Goal: Task Accomplishment & Management: Manage account settings

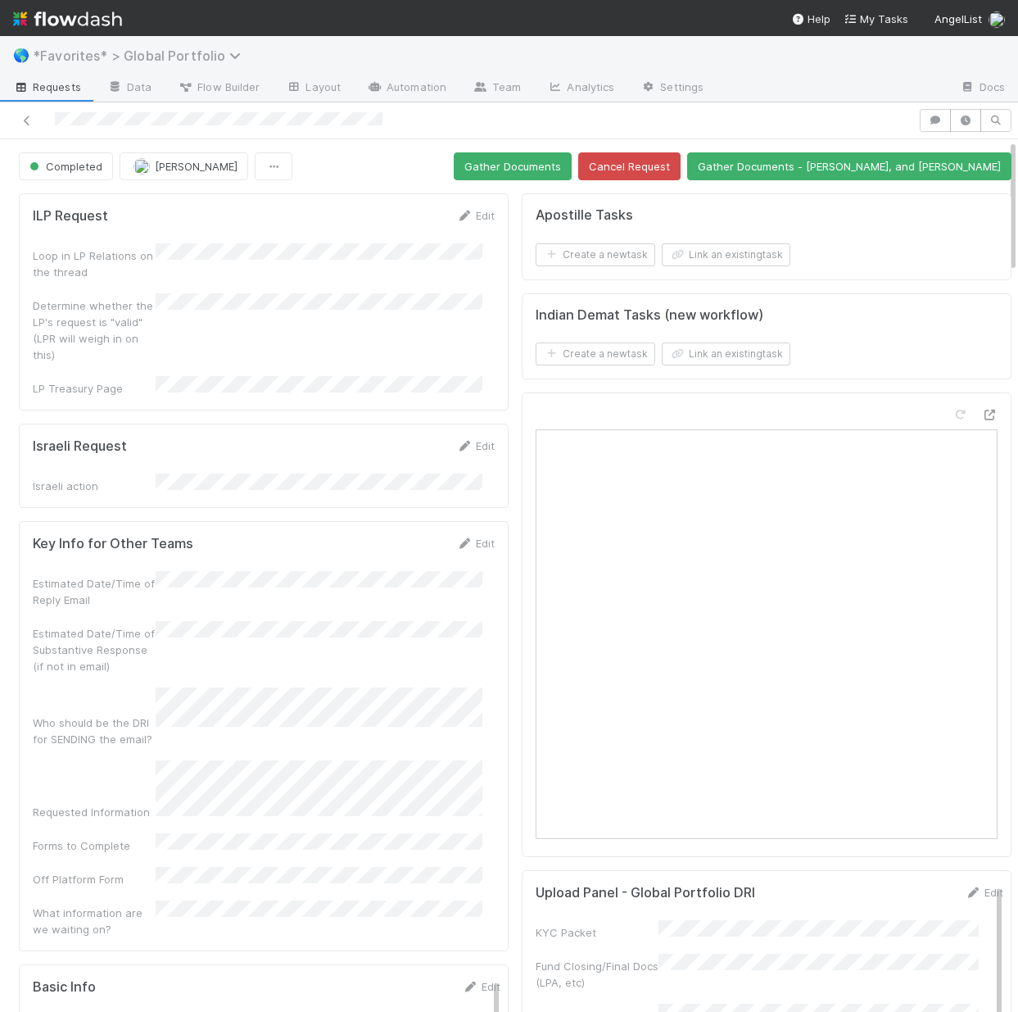
click at [137, 55] on span "*Favorites* > Global Portfolio" at bounding box center [141, 56] width 216 height 16
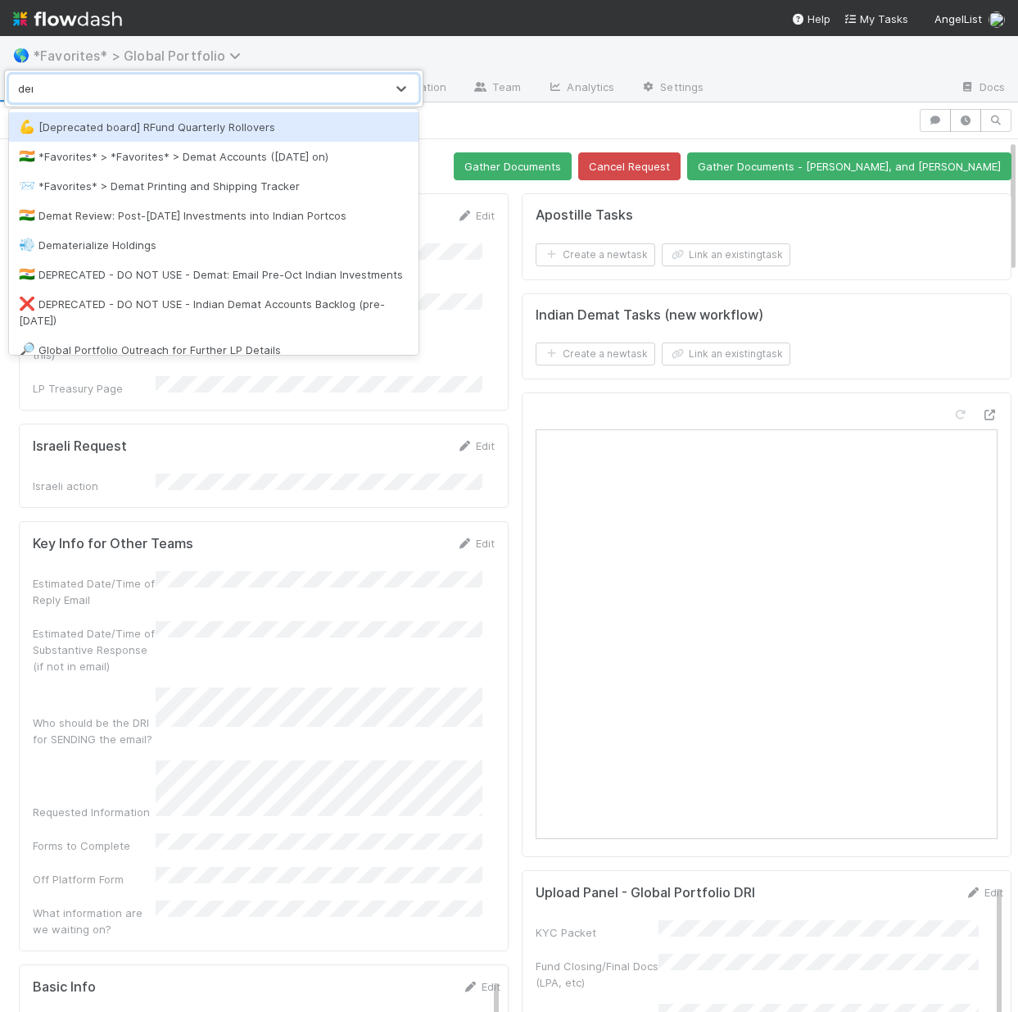
type input "demat"
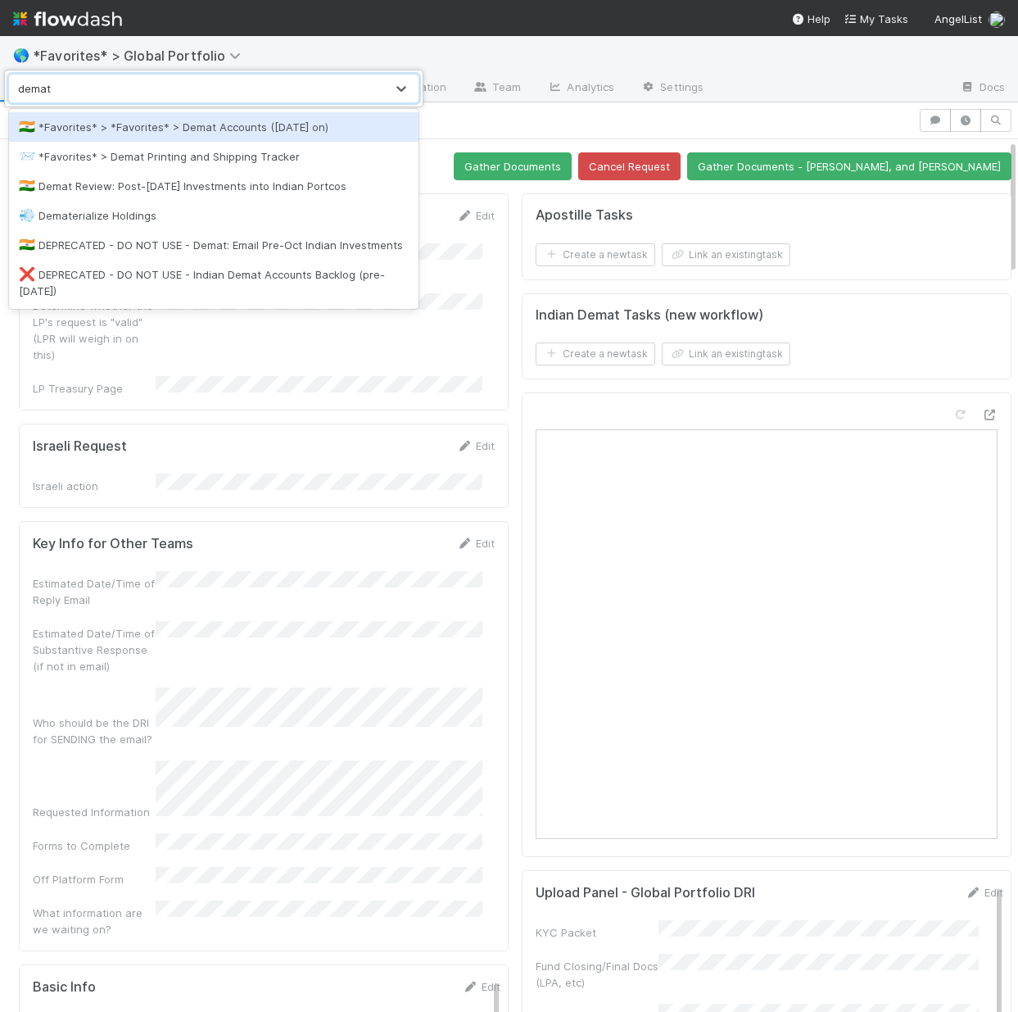
click at [227, 133] on div "🇮🇳 *Favorites* > *Favorites* > Demat Accounts (April 2025 on)" at bounding box center [214, 127] width 390 height 16
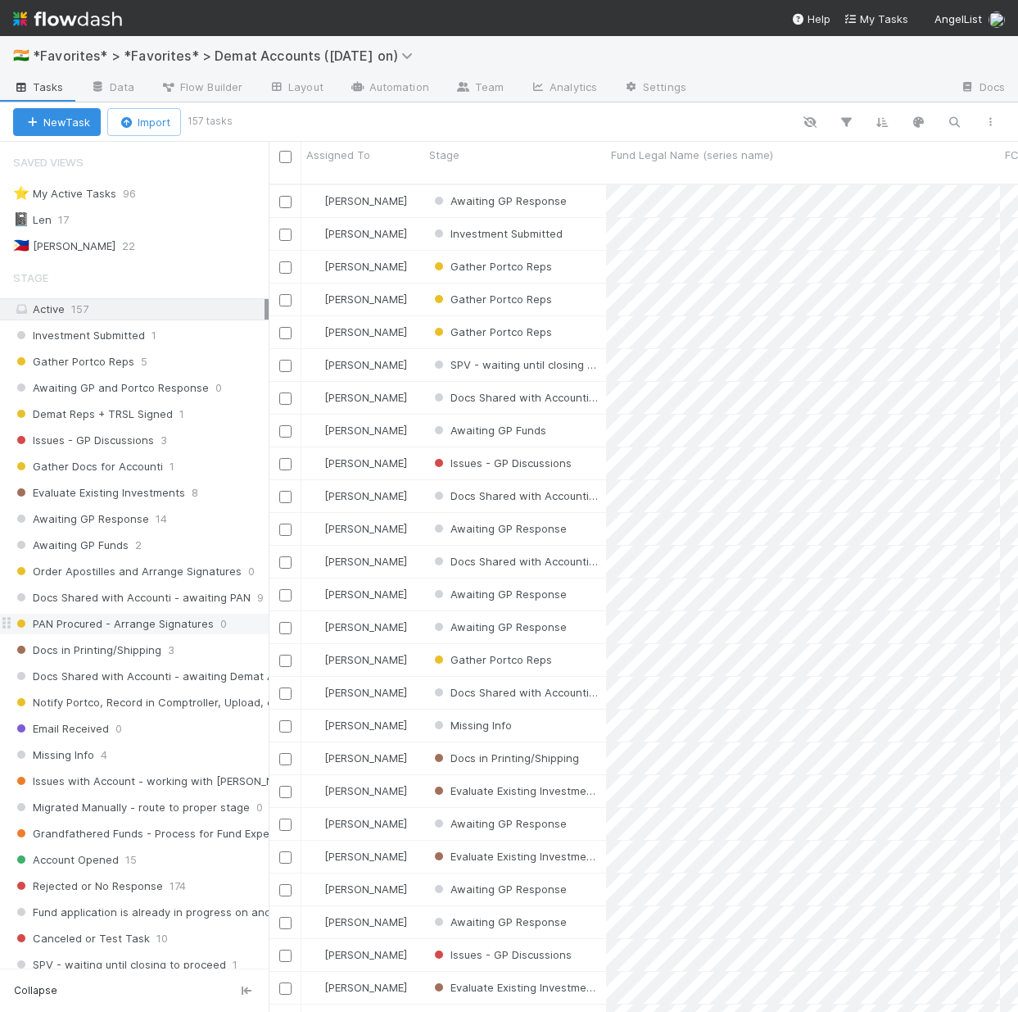
scroll to position [337, 0]
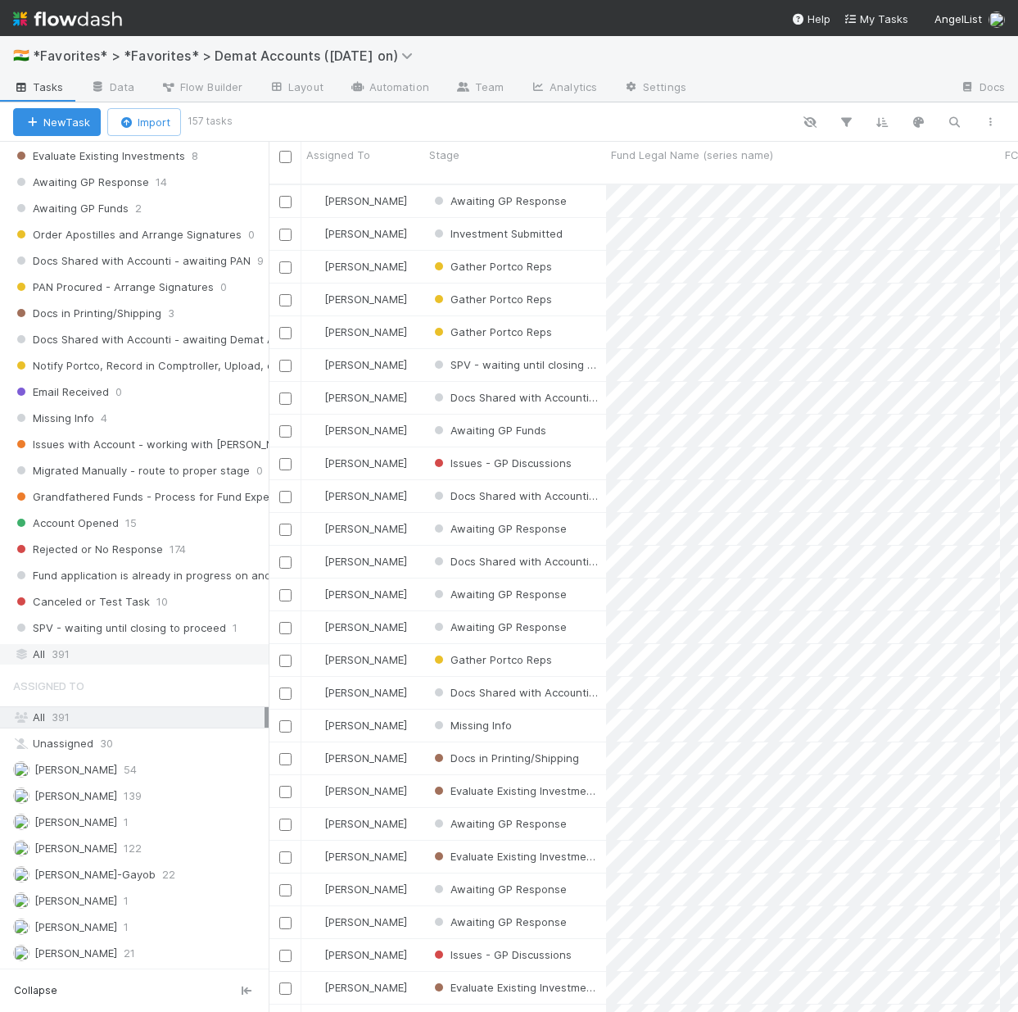
click at [93, 653] on div "All 391" at bounding box center [138, 654] width 251 height 20
click at [953, 125] on icon "button" at bounding box center [954, 122] width 16 height 15
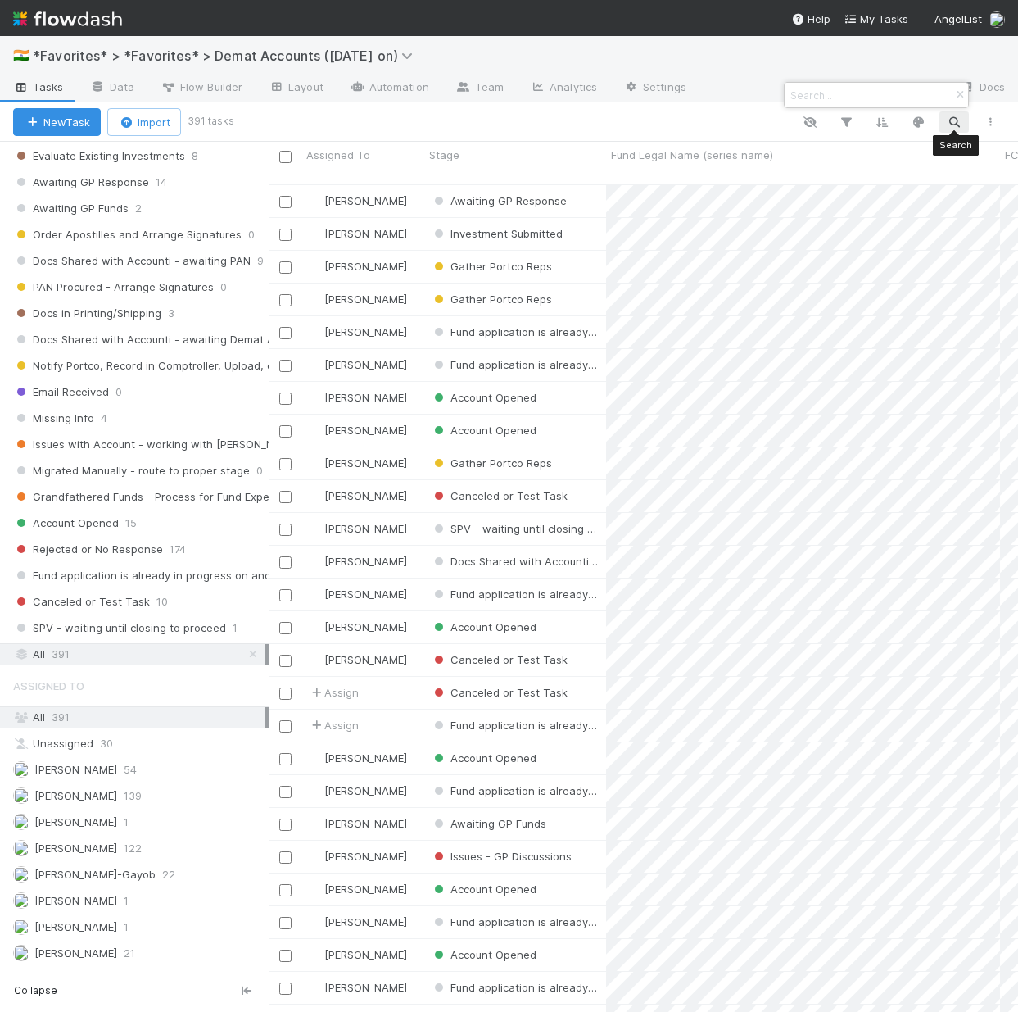
scroll to position [829, 737]
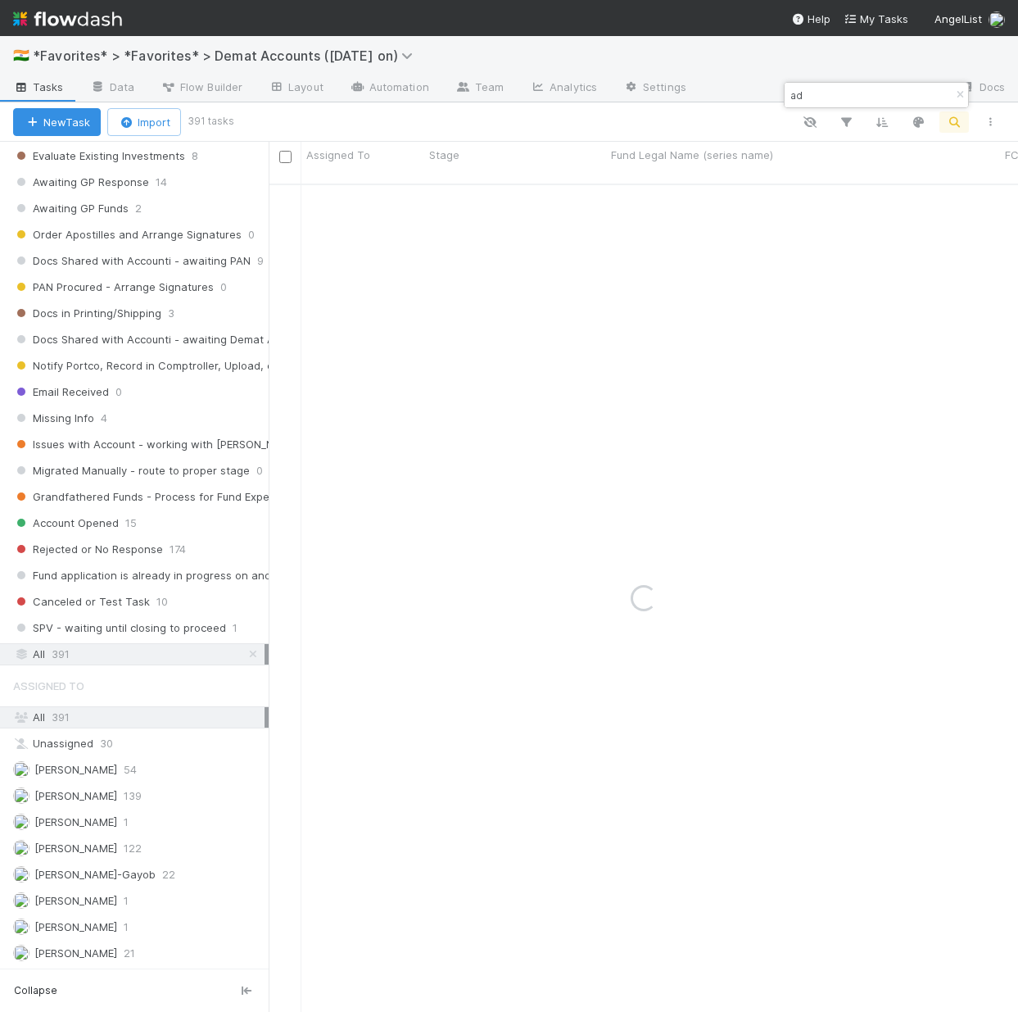
type input "a"
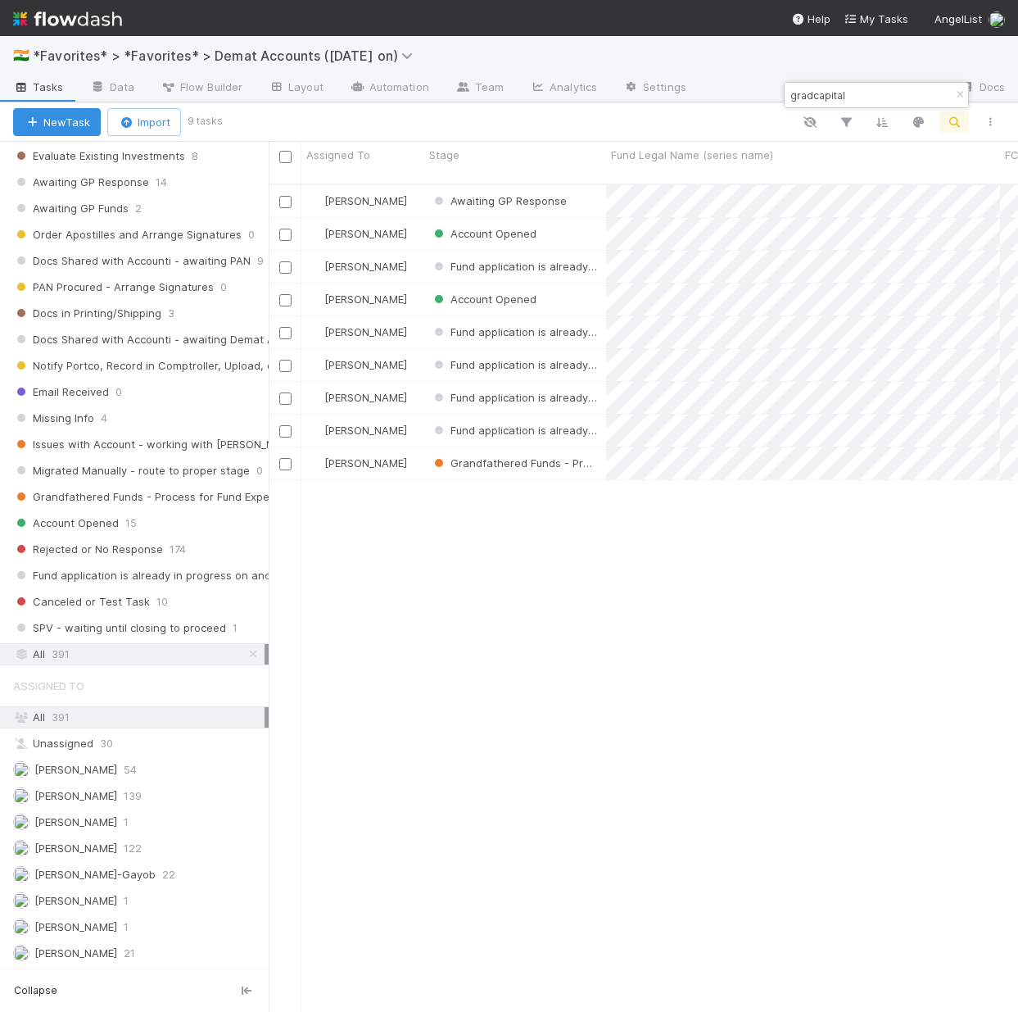
type input "gradcapital"
click at [731, 705] on div "Laura Lambert Awaiting GP Response 8/21/25, 1:23:59 PM 0 0 0 0 0 0 0 0 1 0 0 0 …" at bounding box center [644, 605] width 750 height 840
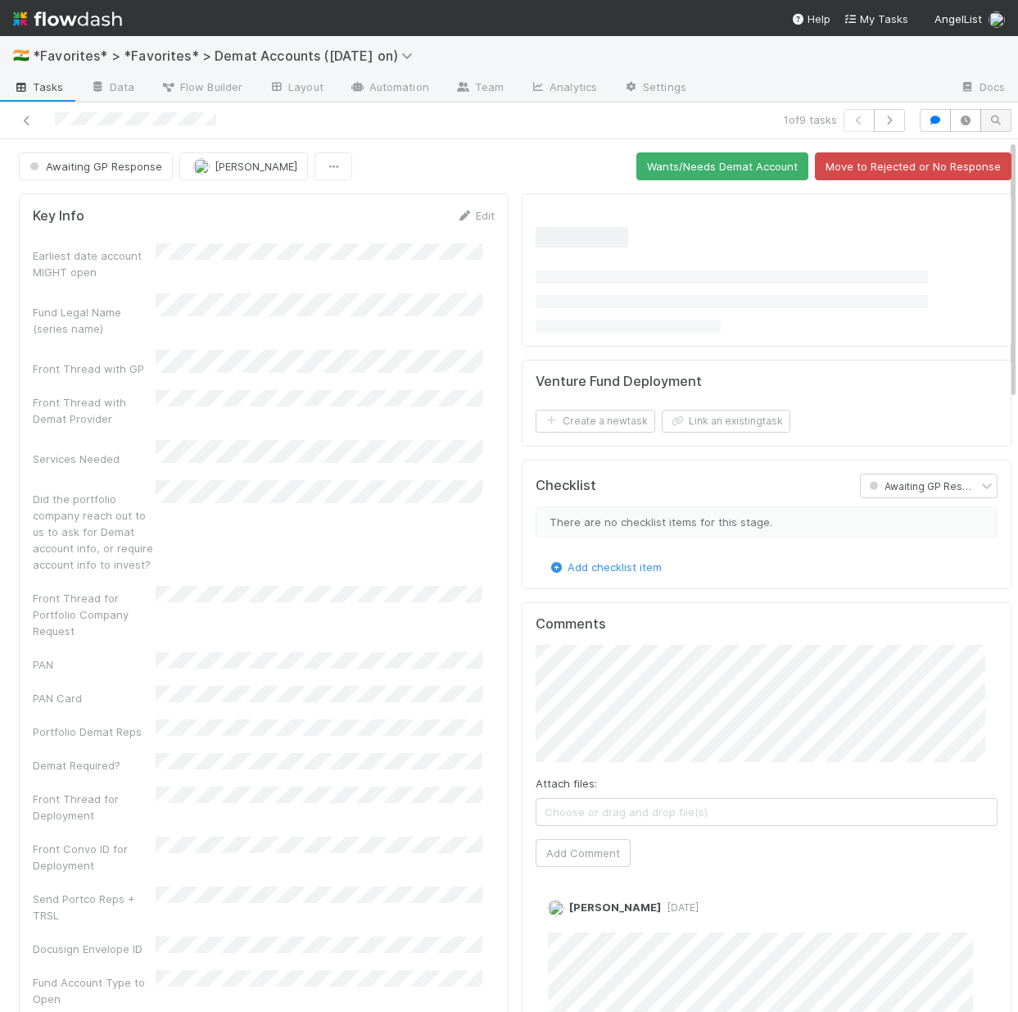
scroll to position [320, 437]
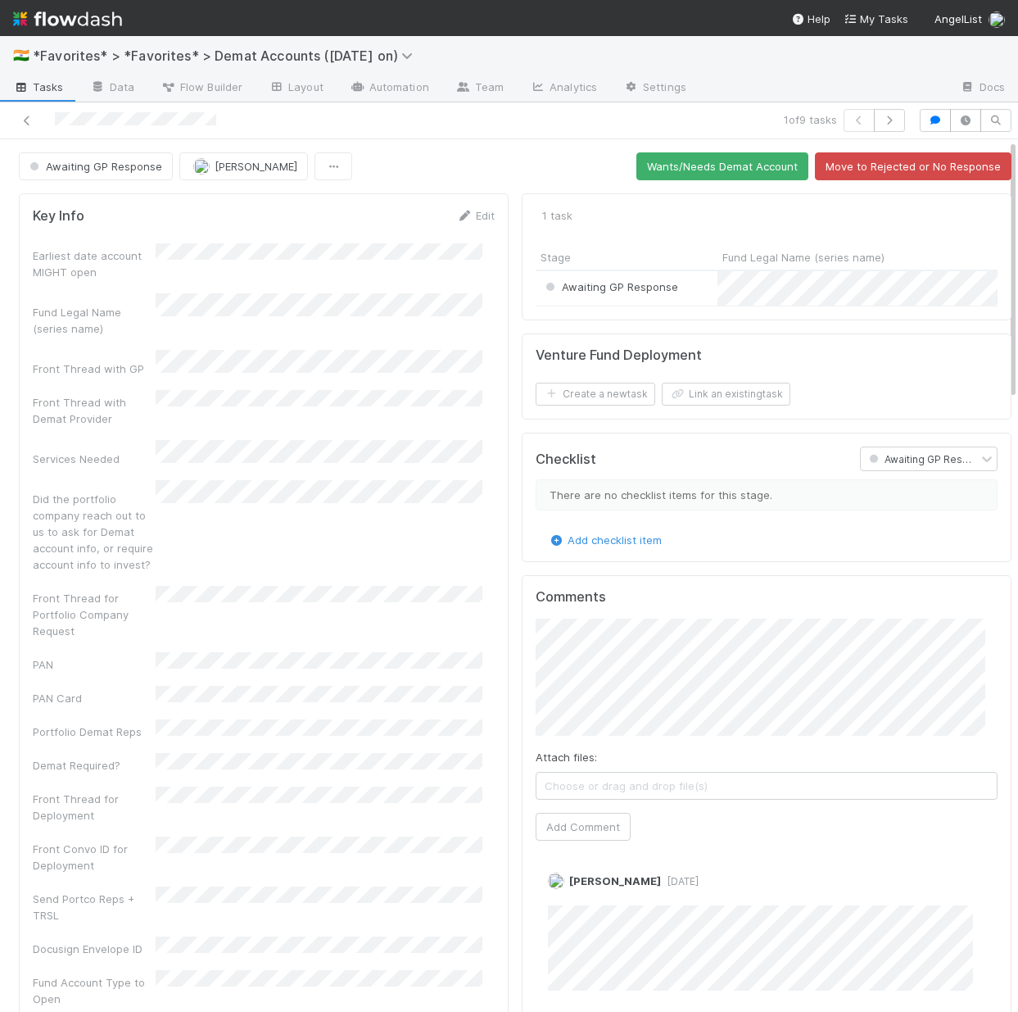
drag, startPoint x: 52, startPoint y: 127, endPoint x: 232, endPoint y: 120, distance: 179.5
click at [232, 120] on div at bounding box center [234, 120] width 455 height 23
click at [682, 168] on button "Wants/Needs Demat Account" at bounding box center [722, 166] width 172 height 28
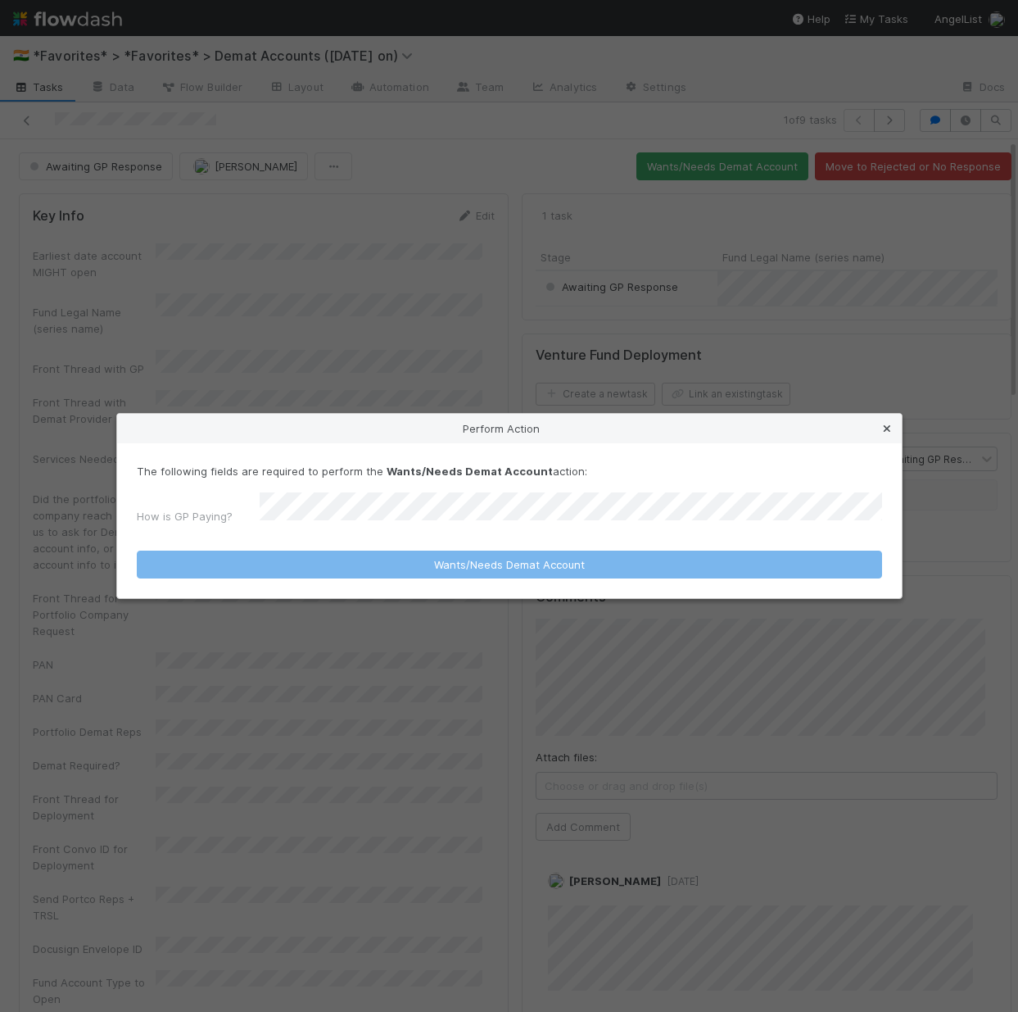
click at [888, 428] on icon at bounding box center [887, 429] width 16 height 11
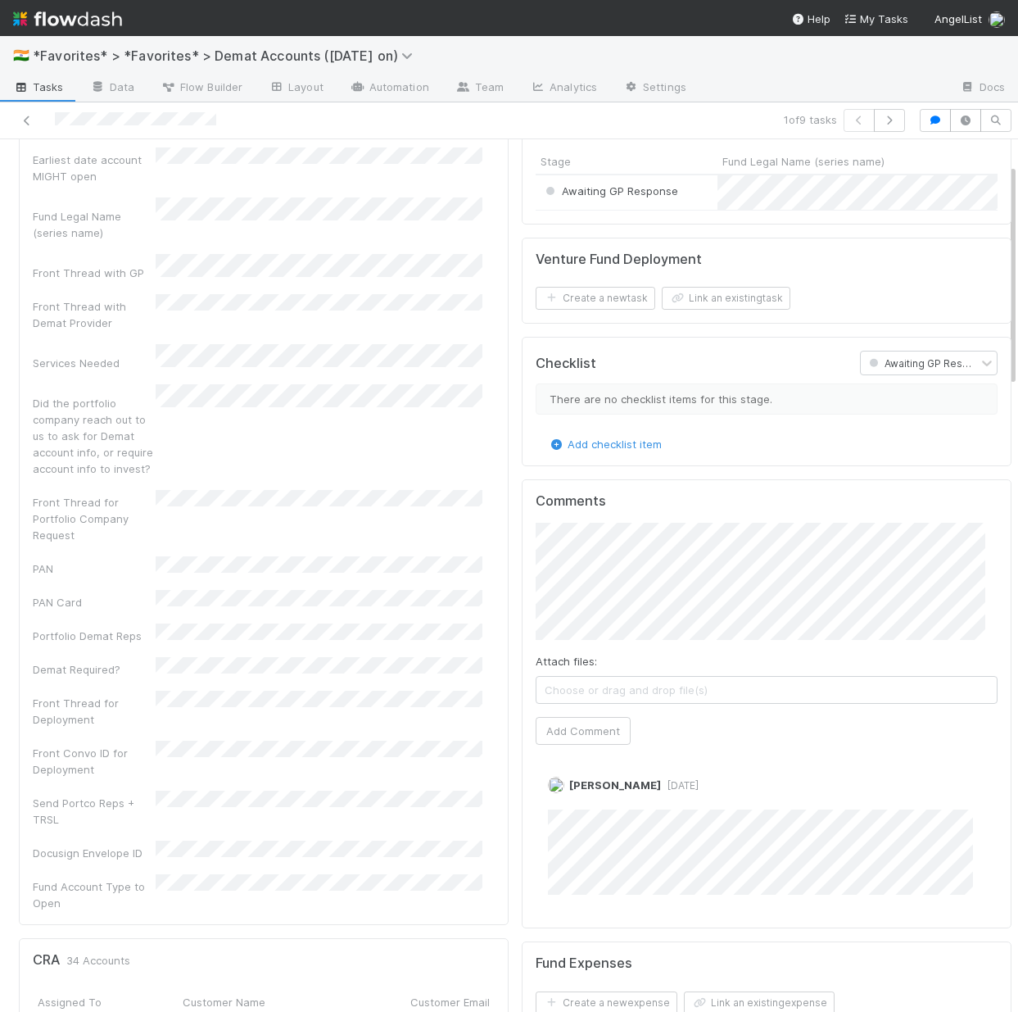
scroll to position [0, 0]
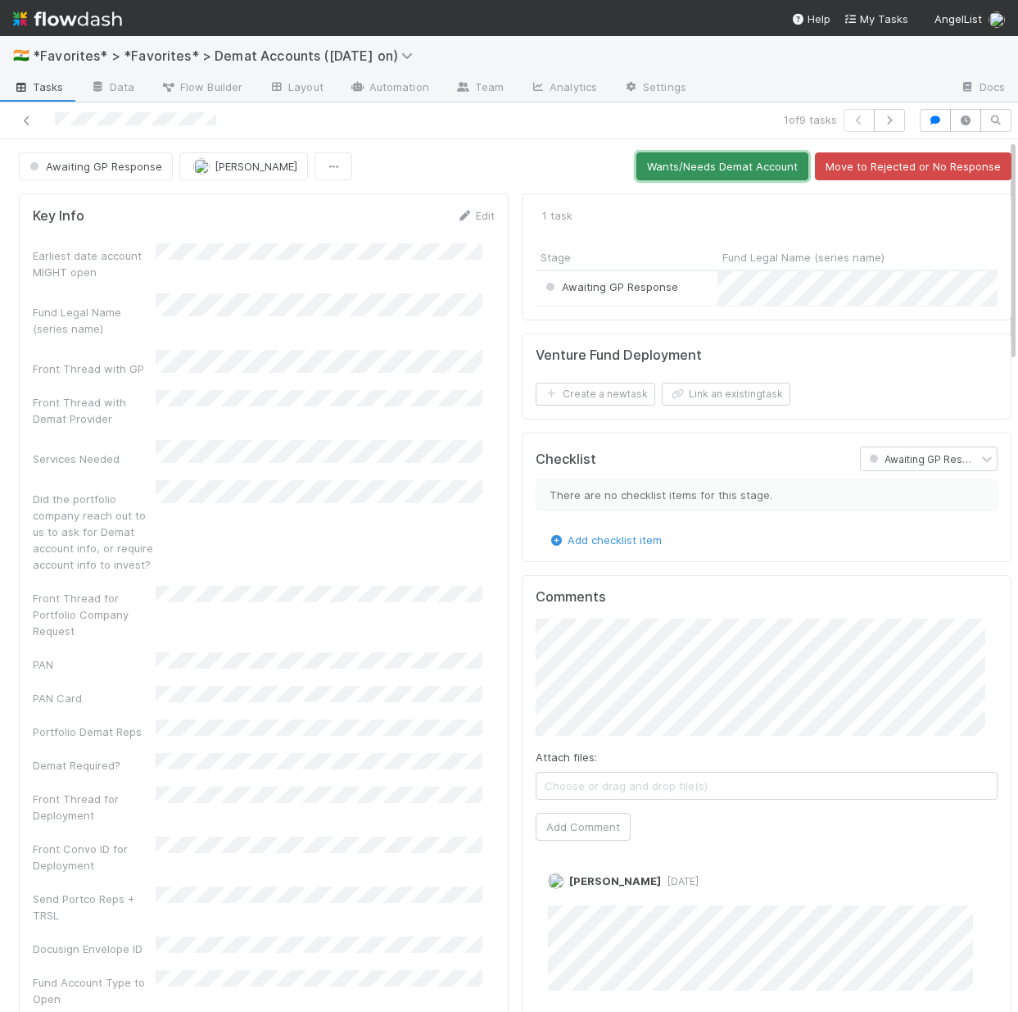
click at [695, 172] on button "Wants/Needs Demat Account" at bounding box center [722, 166] width 172 height 28
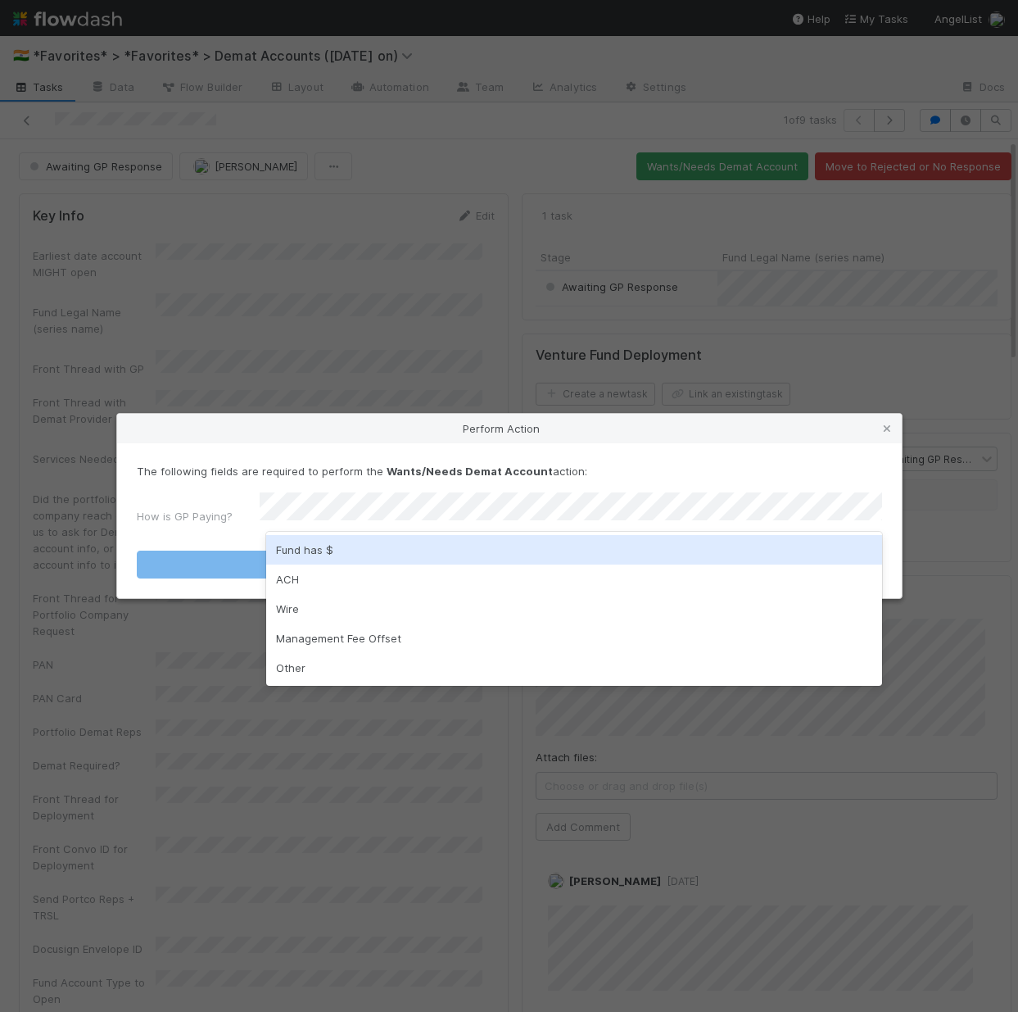
click at [381, 556] on div "Fund has $" at bounding box center [574, 549] width 616 height 29
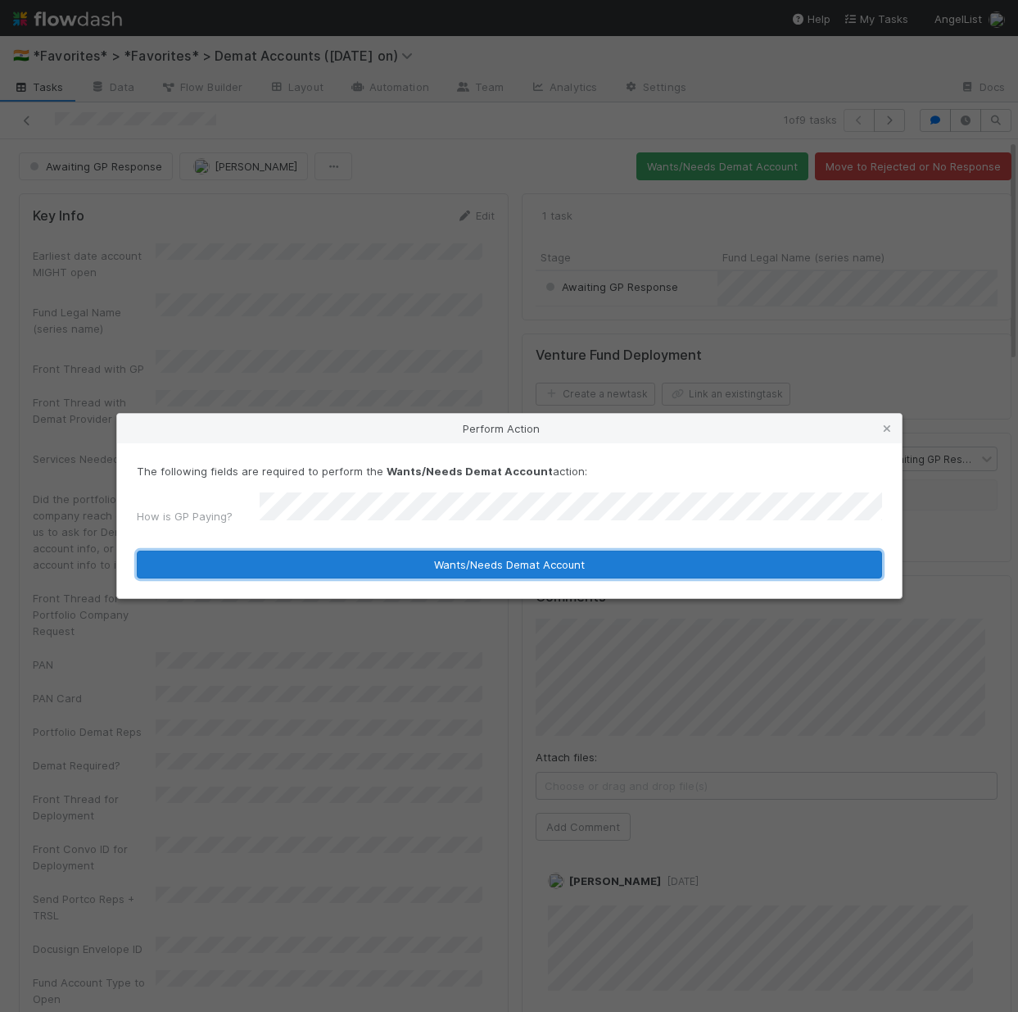
click at [340, 559] on button "Wants/Needs Demat Account" at bounding box center [509, 564] width 745 height 28
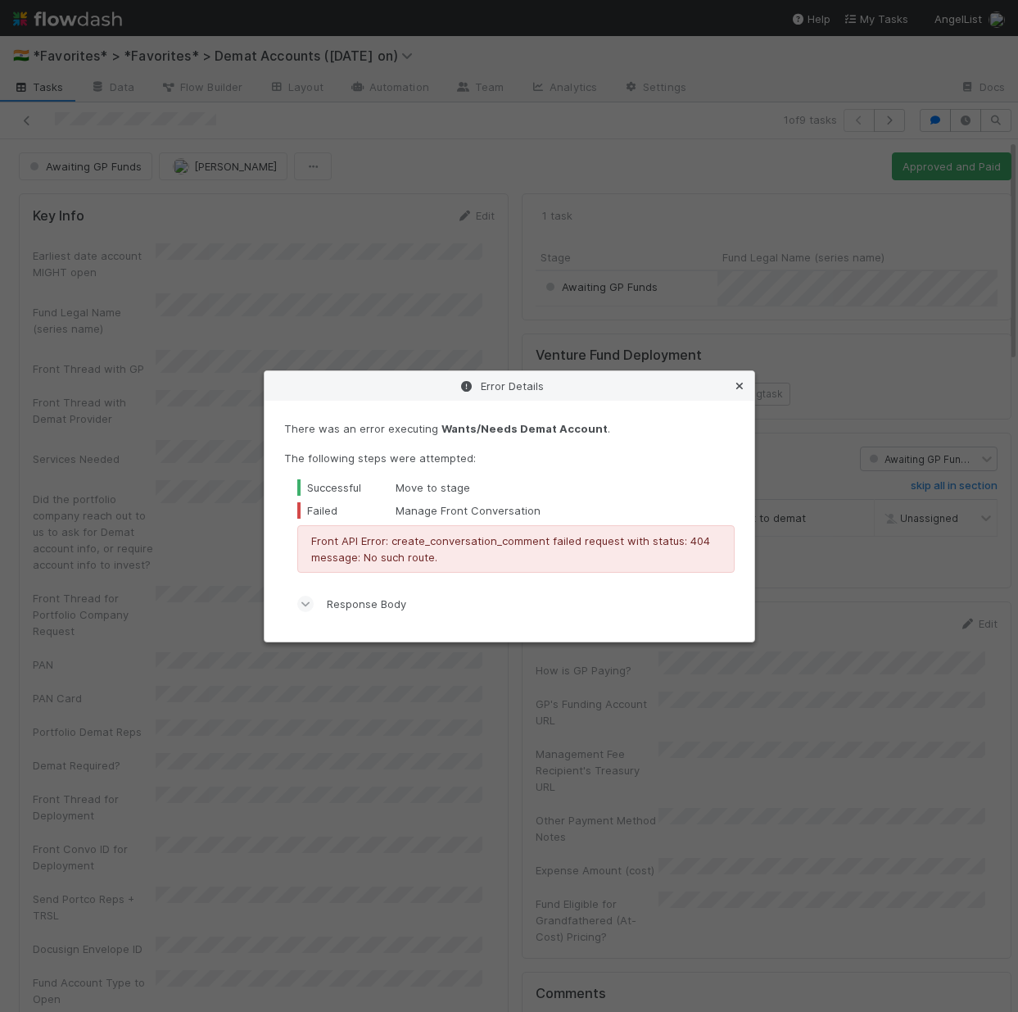
click at [736, 387] on icon at bounding box center [740, 386] width 16 height 11
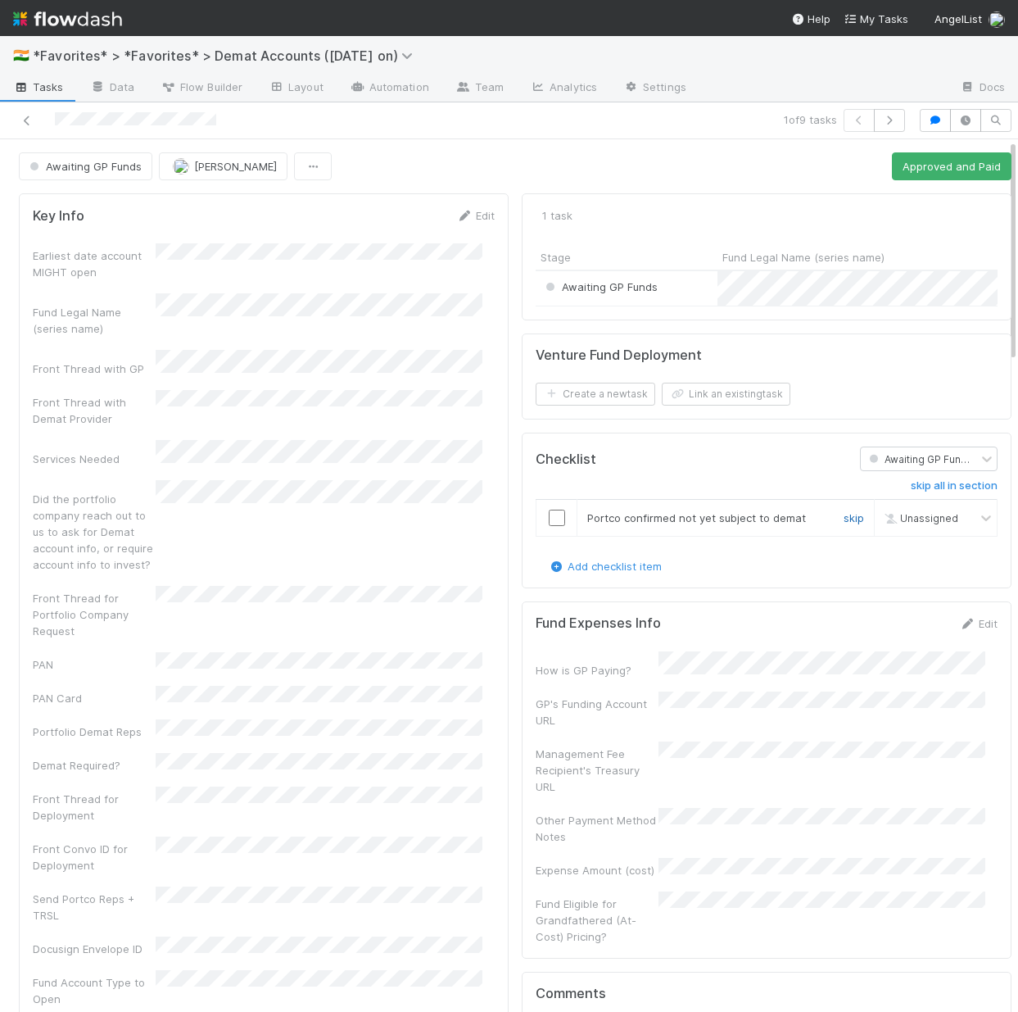
click at [844, 524] on link "skip" at bounding box center [854, 517] width 20 height 13
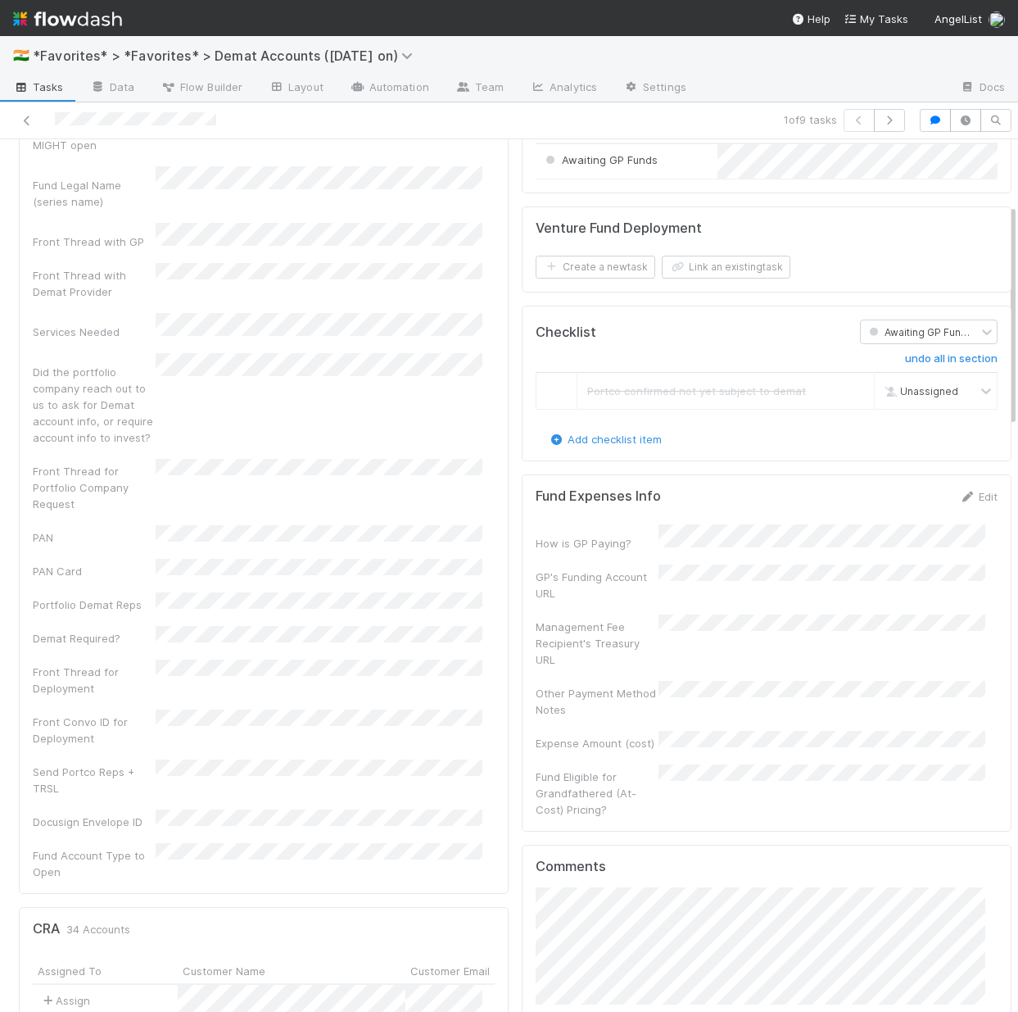
scroll to position [299, 0]
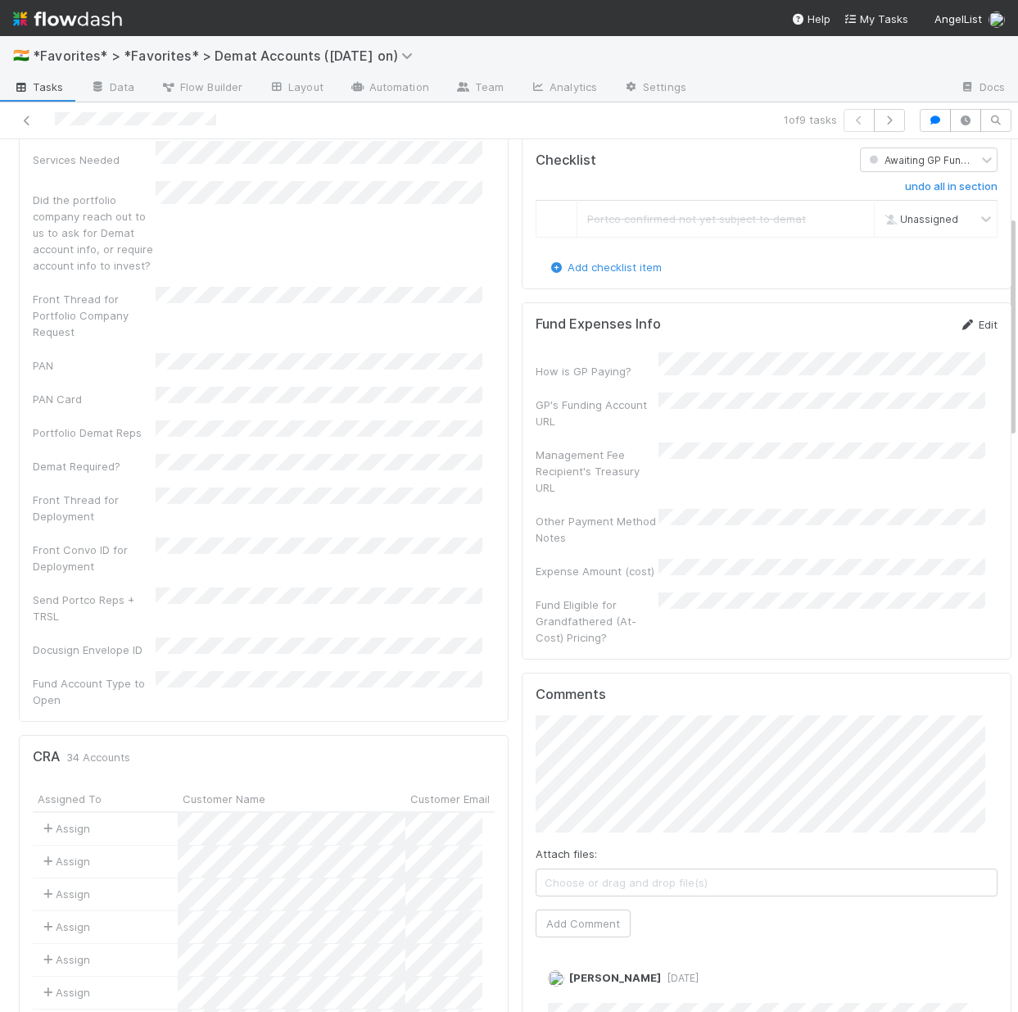
click at [963, 331] on link "Edit" at bounding box center [978, 324] width 39 height 13
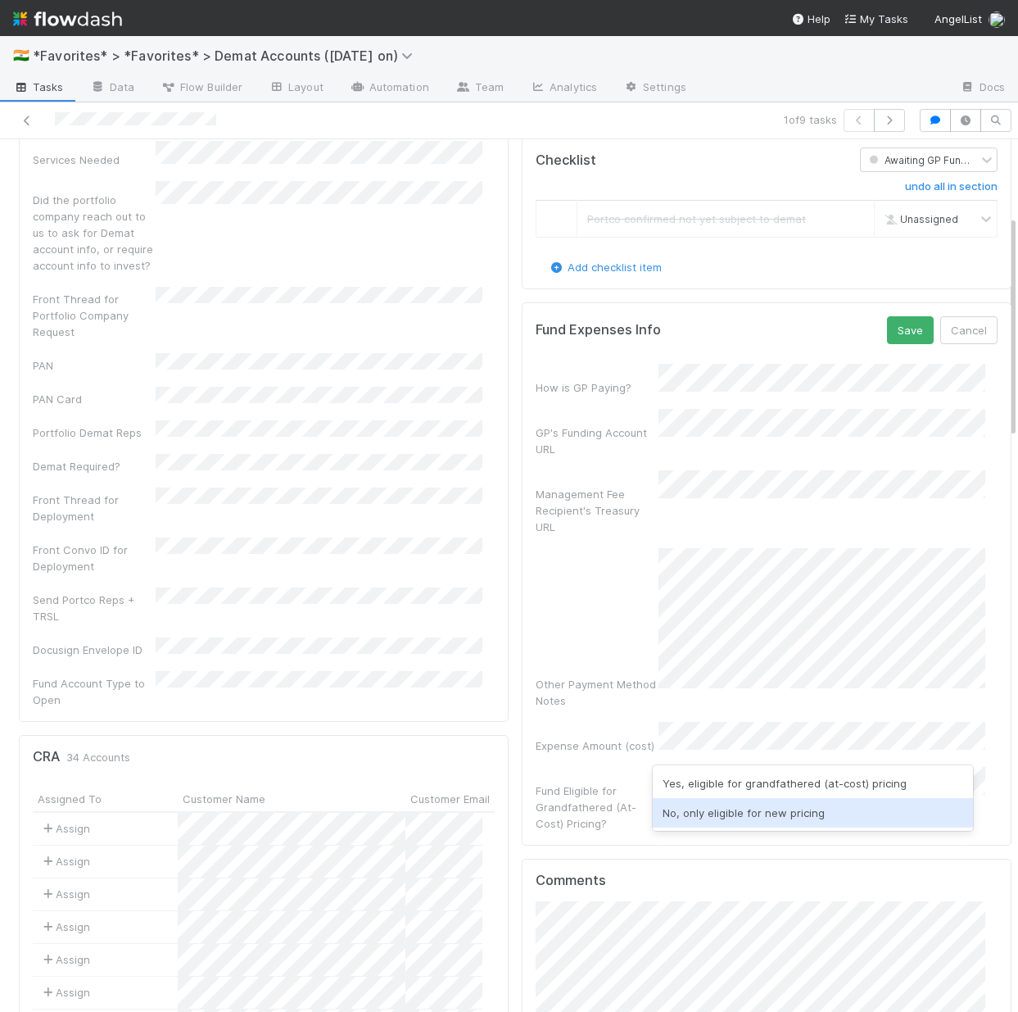
click at [700, 809] on div "No, only eligible for new pricing" at bounding box center [813, 812] width 320 height 29
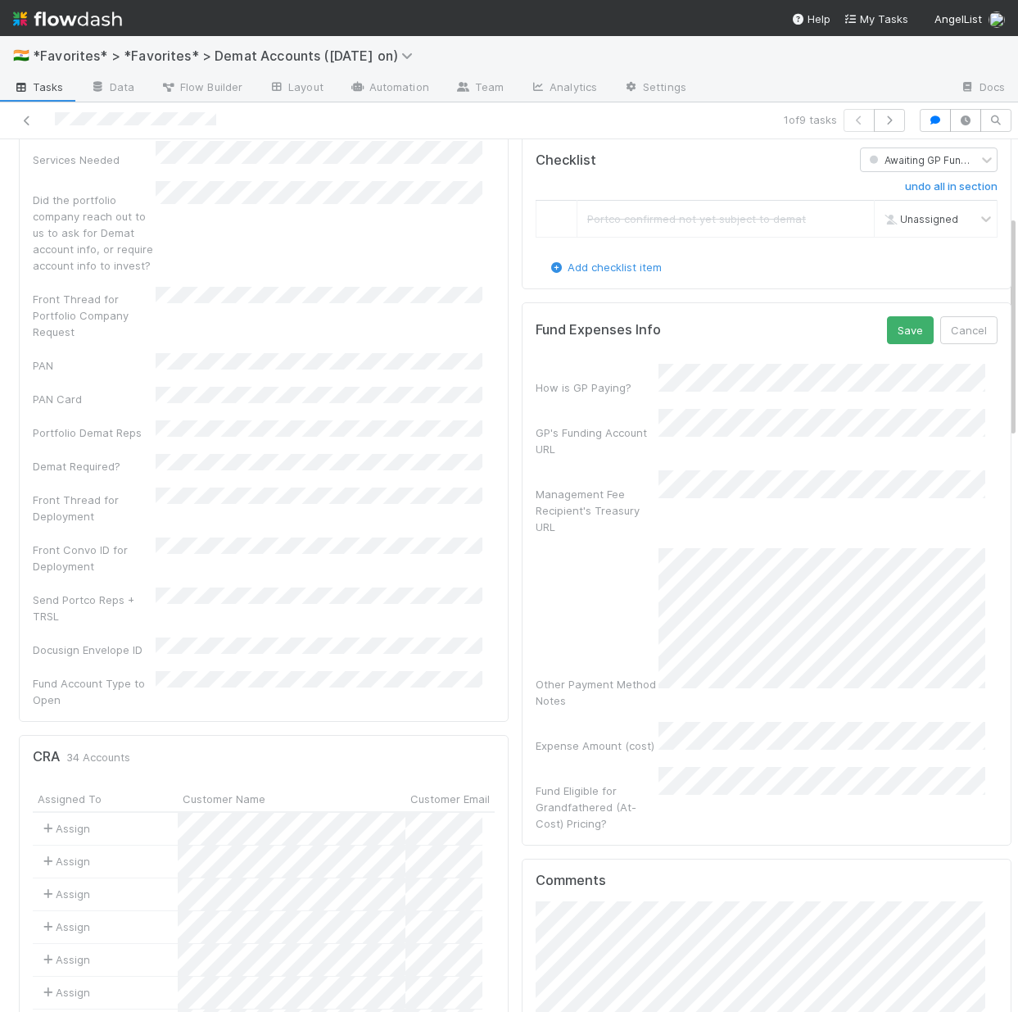
click at [623, 782] on div "Fund Eligible for Grandfathered (At-Cost) Pricing?" at bounding box center [597, 806] width 123 height 49
click at [897, 344] on button "Save" at bounding box center [910, 330] width 47 height 28
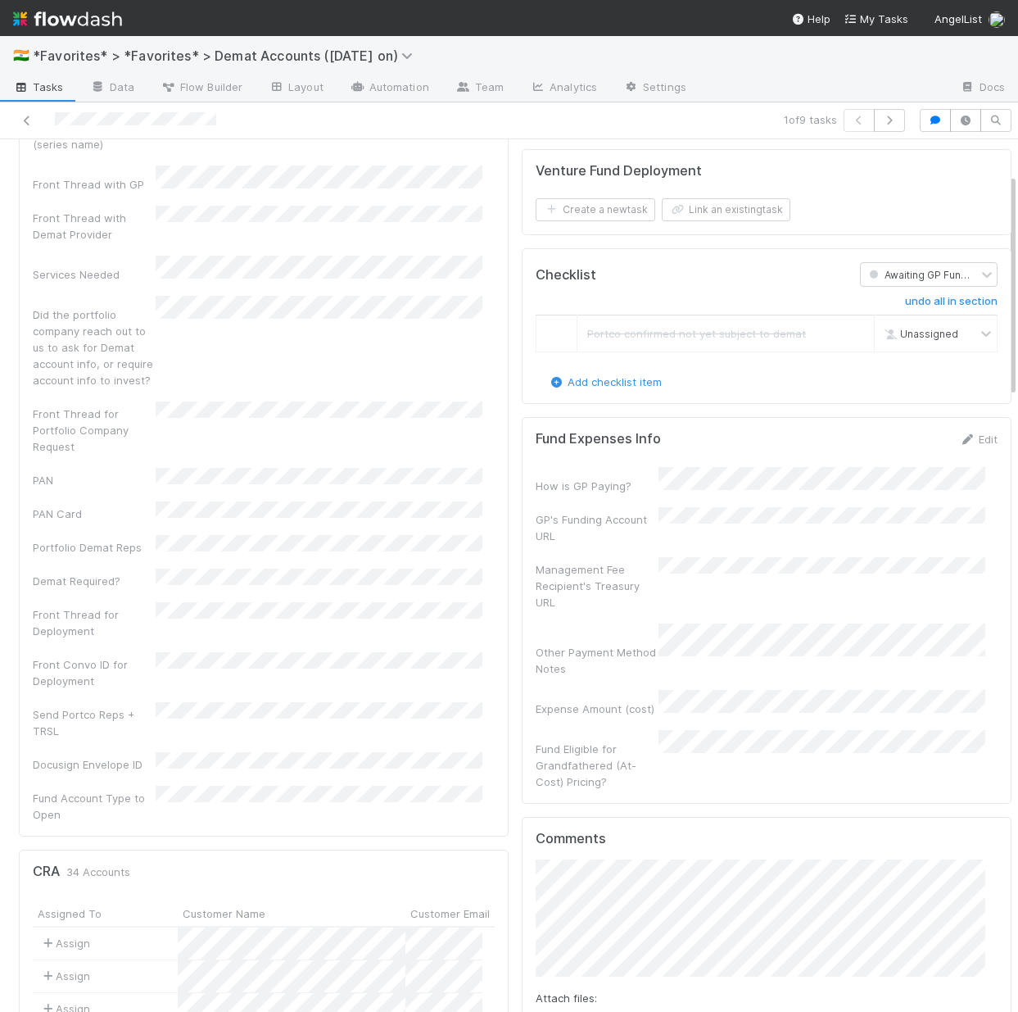
scroll to position [0, 0]
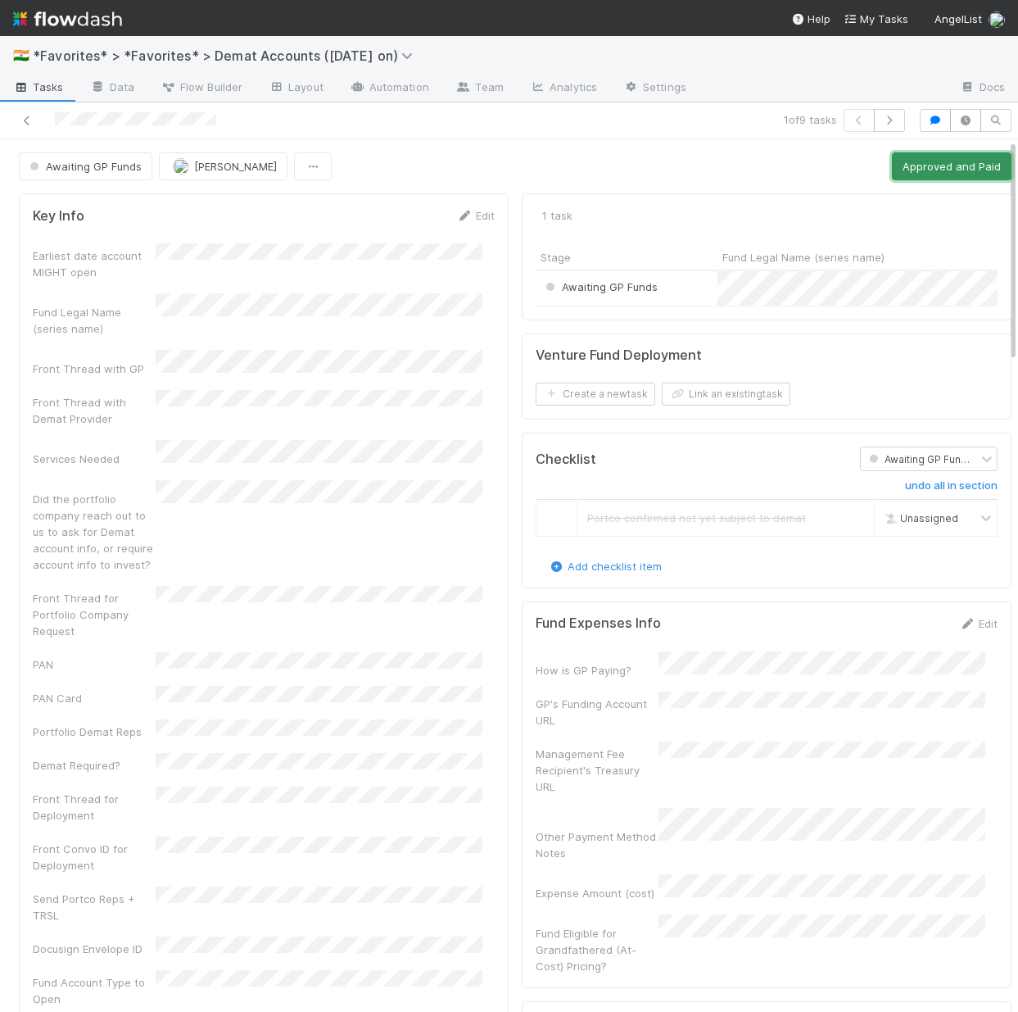
click at [915, 168] on button "Approved and Paid" at bounding box center [952, 166] width 120 height 28
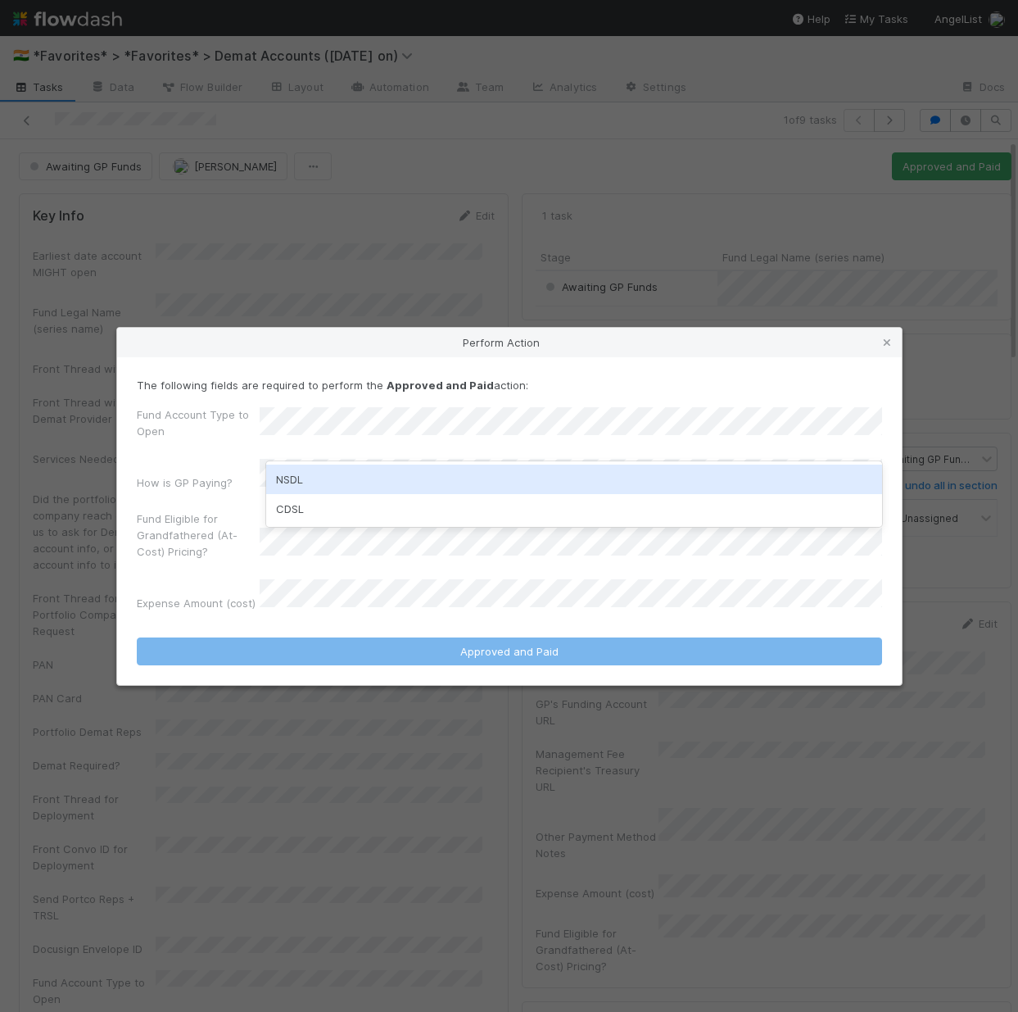
click at [340, 476] on div "NSDL" at bounding box center [574, 478] width 616 height 29
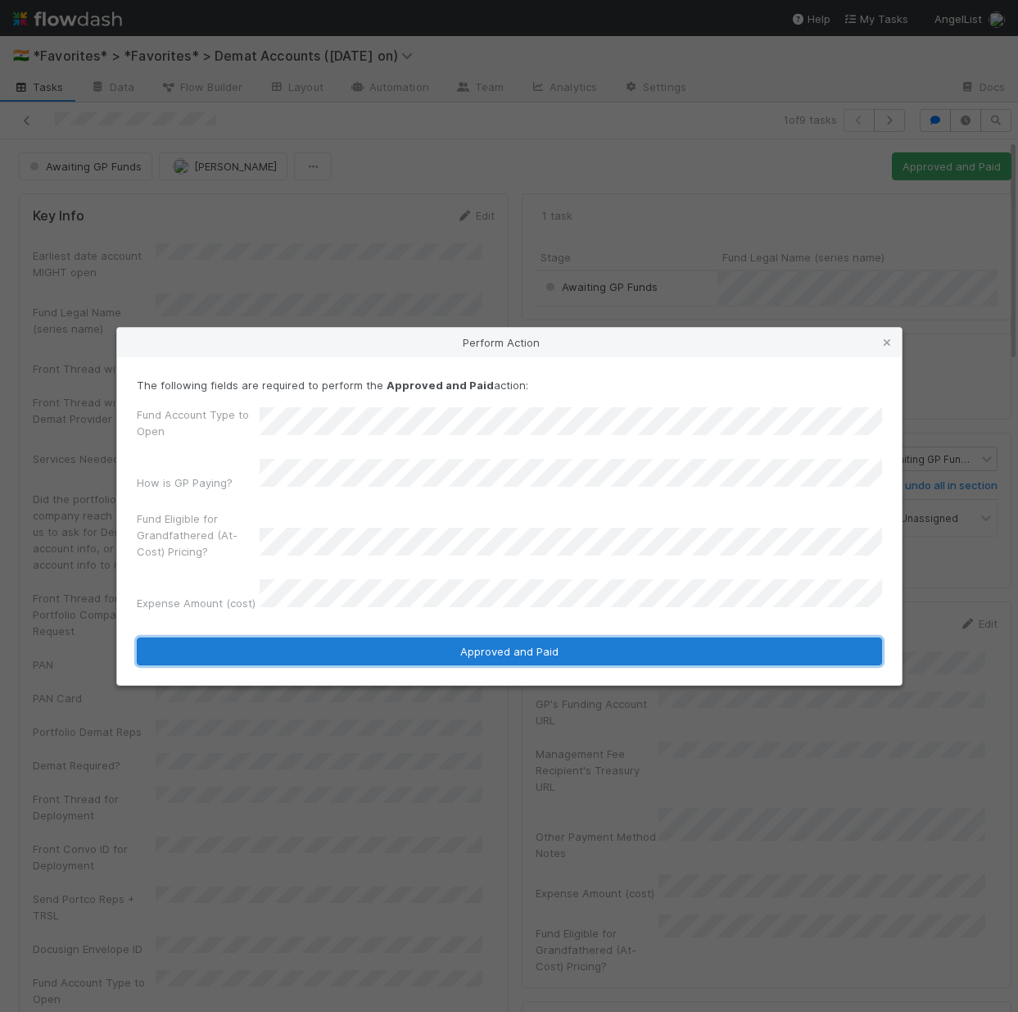
click at [410, 637] on button "Approved and Paid" at bounding box center [509, 651] width 745 height 28
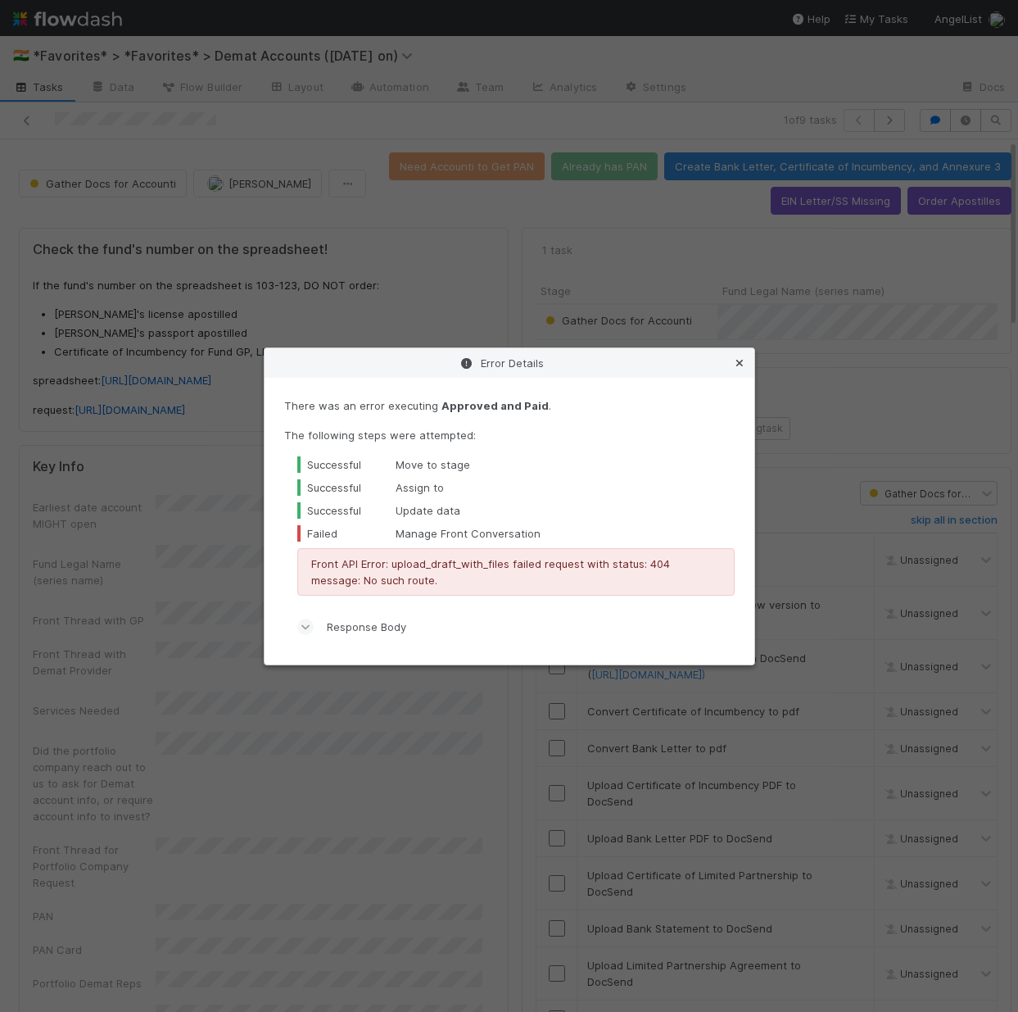
click at [741, 360] on icon at bounding box center [740, 363] width 16 height 11
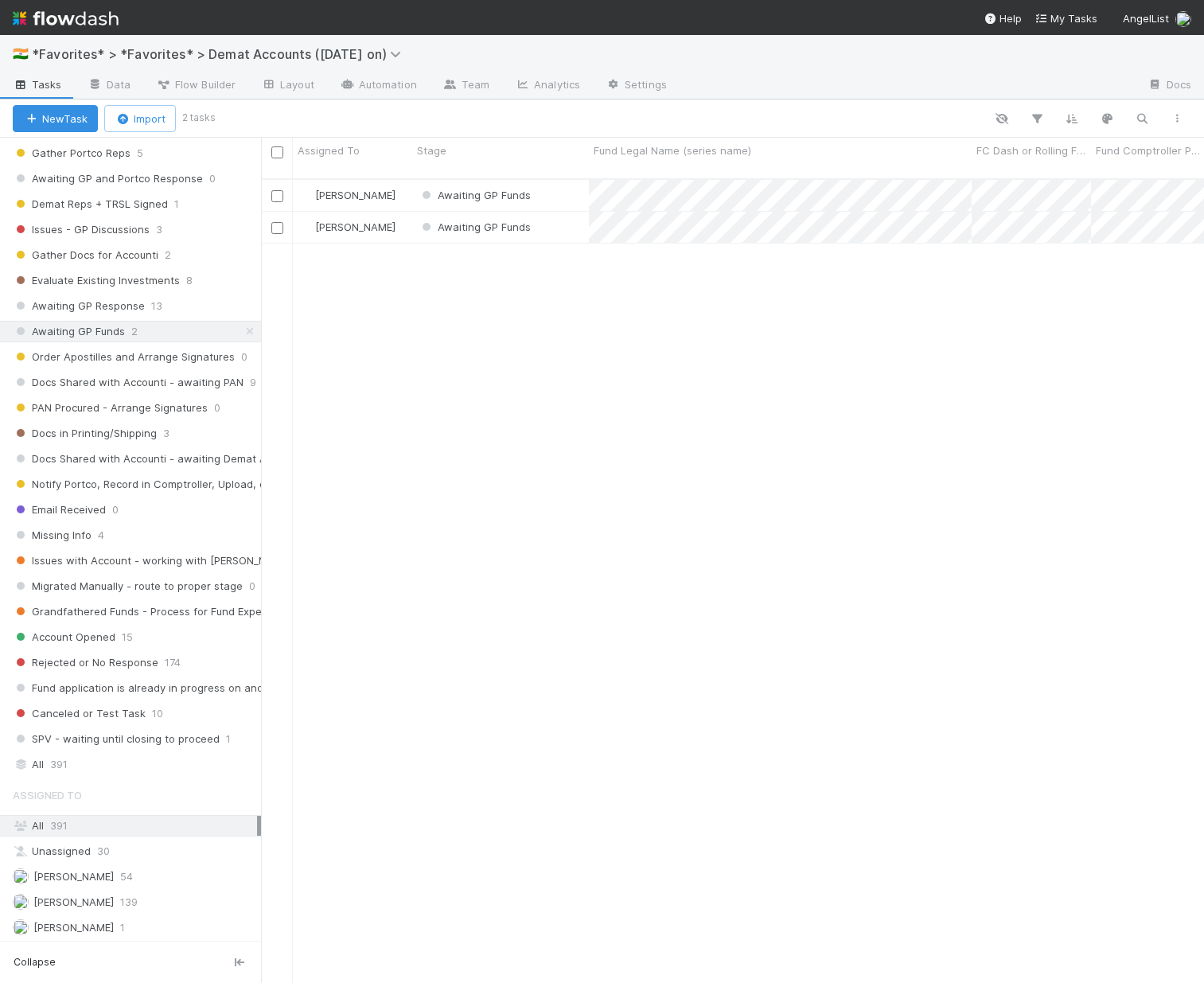
scroll to position [805, 931]
click at [242, 330] on icon at bounding box center [250, 331] width 16 height 11
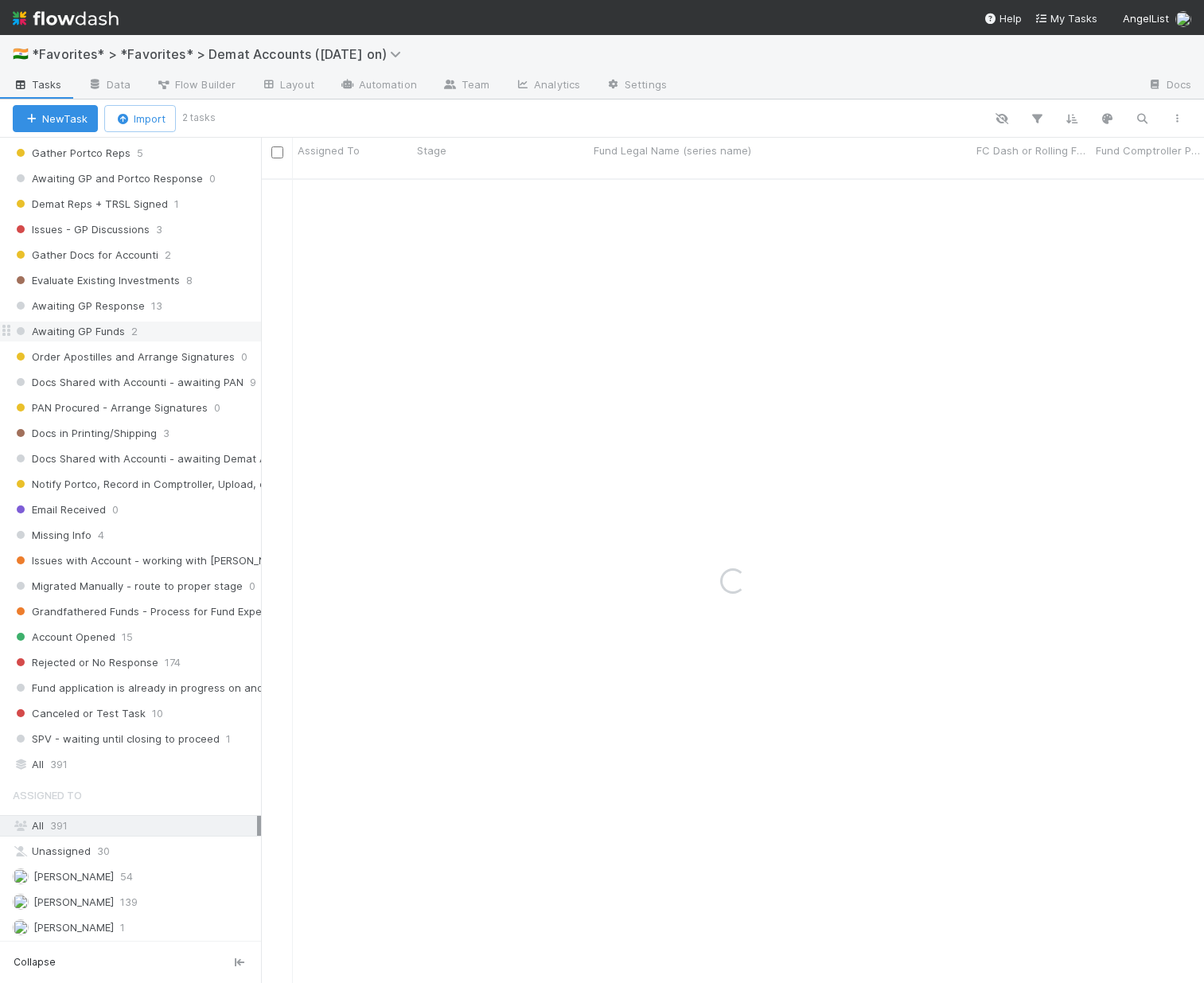
click at [49, 776] on div "Saved Views ⭐ My Active Tasks 95 📓 Len 18 🇵🇭 Loraine 22 Stage Active 157 Invest…" at bounding box center [130, 539] width 261 height 803
click at [57, 766] on span "391" at bounding box center [59, 764] width 17 height 19
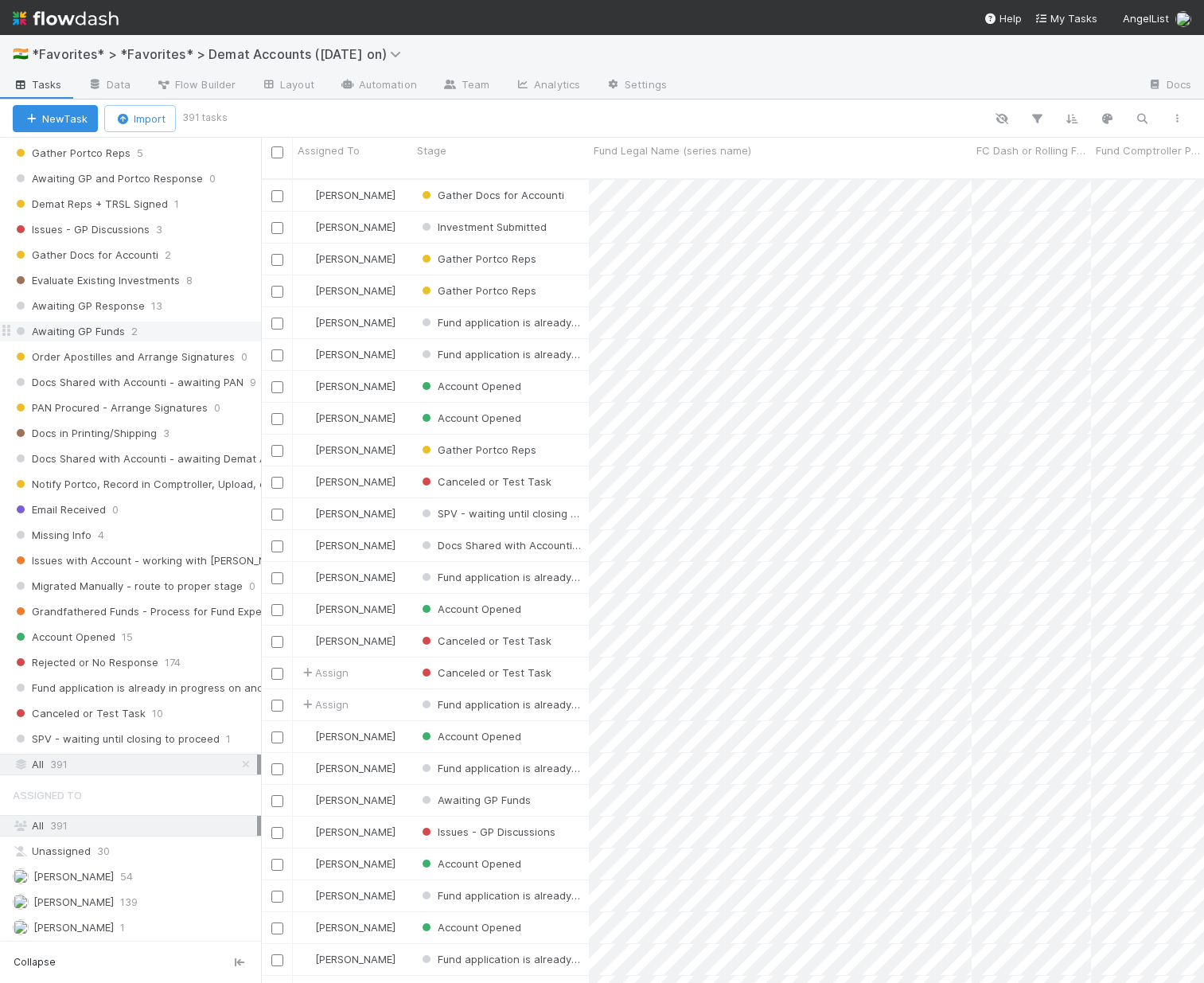
scroll to position [805, 931]
click at [988, 117] on icon "button" at bounding box center [1142, 119] width 16 height 15
paste input "EQU Fund I, a series of Unpopular VC, LP"
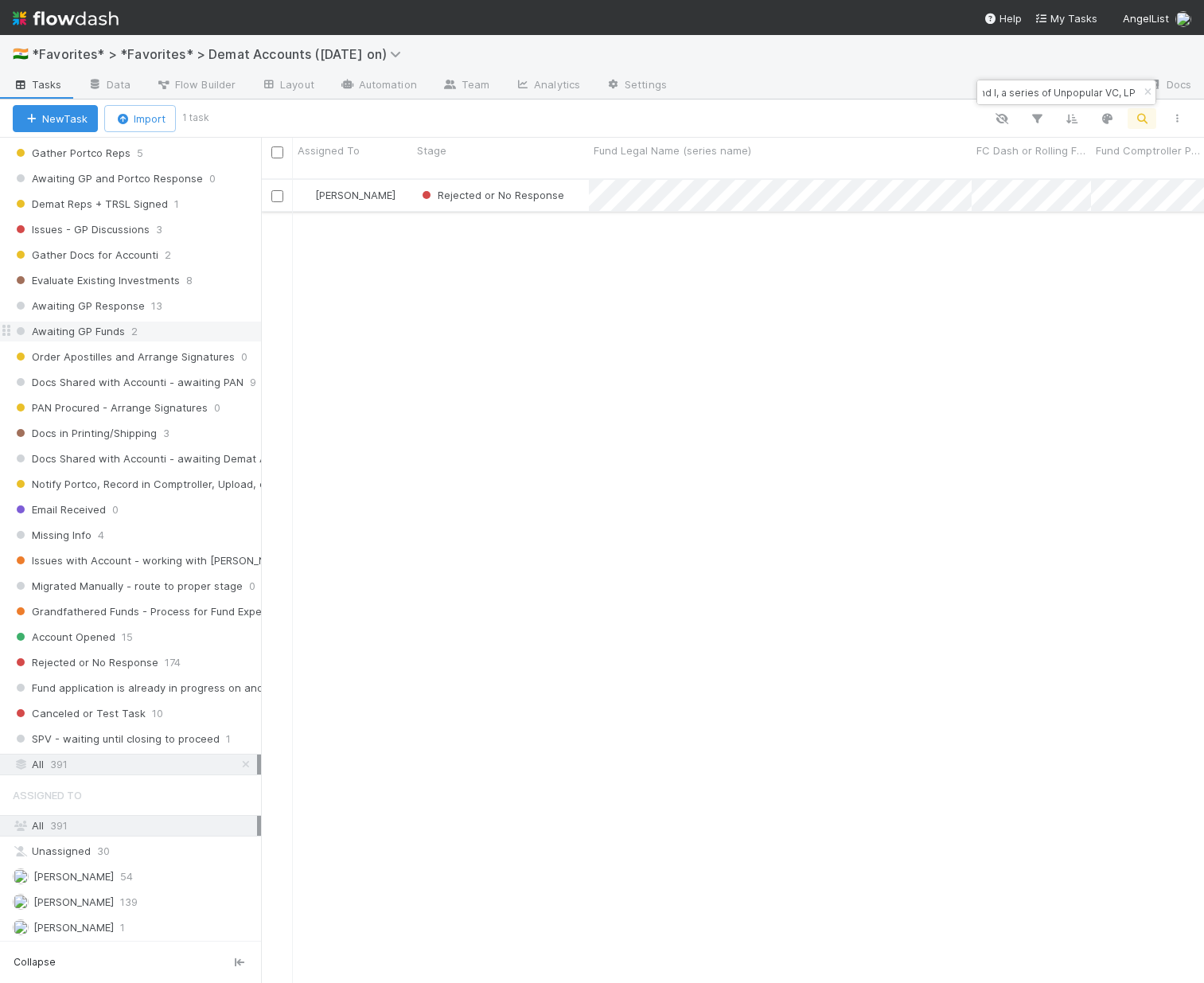
type input "EQU Fund I, a series of Unpopular VC, LP"
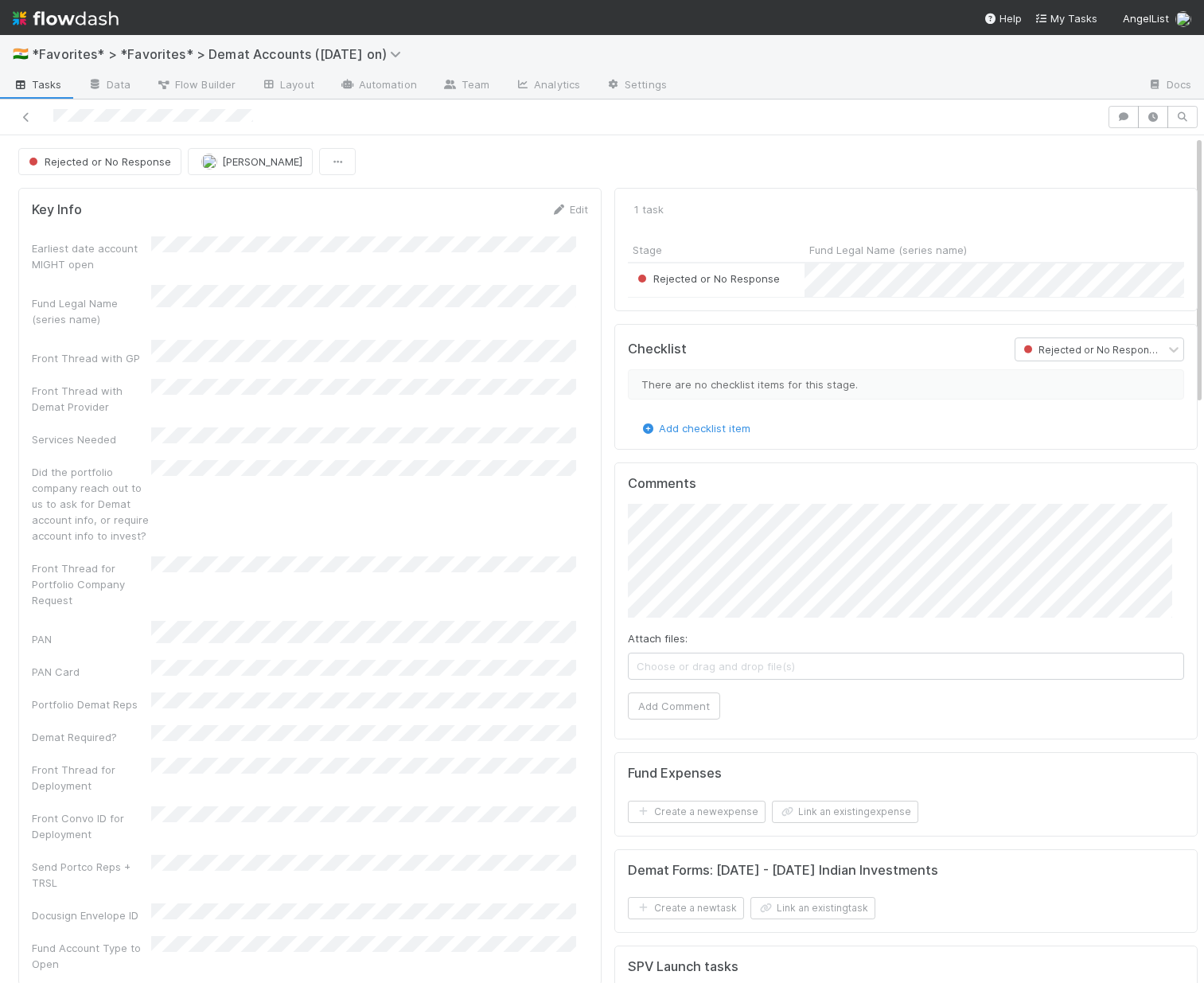
drag, startPoint x: 586, startPoint y: 271, endPoint x: 581, endPoint y: 249, distance: 22.6
click at [586, 270] on div "Key Info Edit Earliest date account MIGHT open Fund Legal Name (series name) Fr…" at bounding box center [310, 586] width 583 height 797
click at [570, 206] on link "Edit" at bounding box center [569, 209] width 38 height 13
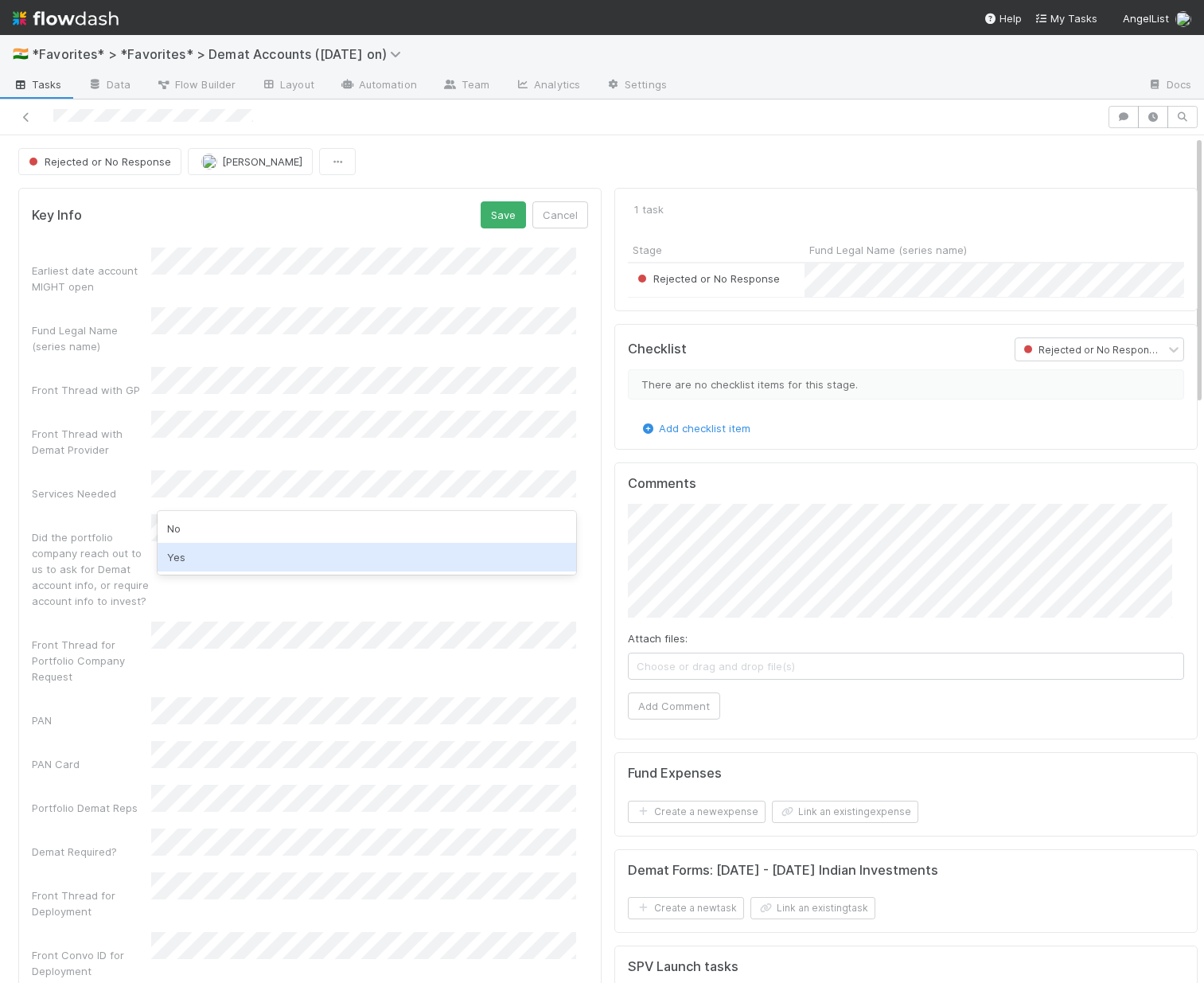
click at [193, 565] on div "Yes" at bounding box center [366, 557] width 419 height 28
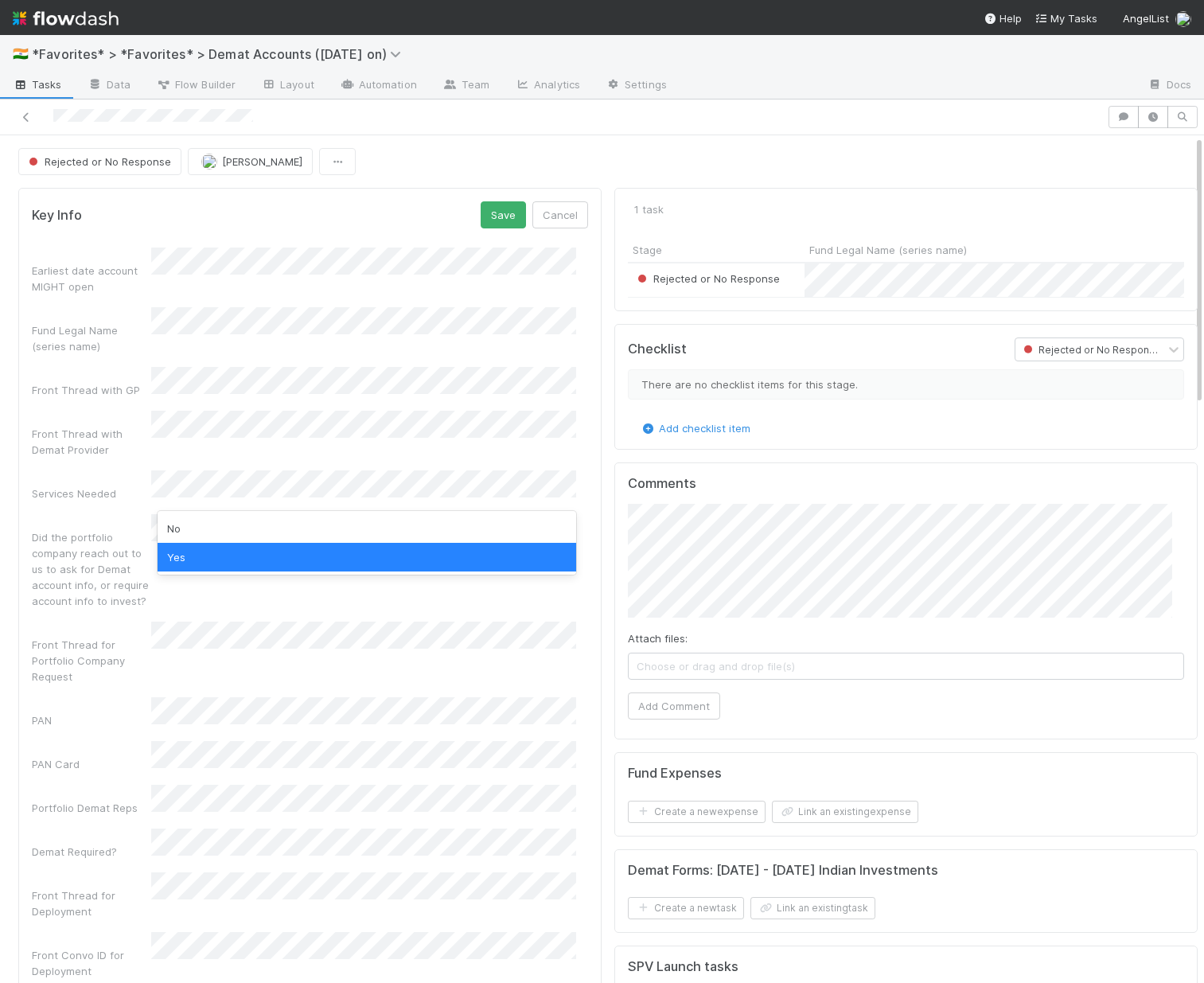
click at [106, 741] on div "PAN Card" at bounding box center [310, 757] width 557 height 31
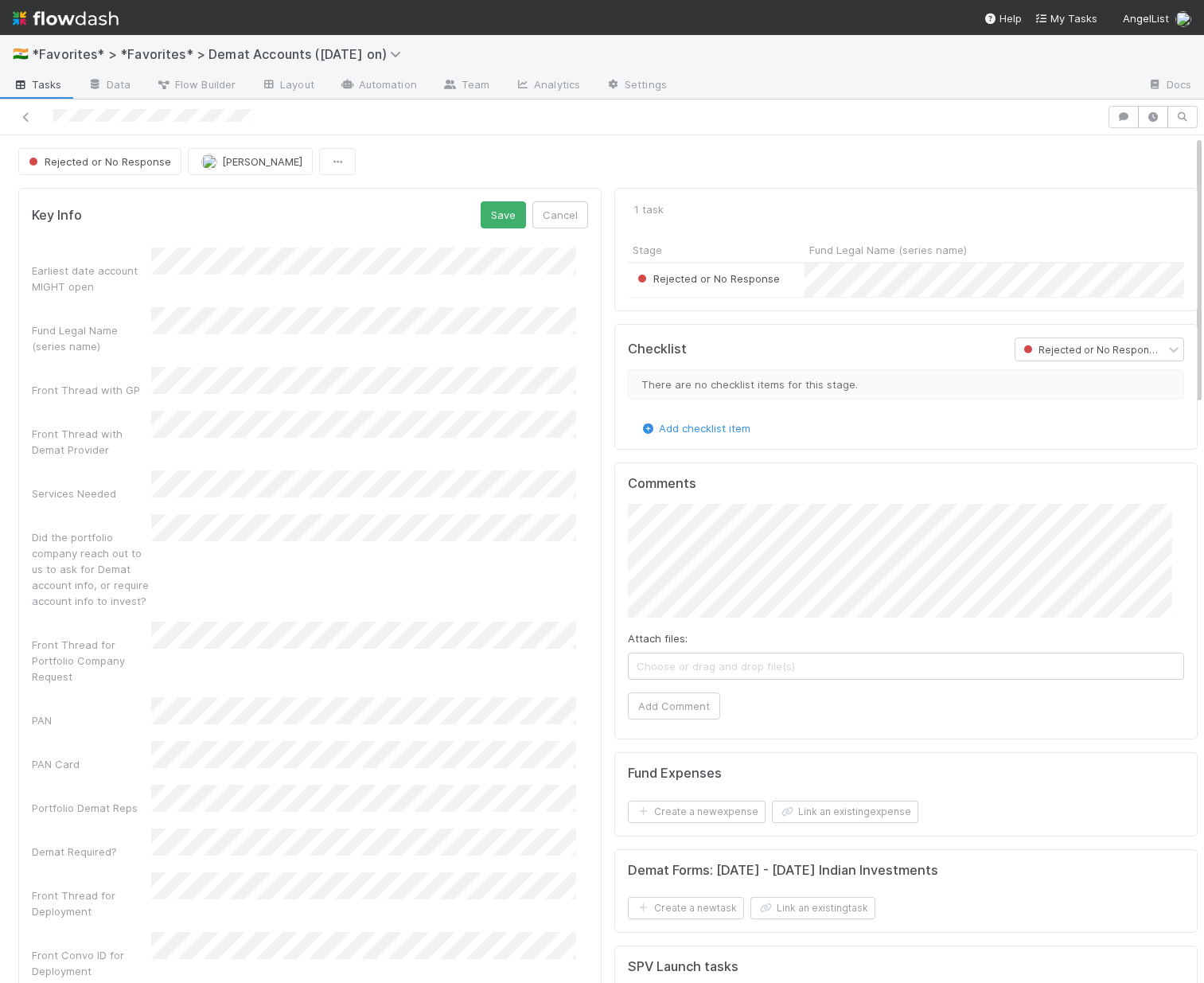
click at [52, 843] on div "Demat Required?" at bounding box center [91, 851] width 120 height 16
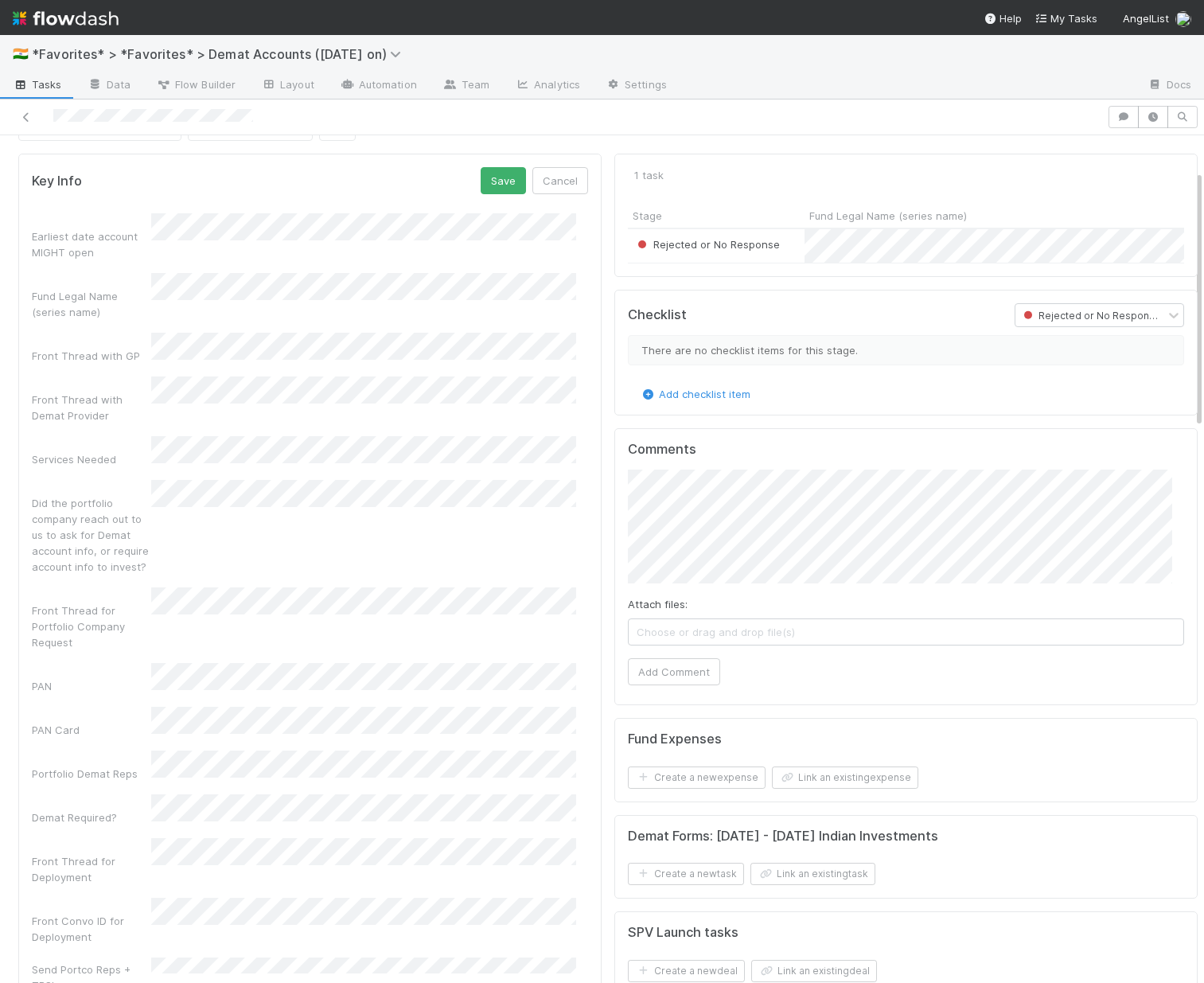
scroll to position [130, 0]
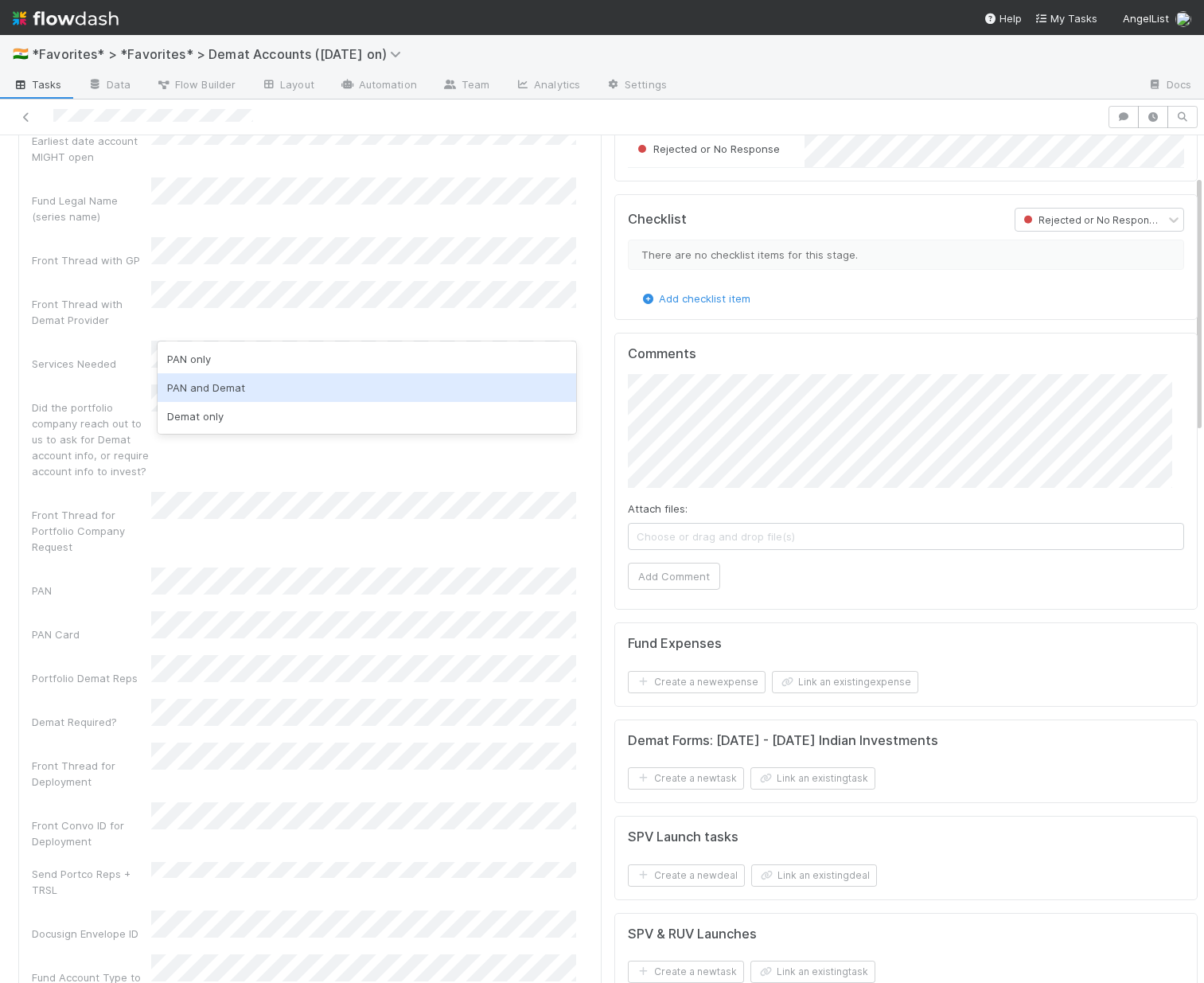
click at [210, 390] on div "PAN and Demat" at bounding box center [366, 387] width 419 height 28
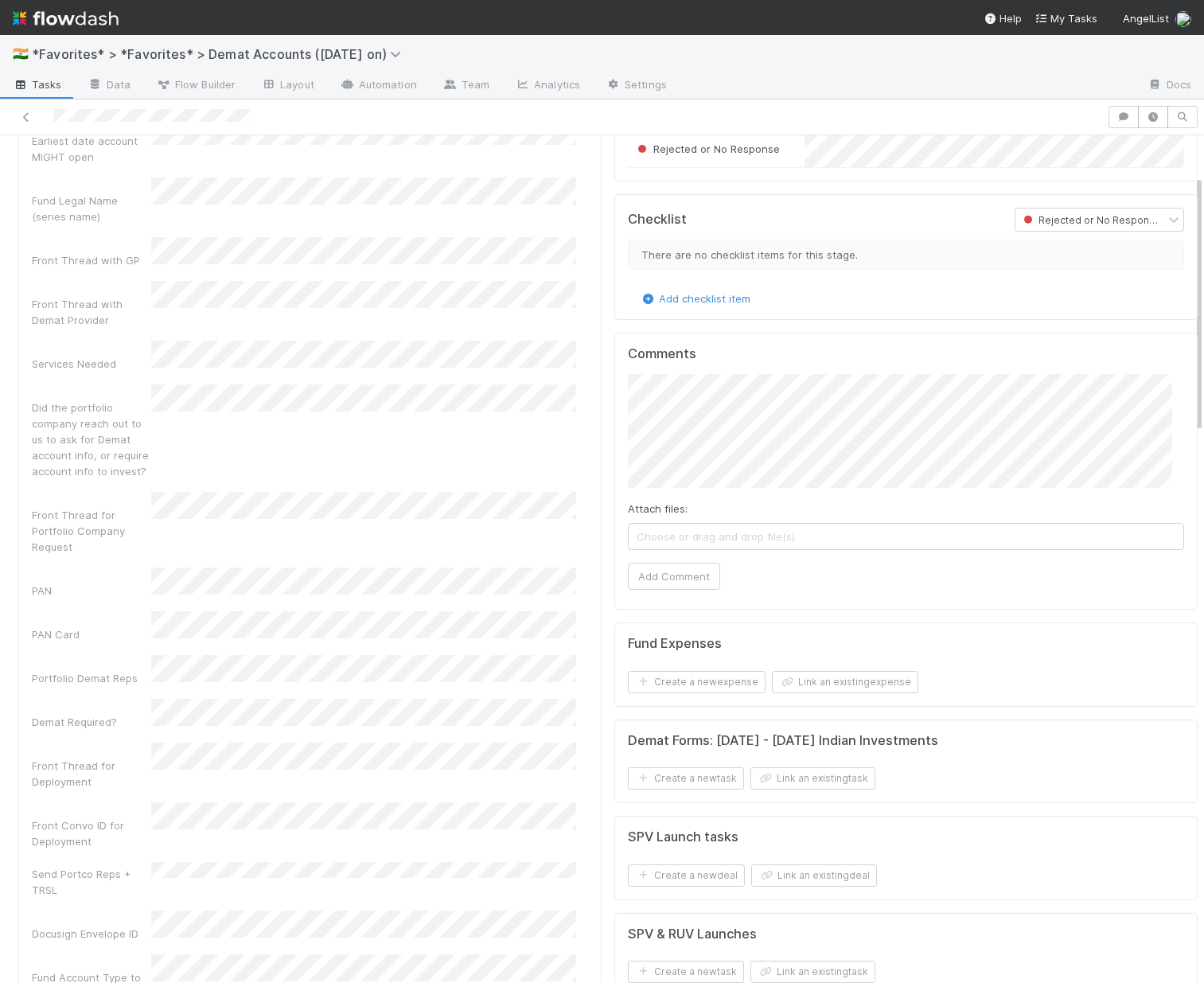
click at [68, 385] on div "Did the portfolio company reach out to us to ask for Demat account info, or req…" at bounding box center [310, 431] width 557 height 94
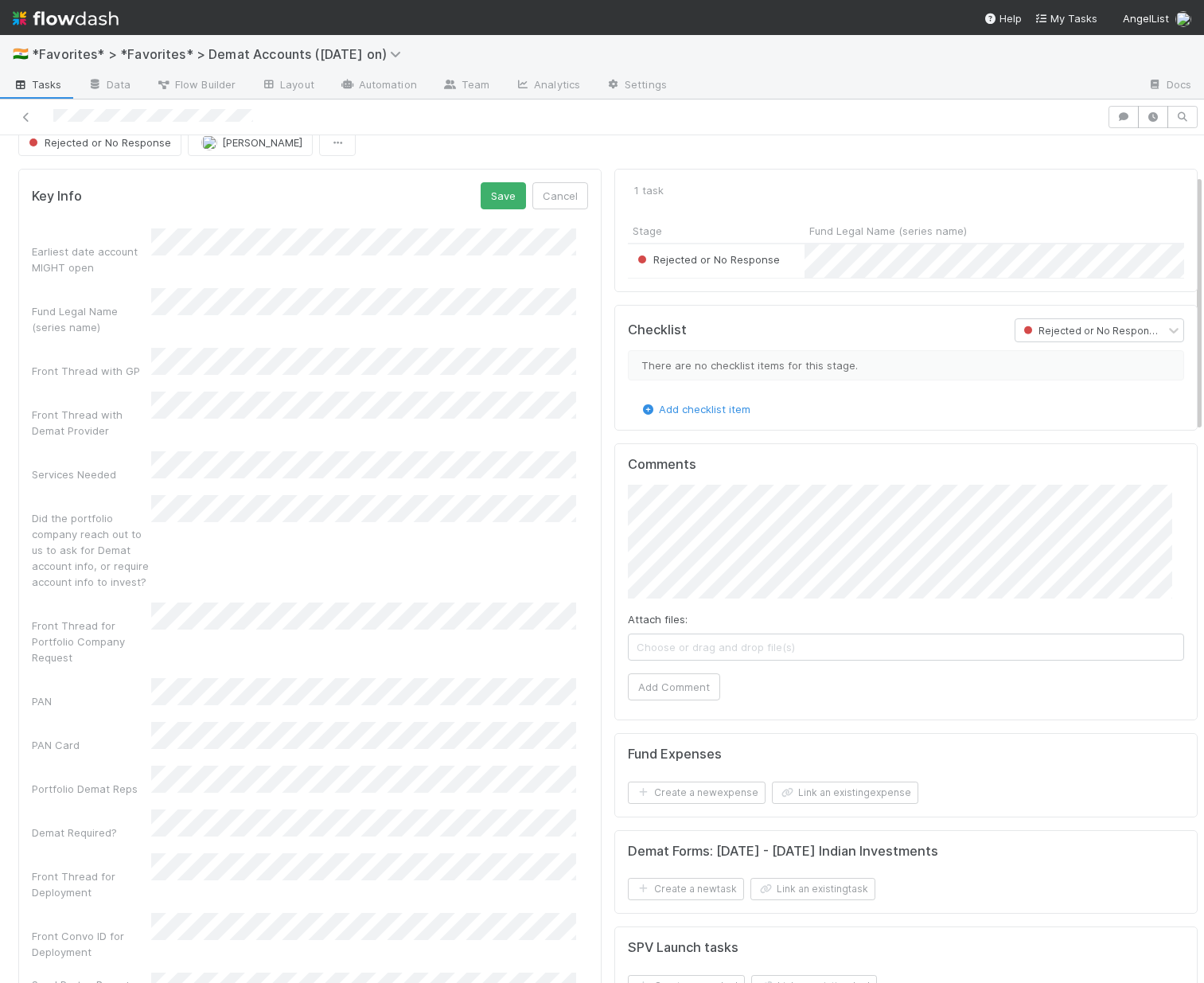
scroll to position [0, 0]
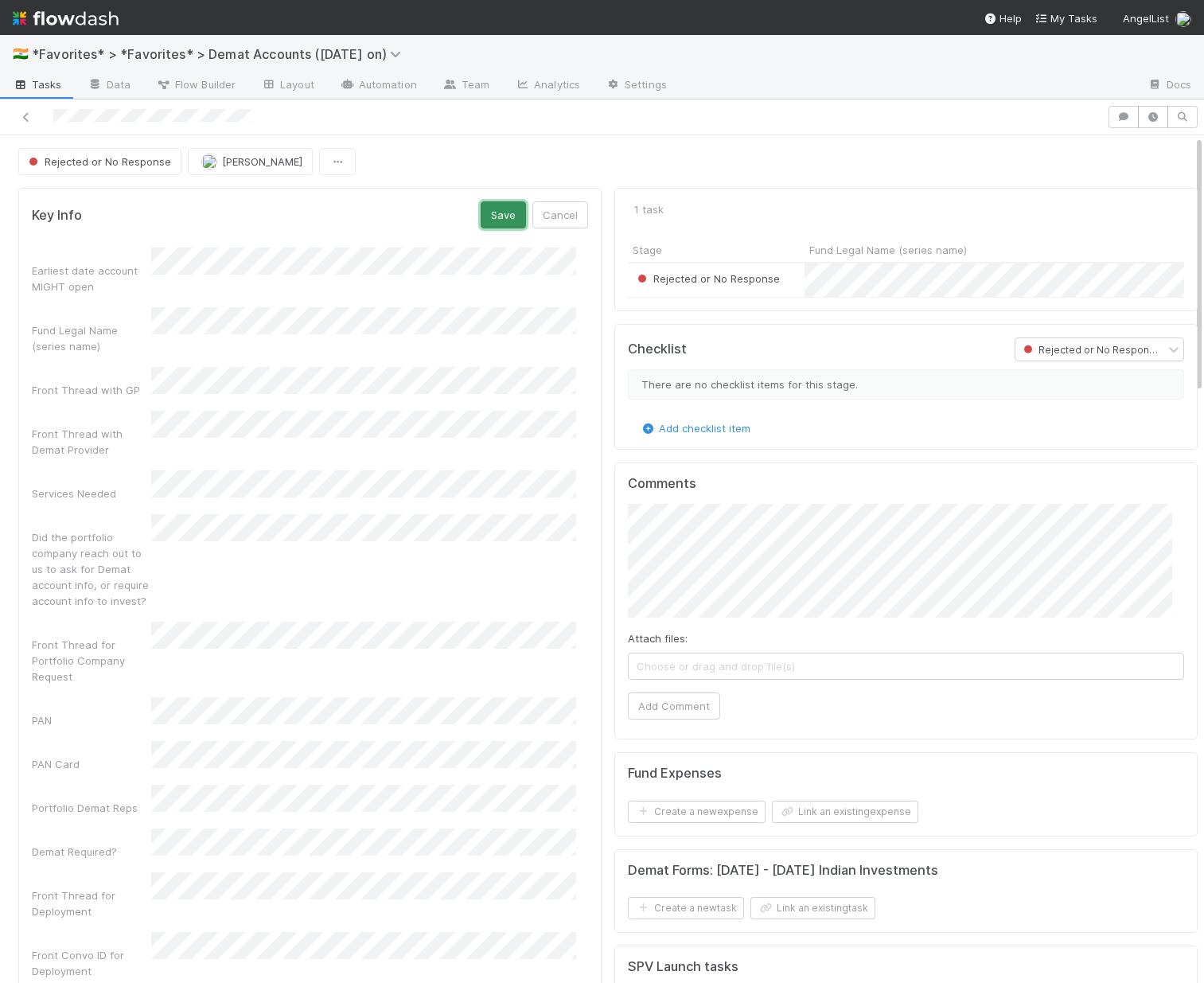
click at [498, 216] on button "Save" at bounding box center [503, 215] width 46 height 27
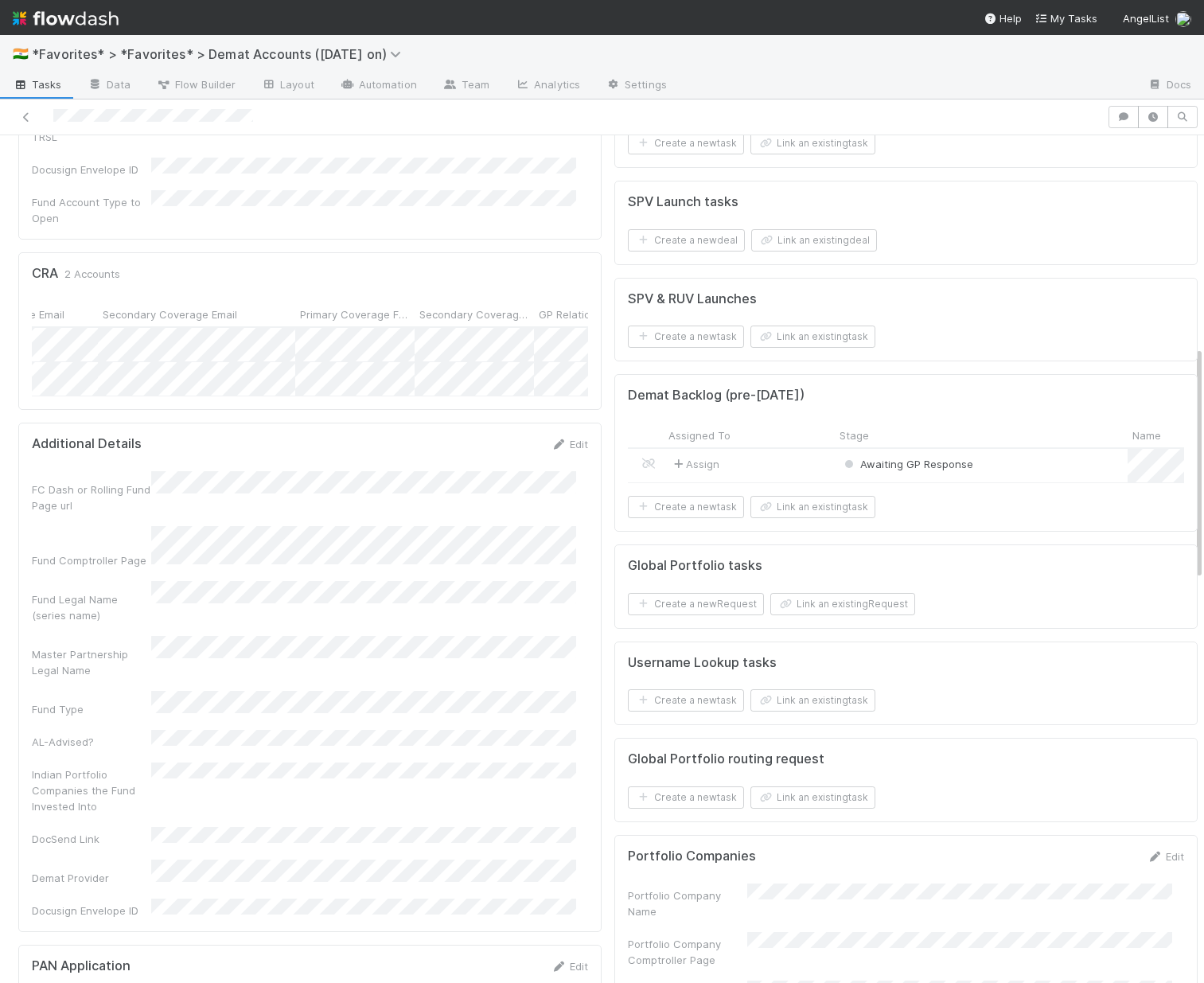
drag, startPoint x: 508, startPoint y: 232, endPoint x: 94, endPoint y: 214, distance: 414.4
click at [94, 253] on div "CRA 2 Accounts Assigned To Customer Name Customer Email Account Manager Name Ac…" at bounding box center [310, 330] width 583 height 156
drag, startPoint x: 187, startPoint y: 232, endPoint x: 70, endPoint y: 236, distance: 117.1
click at [70, 308] on div at bounding box center [70, 316] width 3 height 16
drag, startPoint x: 507, startPoint y: 236, endPoint x: 200, endPoint y: 237, distance: 307.0
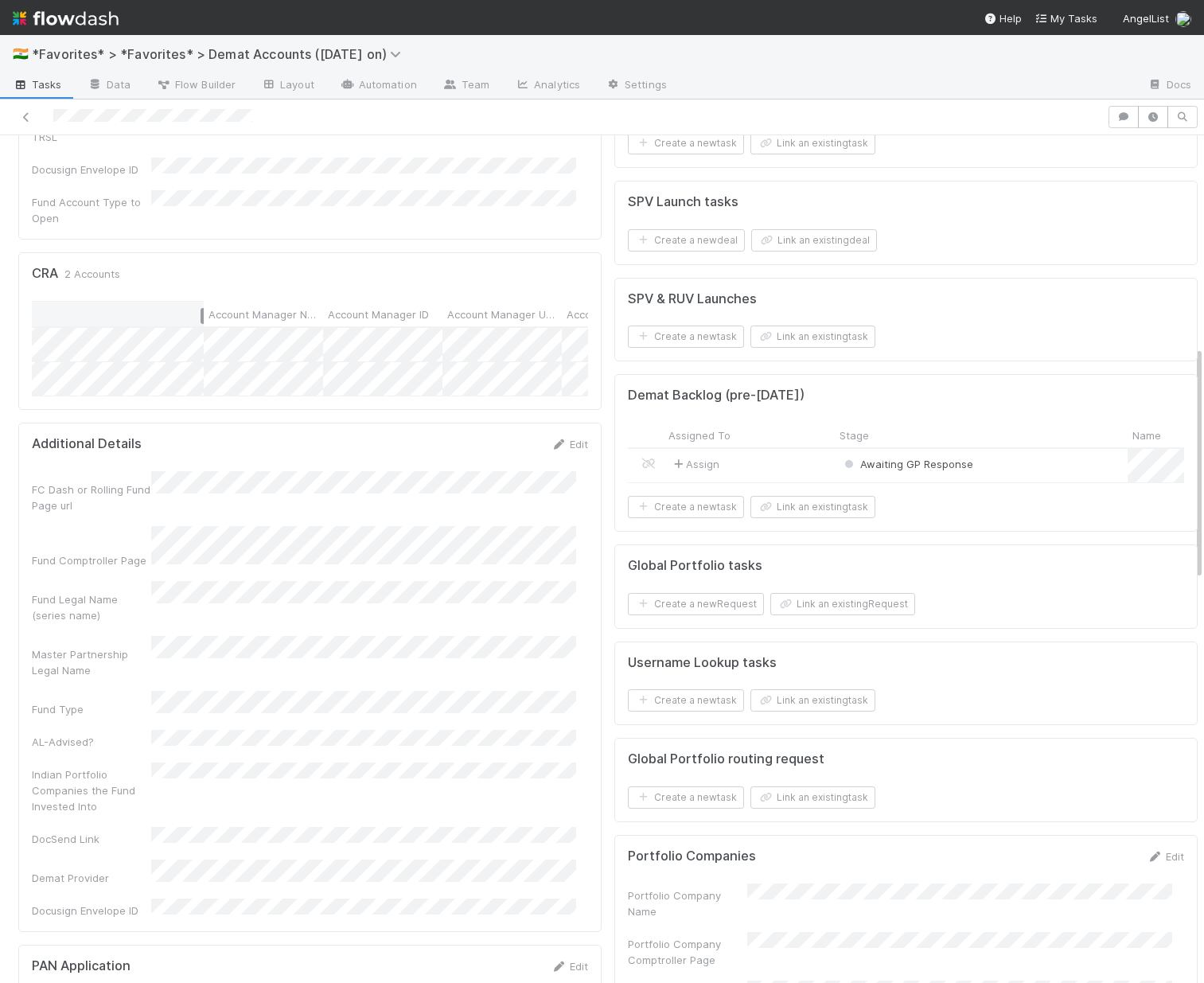
click at [200, 308] on div at bounding box center [201, 316] width 3 height 16
drag, startPoint x: 169, startPoint y: 233, endPoint x: 127, endPoint y: 235, distance: 42.0
click at [127, 308] on div at bounding box center [128, 316] width 3 height 16
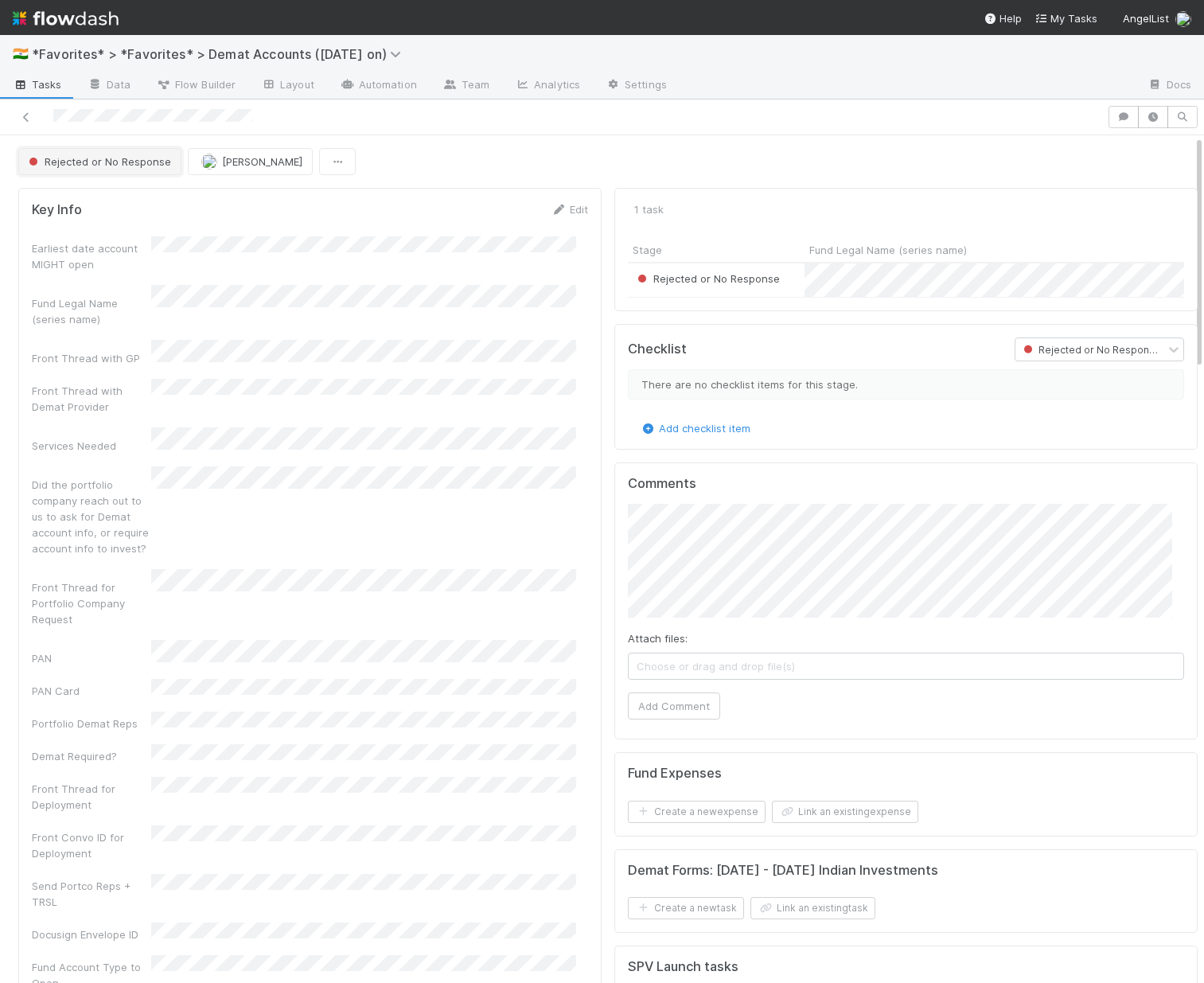
click at [130, 165] on span "Rejected or No Response" at bounding box center [98, 161] width 146 height 13
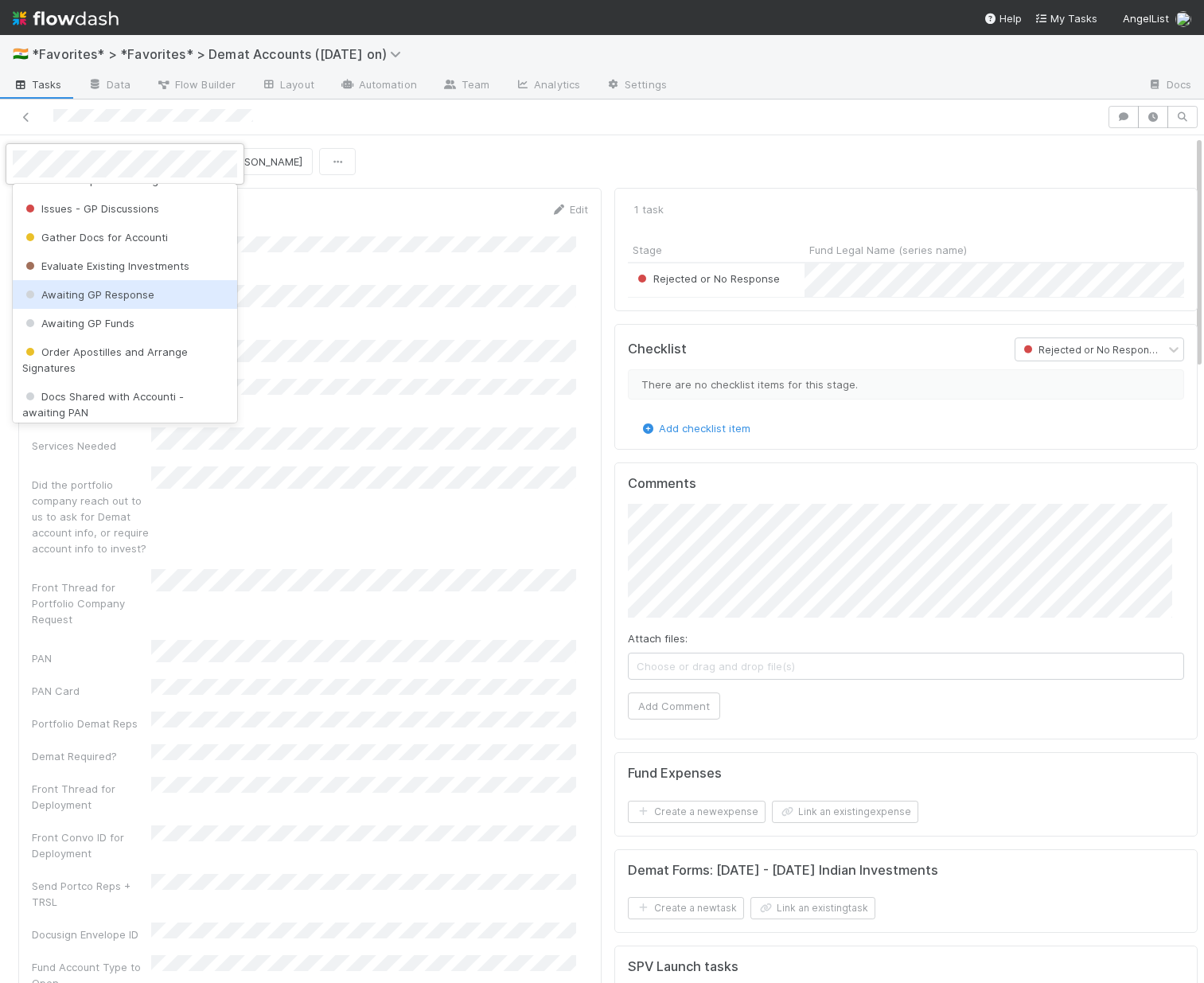
click at [104, 290] on span "Awaiting GP Response" at bounding box center [88, 294] width 132 height 13
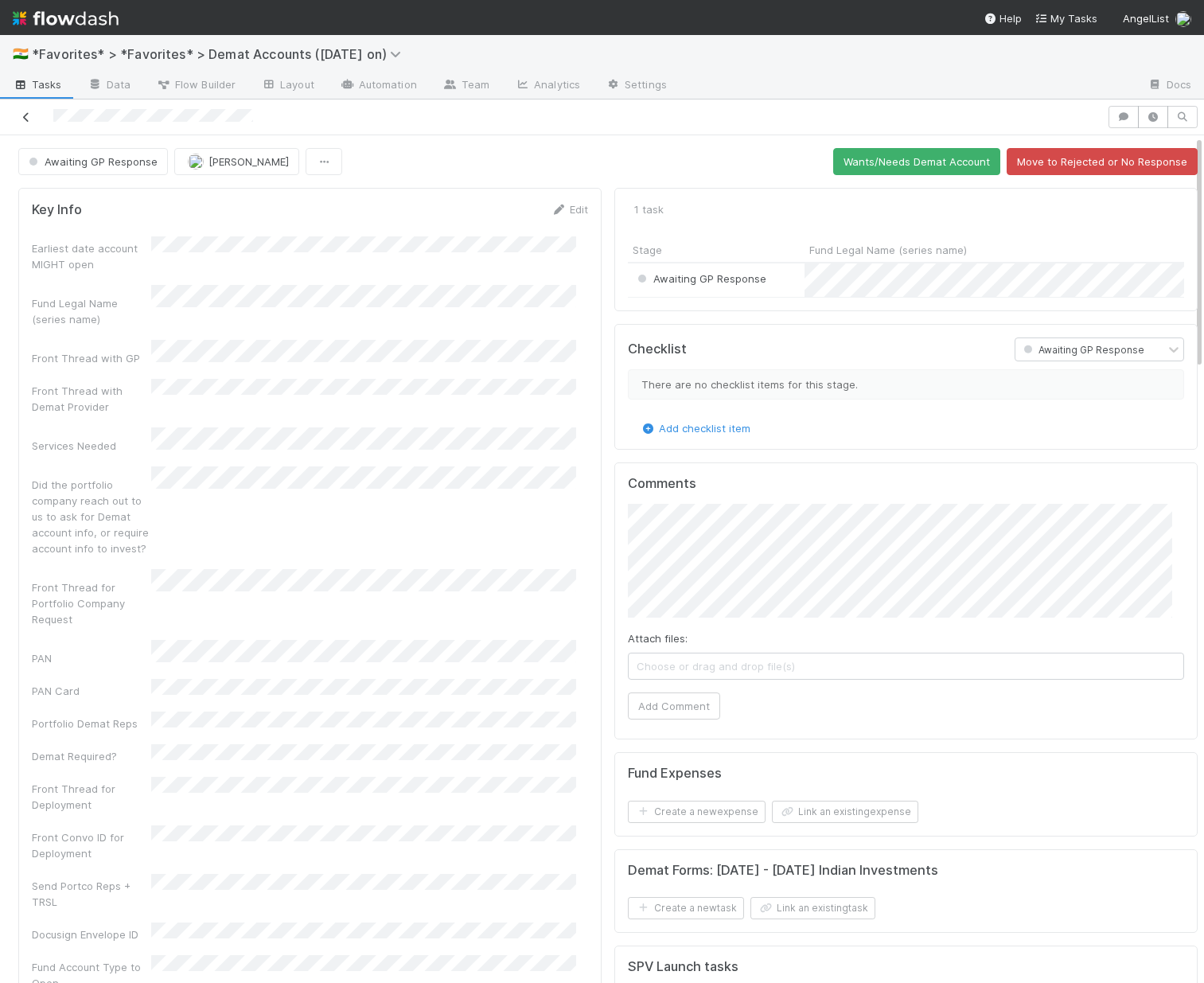
click at [24, 119] on icon at bounding box center [26, 118] width 16 height 11
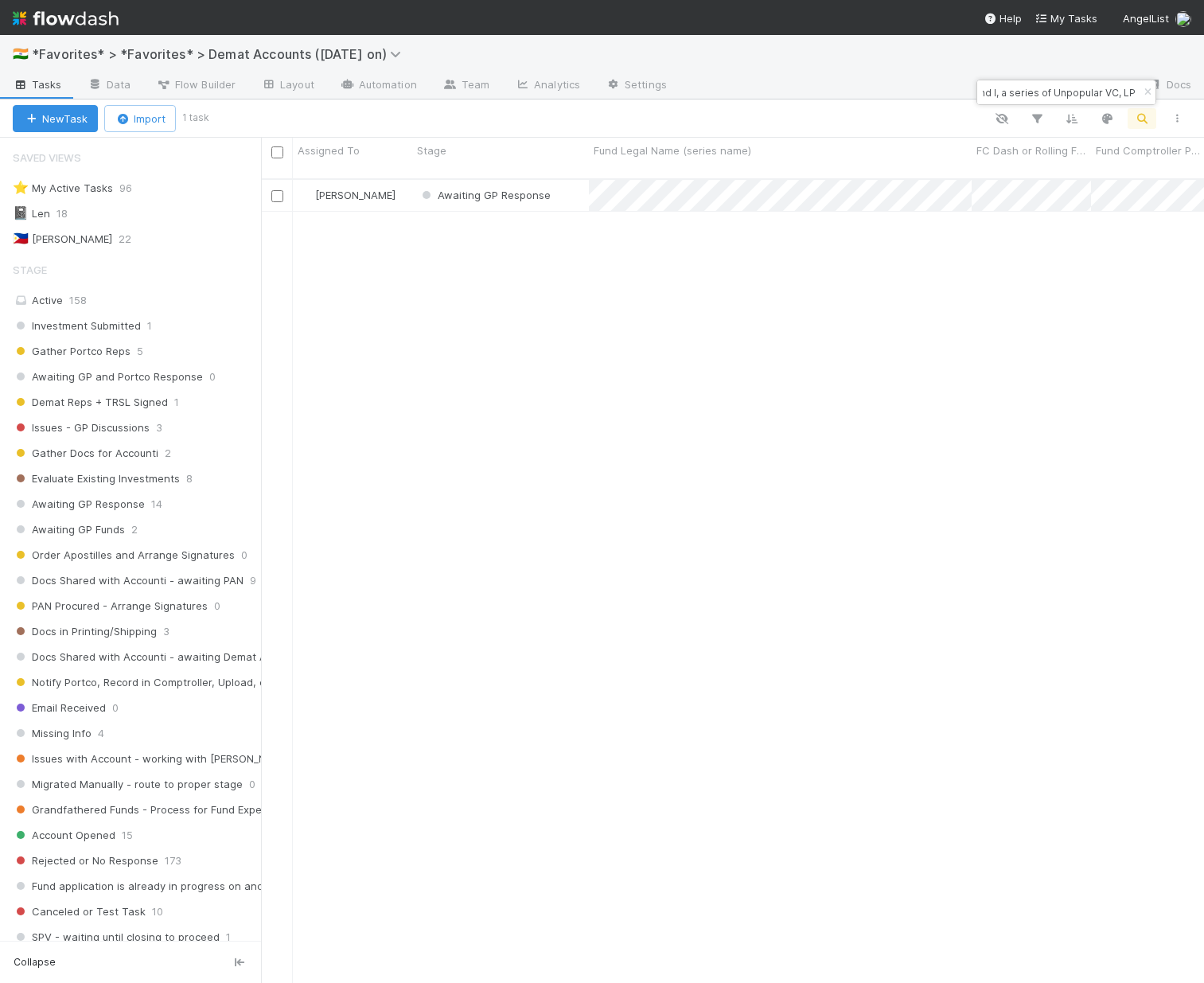
drag, startPoint x: 984, startPoint y: 91, endPoint x: 1157, endPoint y: 101, distance: 173.3
click at [988, 101] on body "🇮🇳 *Favorites* > *Favorites* > Demat Accounts (April 2025 on) Tasks Data Flow B…" at bounding box center [602, 492] width 1204 height 983
paste input "-0225 Fund I, a series of Hustle Fund Angel Squad"
drag, startPoint x: 983, startPoint y: 93, endPoint x: 1213, endPoint y: 98, distance: 230.1
click at [988, 98] on html "🇮🇳 *Favorites* > *Favorites* > Demat Accounts (April 2025 on) Tasks Data Flow B…" at bounding box center [602, 492] width 1204 height 983
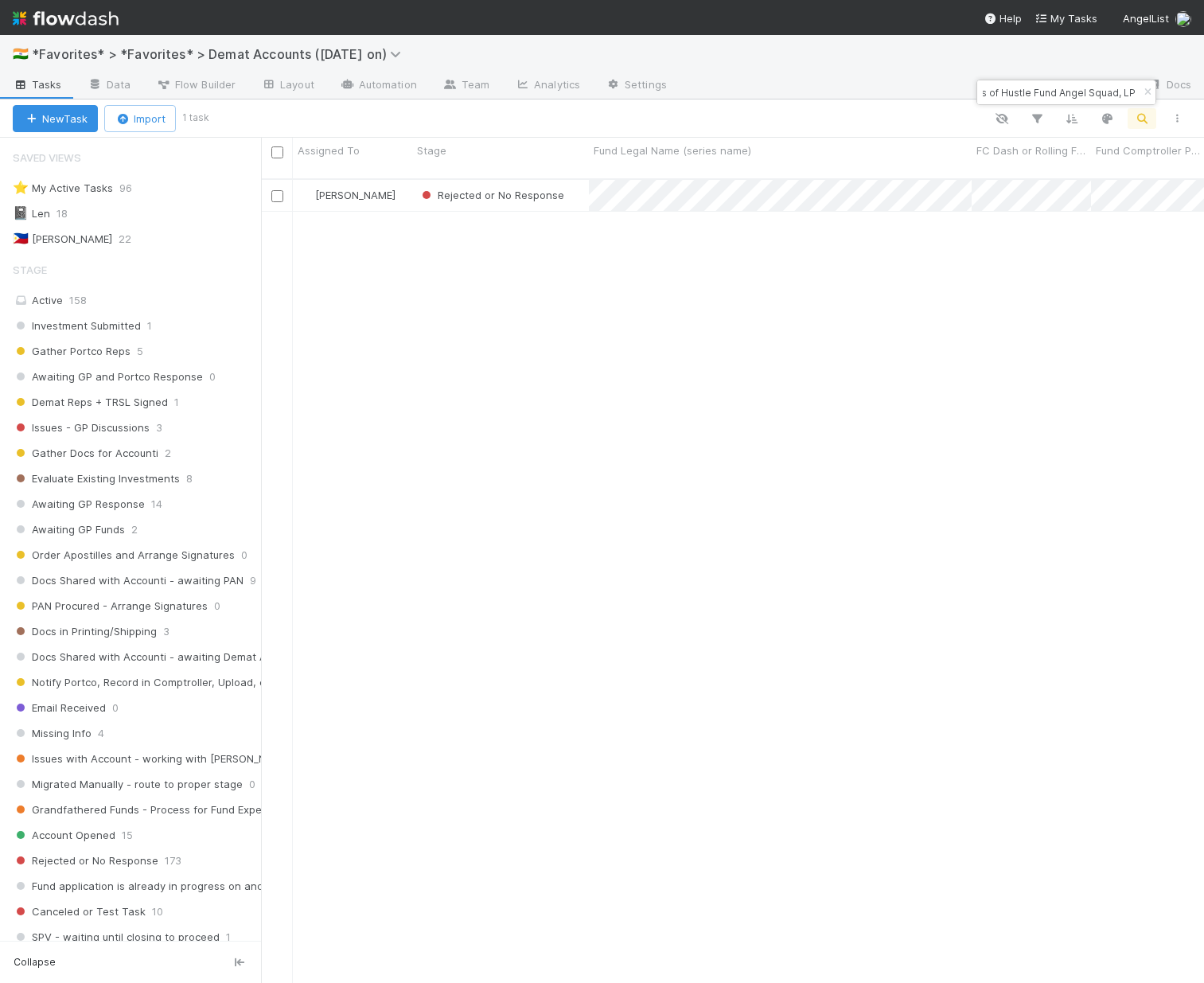
paste input "120 Fund I, a series of MV Funds"
drag, startPoint x: 982, startPoint y: 95, endPoint x: 1256, endPoint y: 112, distance: 274.5
click at [988, 112] on html "🇮🇳 *Favorites* > *Favorites* > Demat Accounts (April 2025 on) Tasks Data Flow B…" at bounding box center [602, 492] width 1204 height 983
paste input "Mana Ventures, LP – C2"
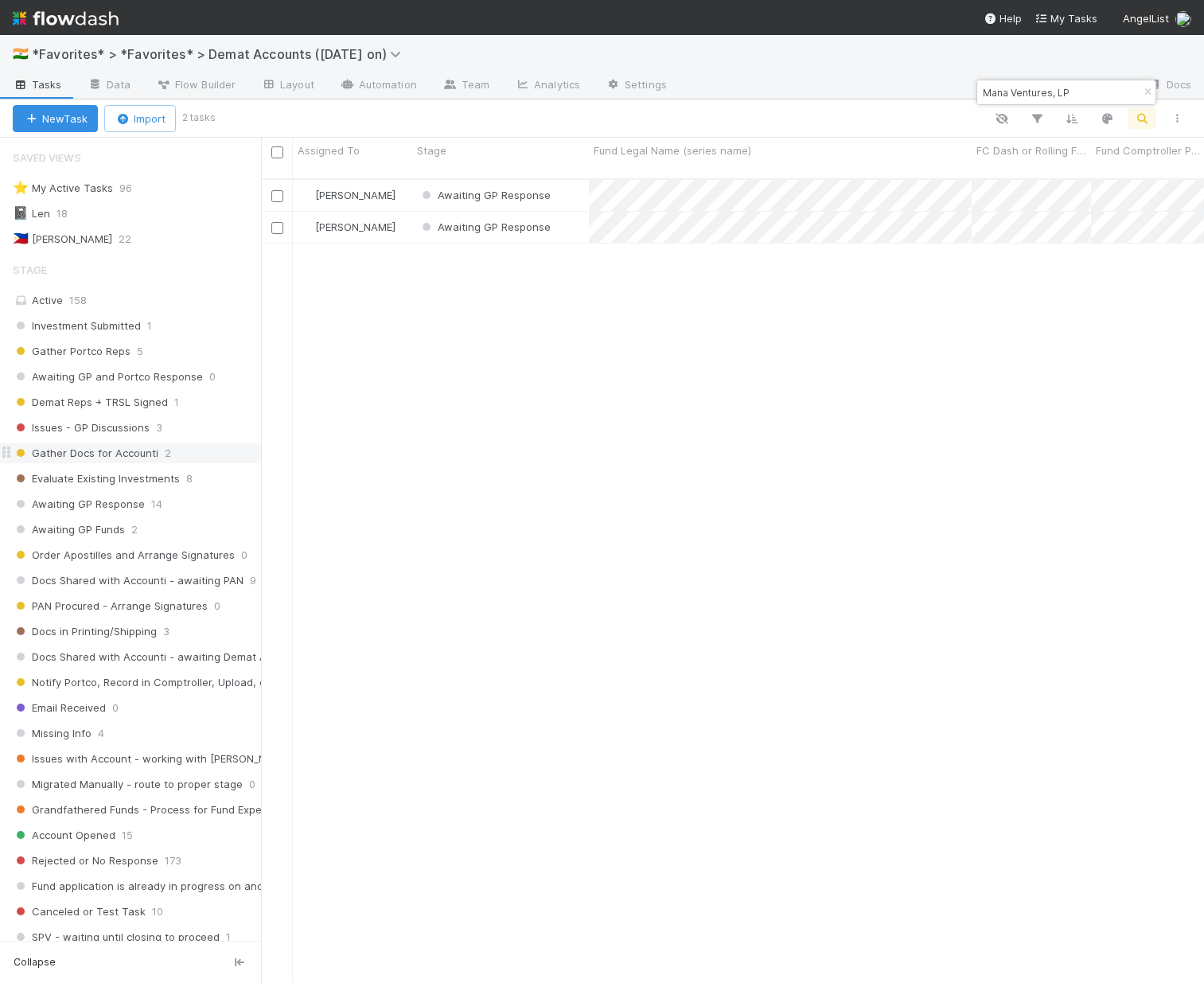
scroll to position [805, 931]
drag, startPoint x: 983, startPoint y: 92, endPoint x: 1159, endPoint y: 117, distance: 177.8
click at [988, 117] on body "🇮🇳 *Favorites* > *Favorites* > Demat Accounts (April 2025 on) Tasks Data Flow B…" at bounding box center [602, 492] width 1204 height 983
paste input "EQ-1202 Fund I, a series of Roll Up Vehicles, LP"
type input "EQ-1202 Fund I, a series of Roll Up Vehicles, LP"
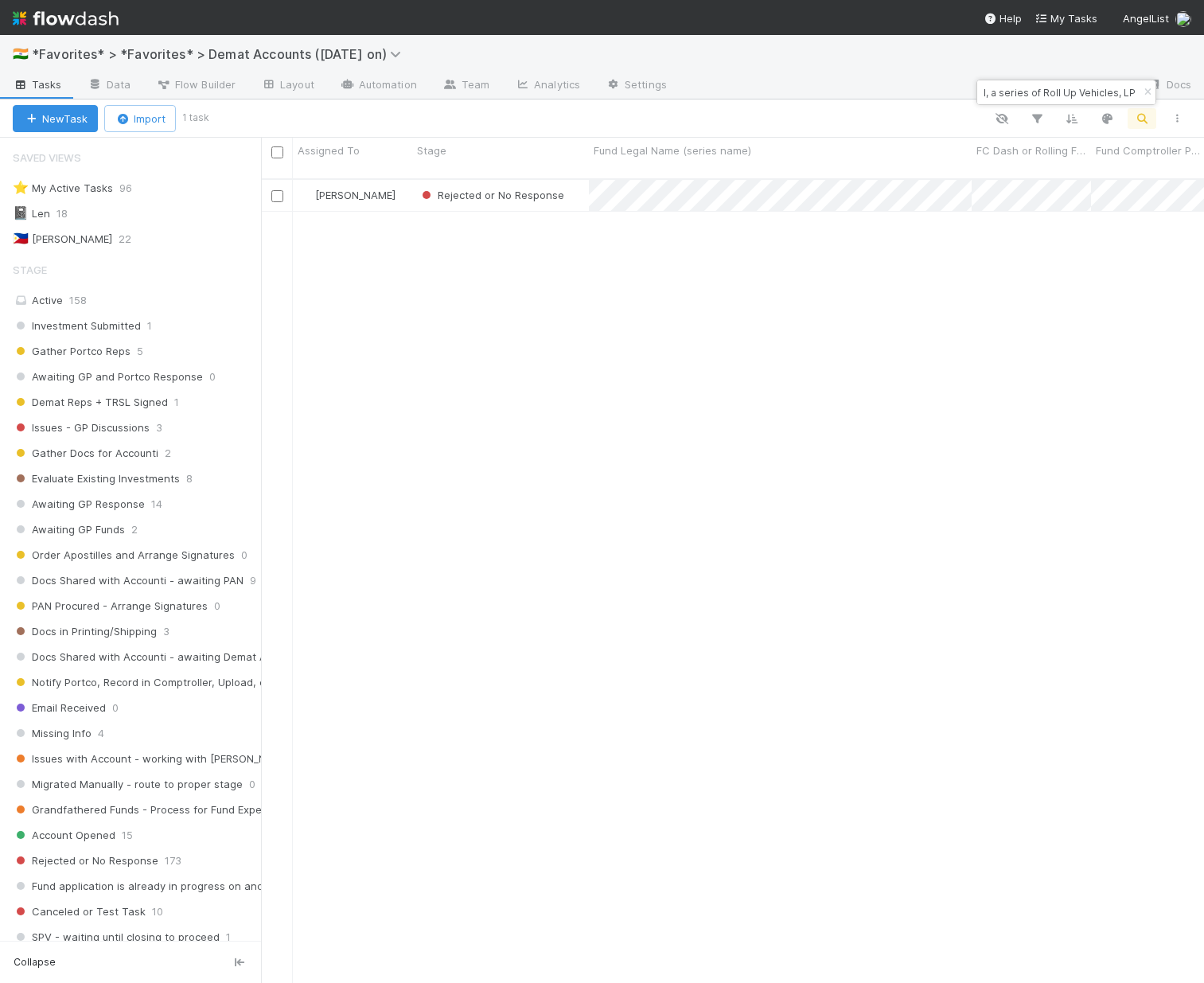
scroll to position [0, 0]
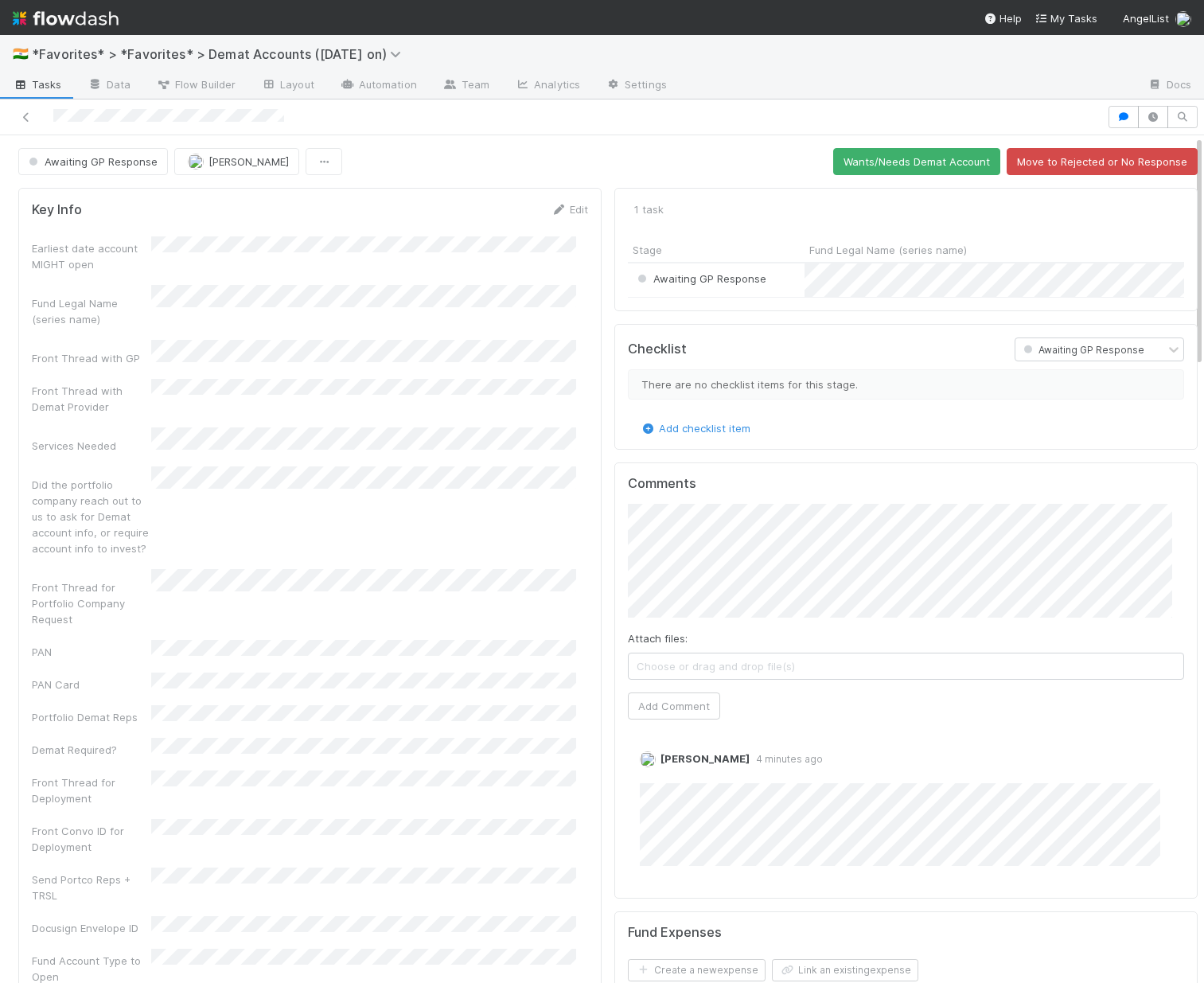
click at [367, 132] on div at bounding box center [602, 117] width 1204 height 36
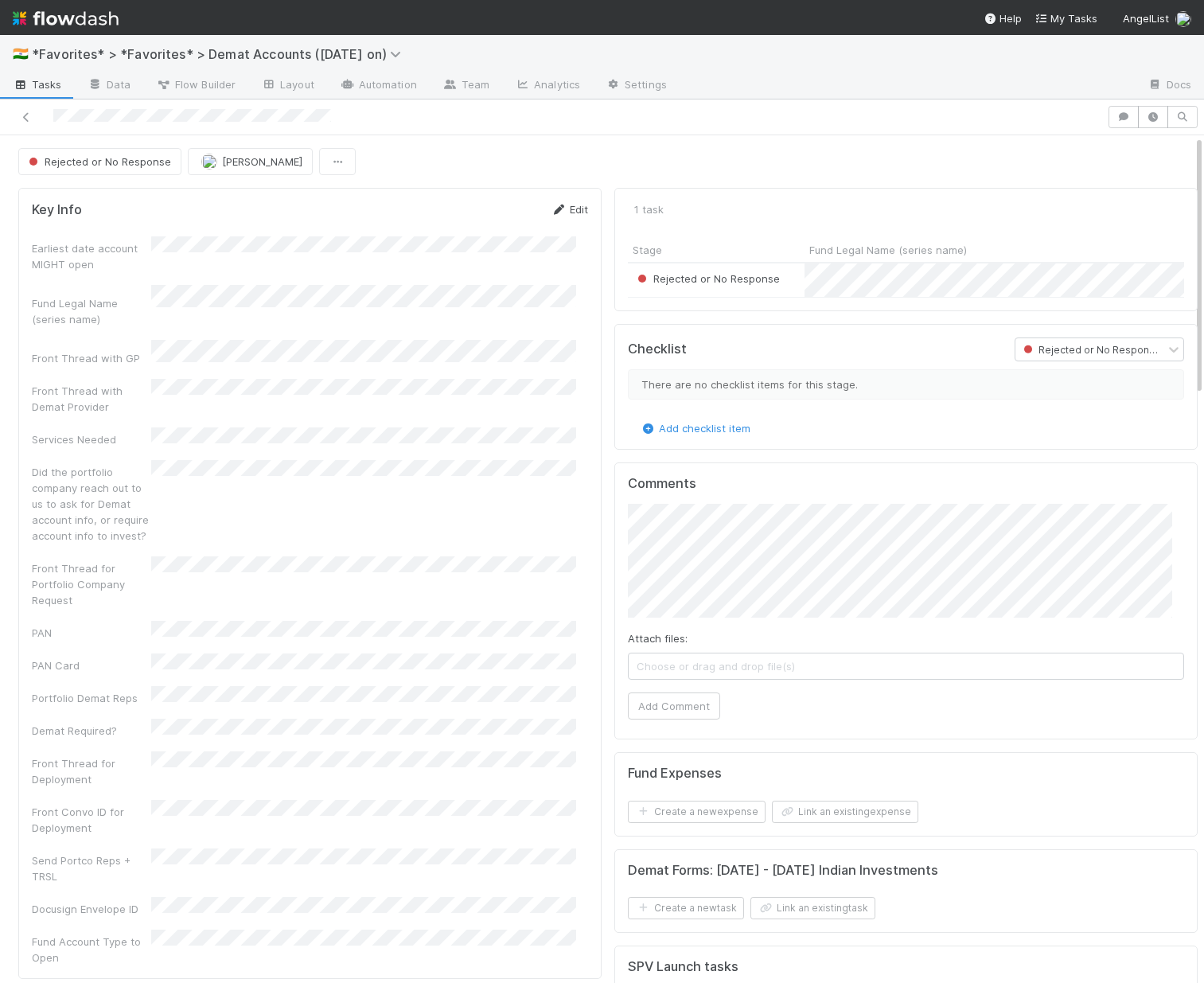
click at [552, 207] on icon at bounding box center [559, 210] width 16 height 11
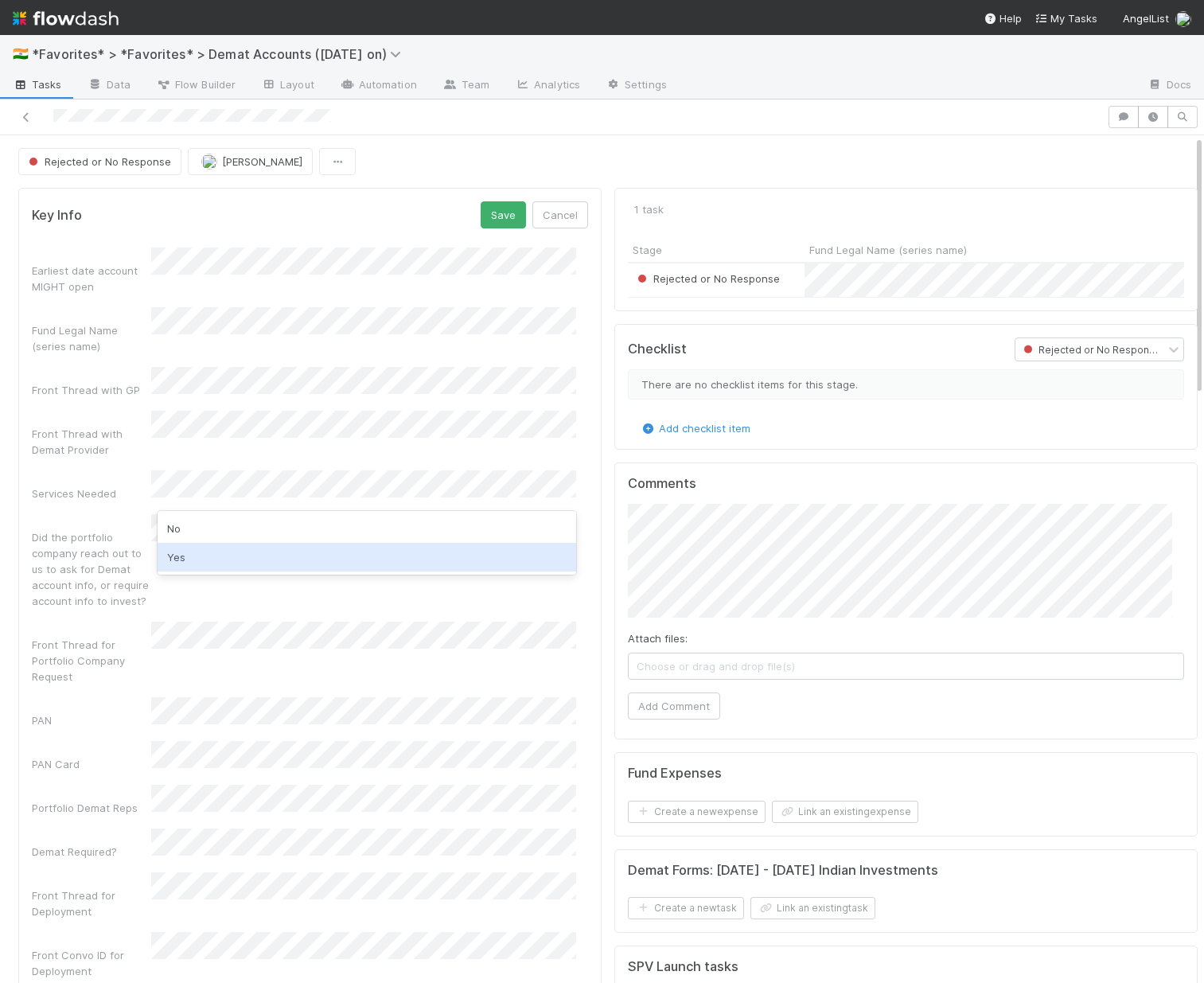
click at [232, 552] on div "Yes" at bounding box center [366, 557] width 419 height 28
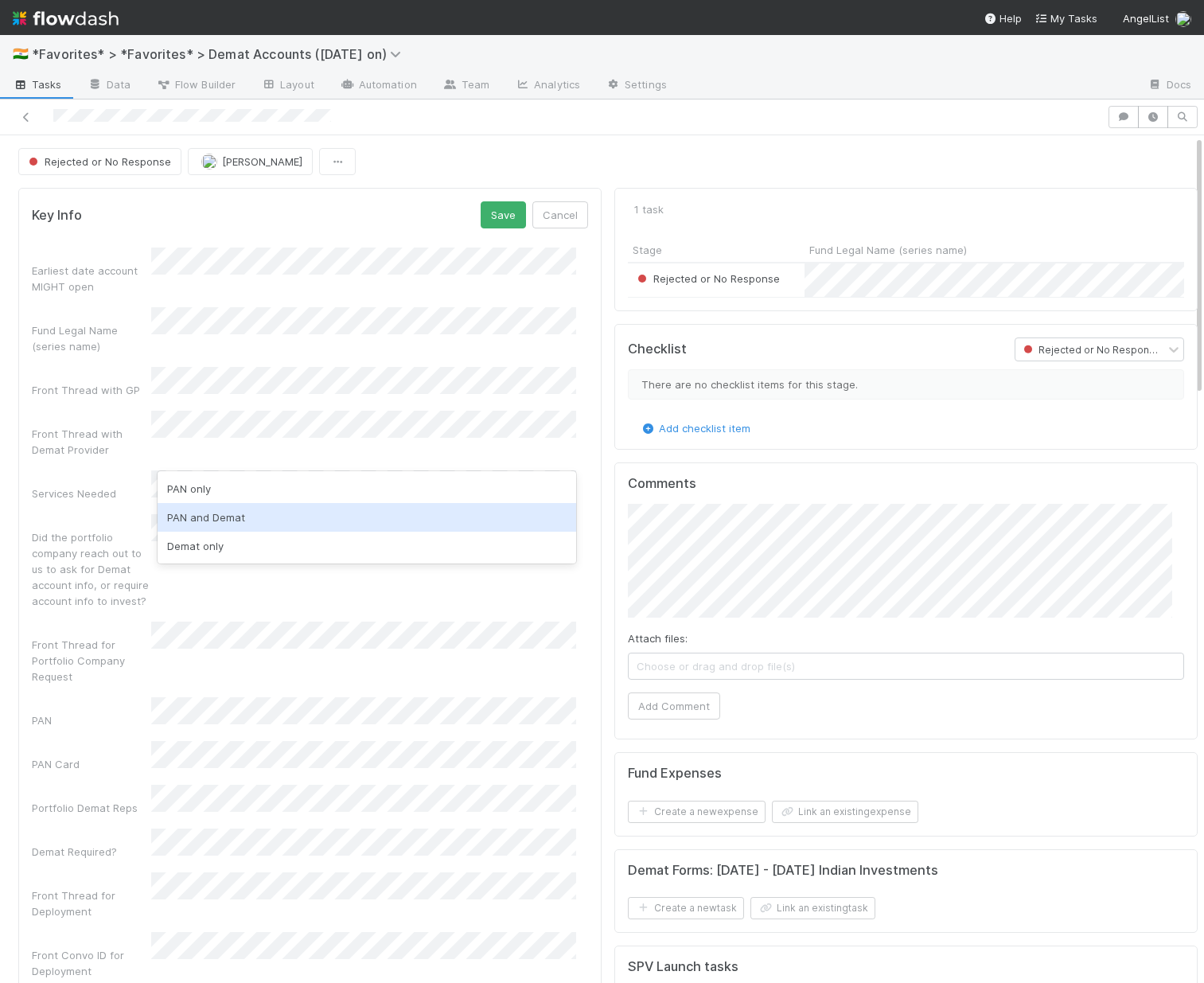
click at [227, 517] on div "PAN and Demat" at bounding box center [366, 517] width 419 height 28
click at [481, 205] on button "Save" at bounding box center [503, 215] width 46 height 27
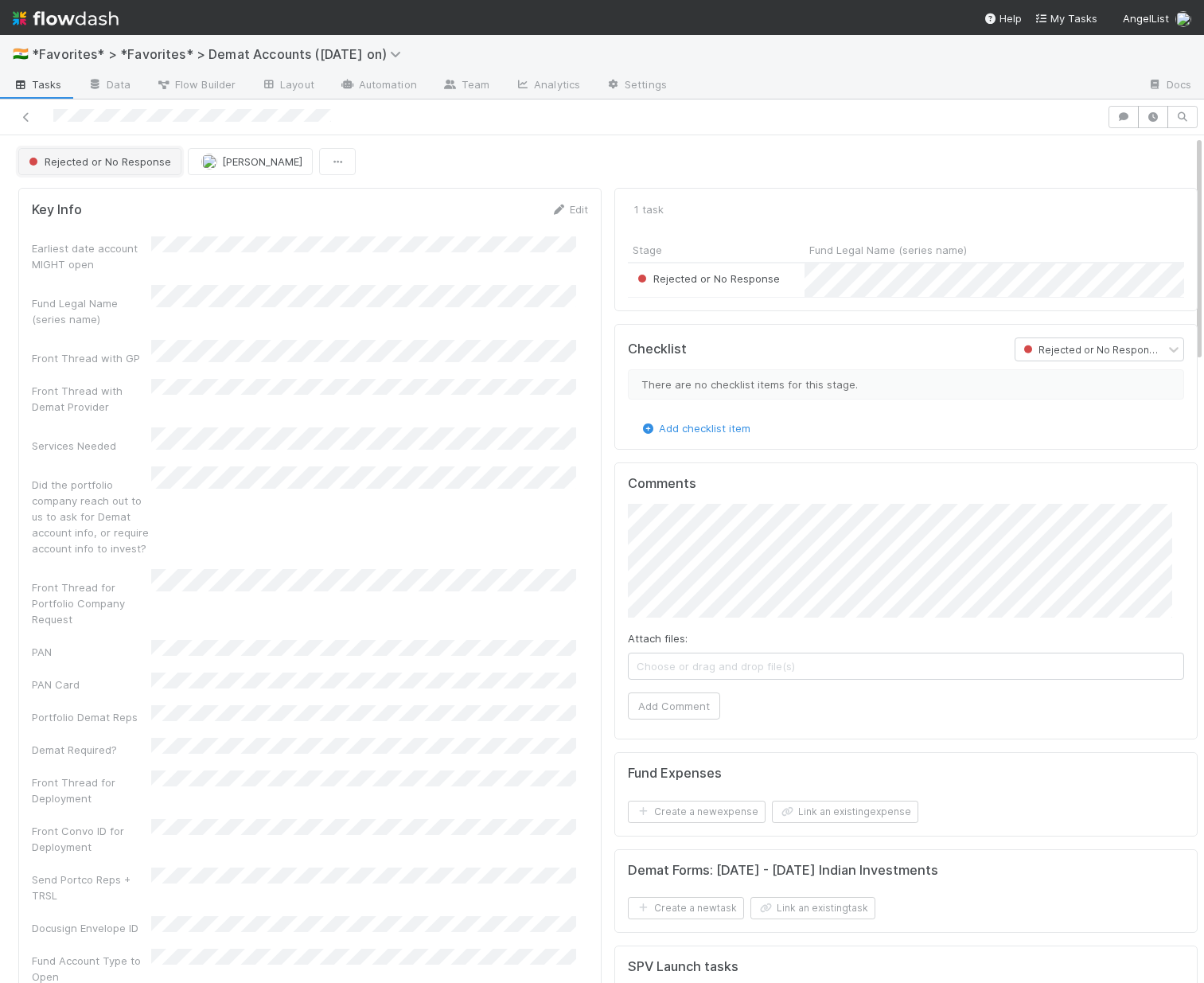
click at [132, 162] on span "Rejected or No Response" at bounding box center [98, 161] width 146 height 13
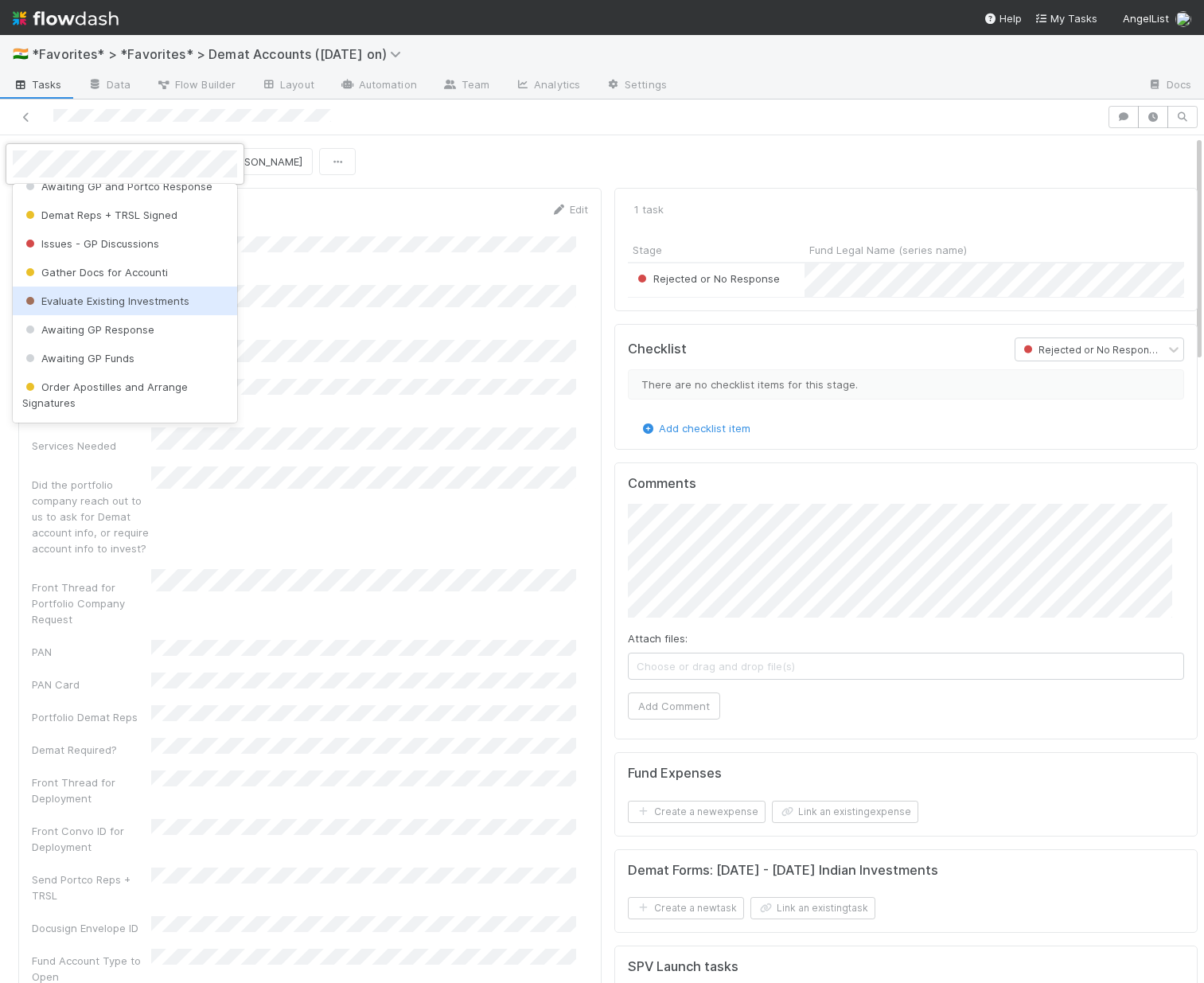
scroll to position [73, 0]
click at [117, 334] on span "Awaiting GP Response" at bounding box center [88, 328] width 132 height 13
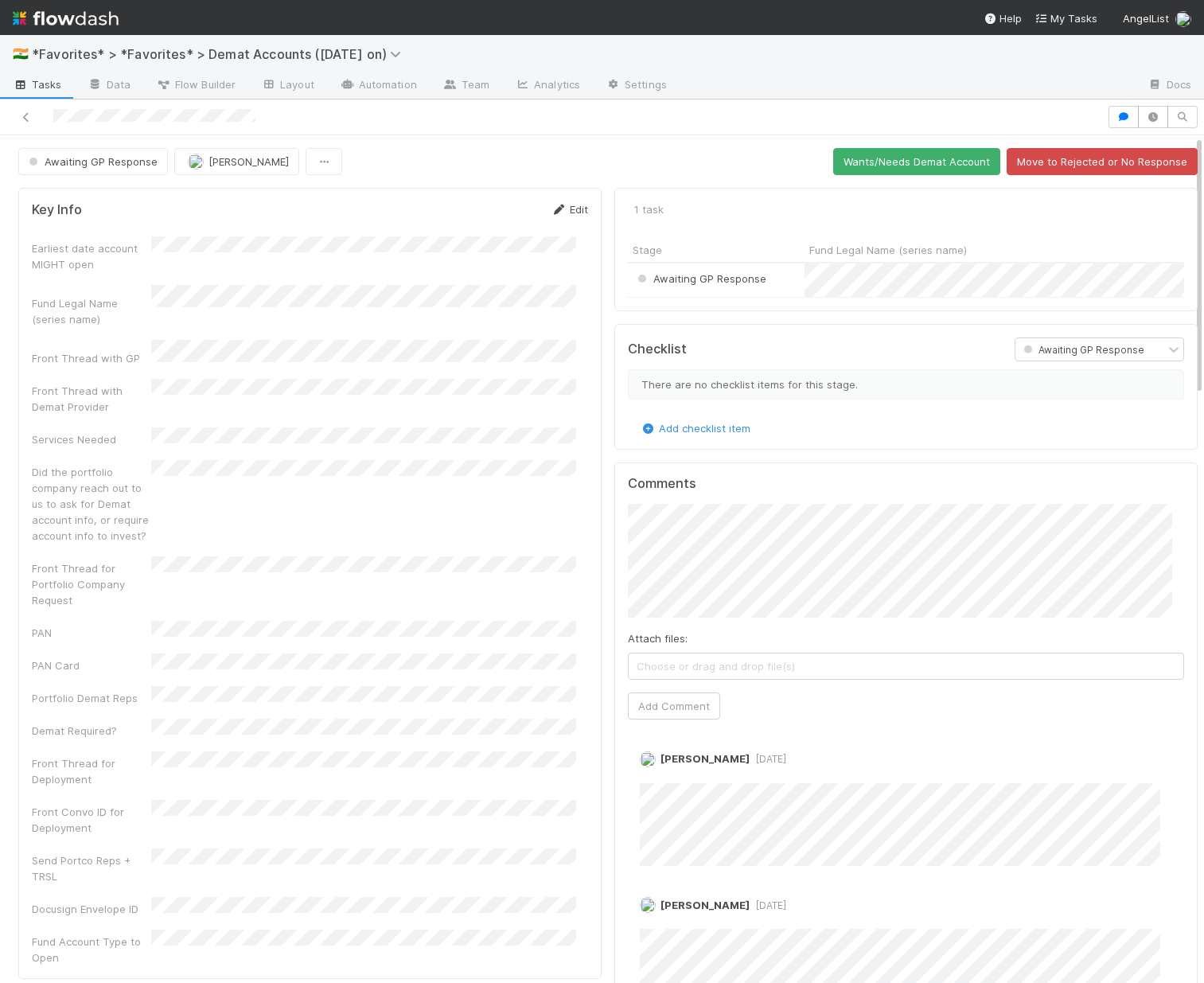
click at [569, 198] on div "Key Info Edit Earliest date account MIGHT open Fund Legal Name (series name) Fr…" at bounding box center [310, 583] width 583 height 791
click at [566, 210] on link "Edit" at bounding box center [569, 209] width 38 height 13
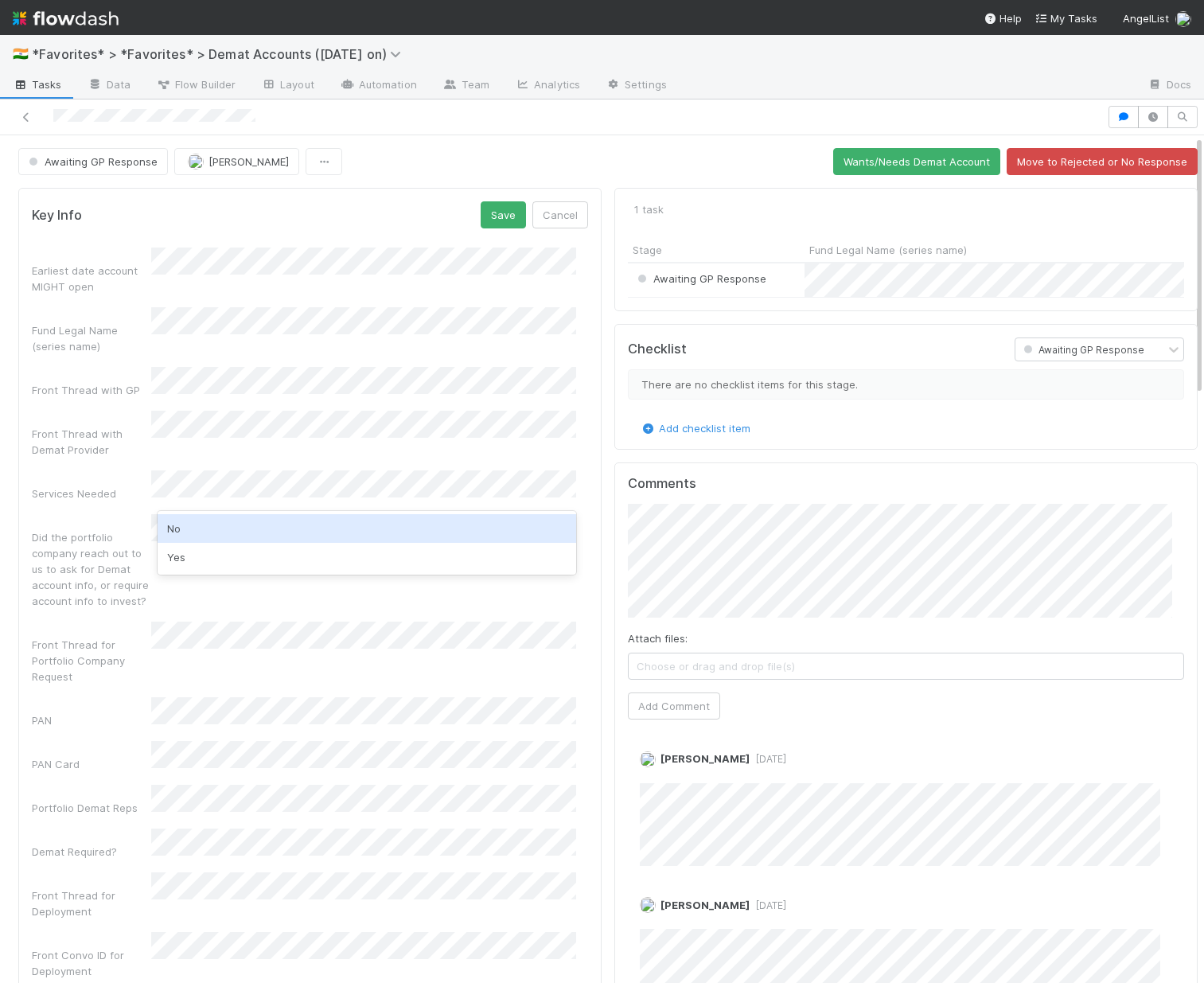
click at [221, 535] on div "No" at bounding box center [366, 527] width 419 height 28
click at [189, 517] on div "PAN and Demat" at bounding box center [366, 517] width 419 height 28
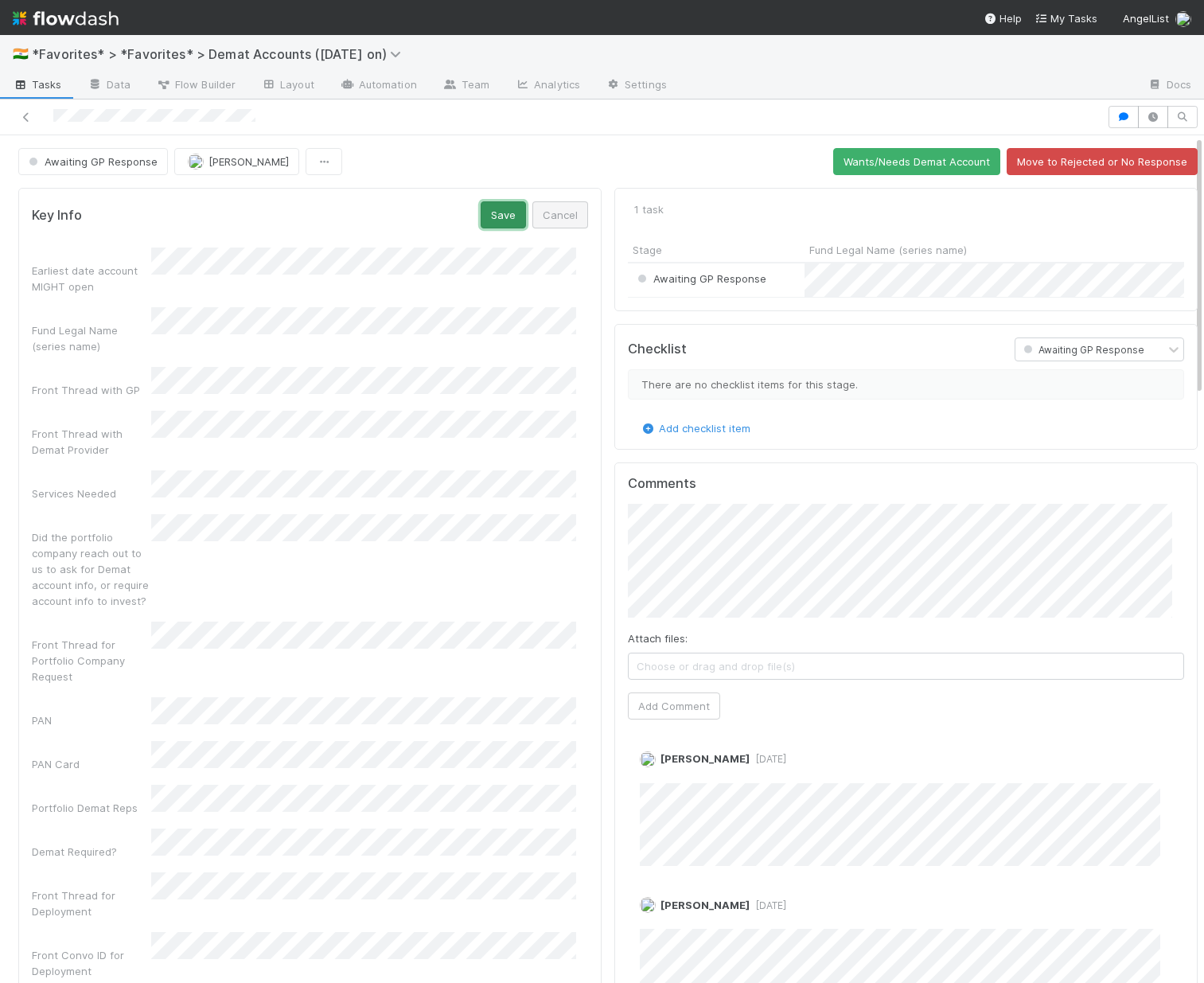
drag, startPoint x: 499, startPoint y: 217, endPoint x: 523, endPoint y: 201, distance: 28.8
click at [499, 216] on button "Save" at bounding box center [503, 215] width 46 height 27
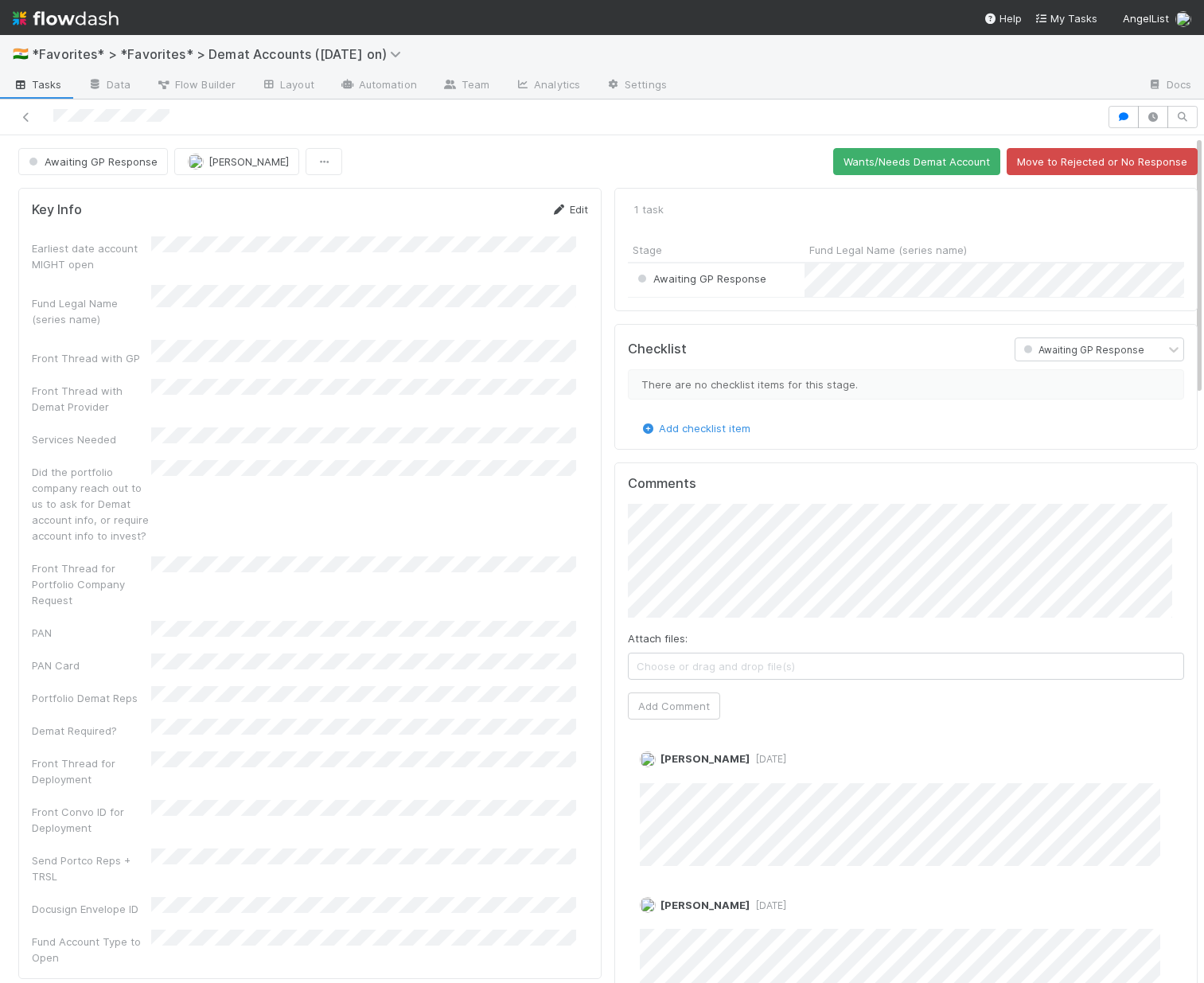
click at [566, 212] on link "Edit" at bounding box center [569, 209] width 38 height 13
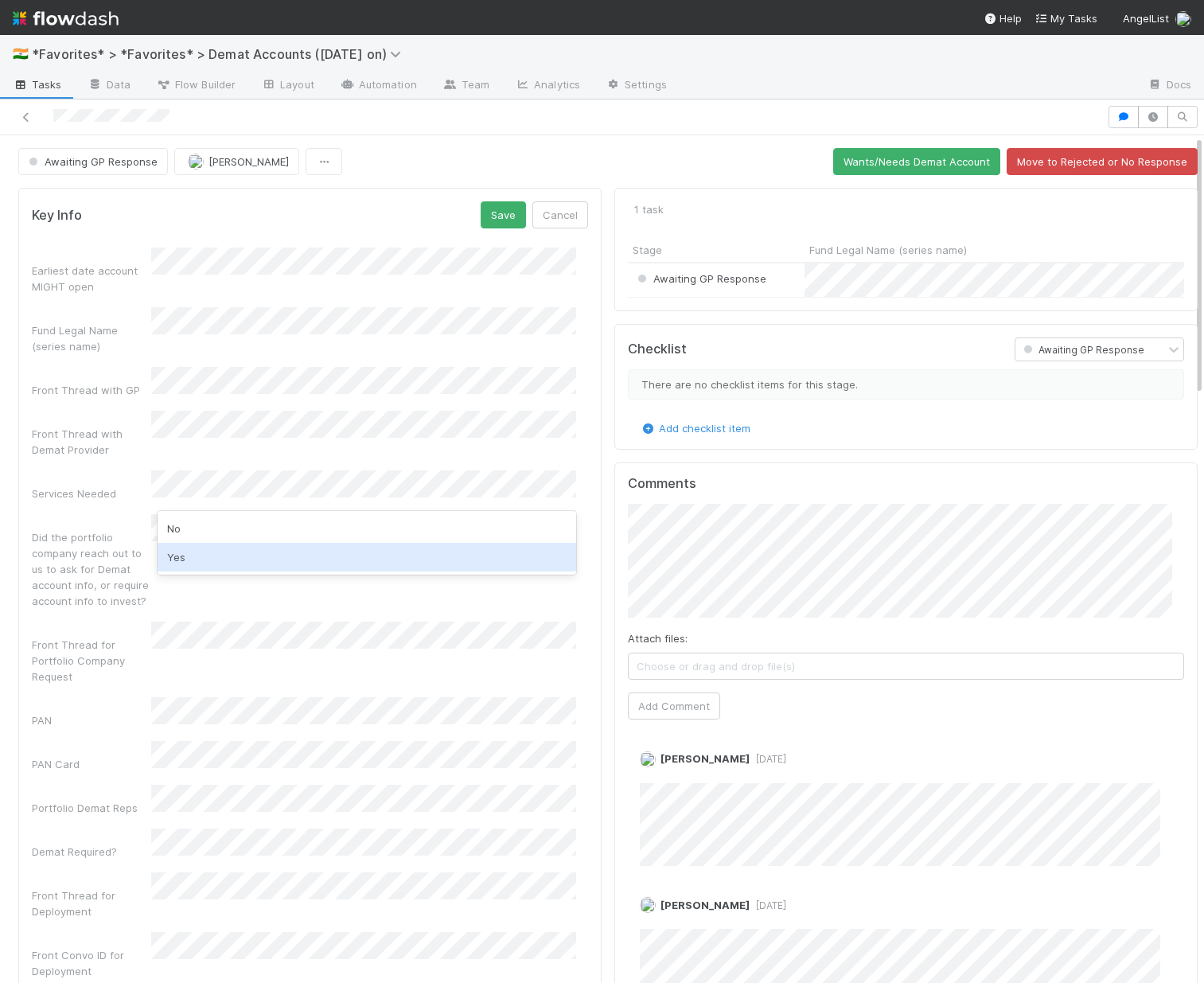
click at [207, 546] on div "Yes" at bounding box center [366, 557] width 419 height 28
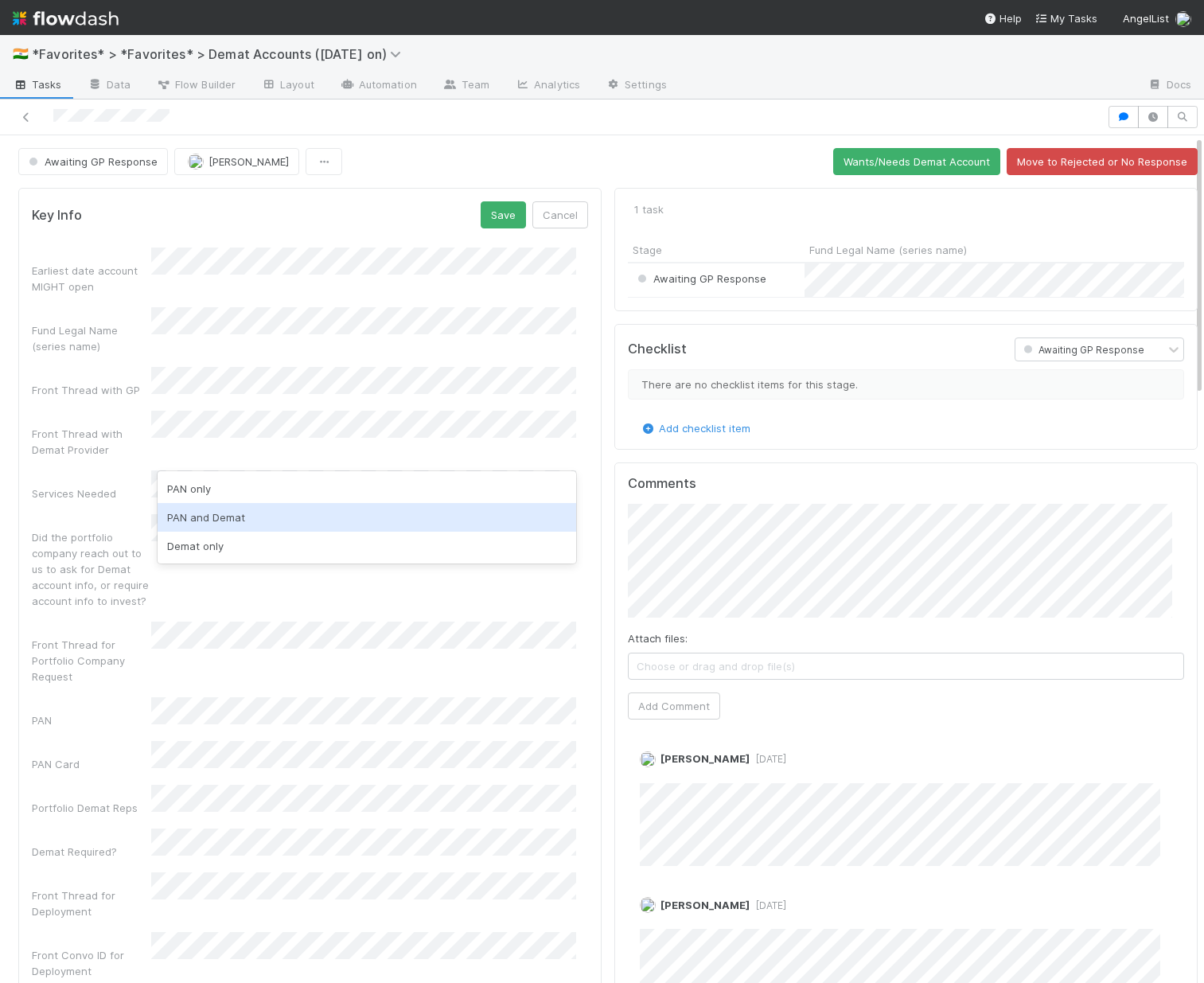
click at [216, 523] on div "PAN and Demat" at bounding box center [366, 517] width 419 height 28
click at [496, 221] on button "Save" at bounding box center [503, 215] width 46 height 27
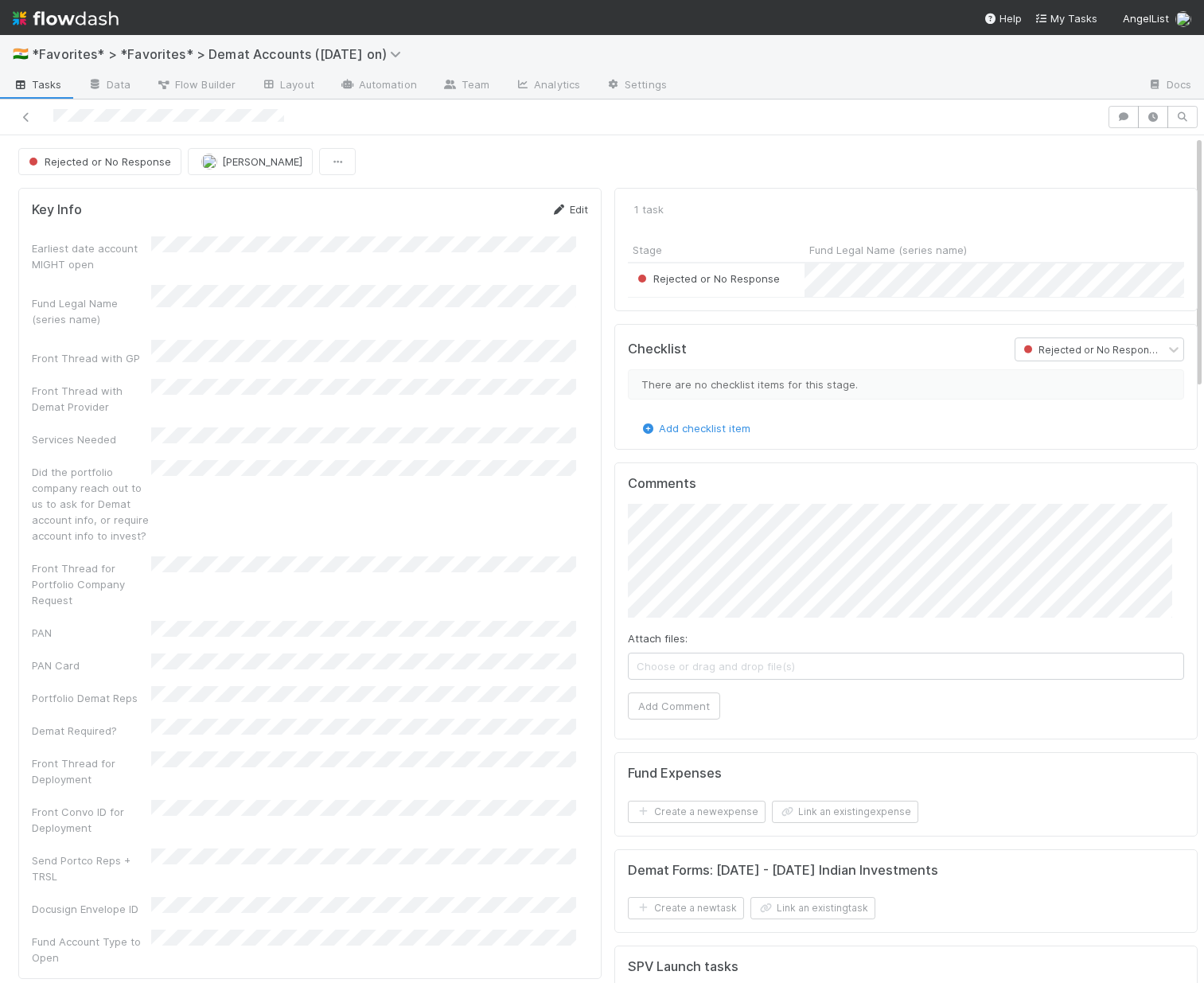
click at [564, 203] on link "Edit" at bounding box center [569, 209] width 38 height 13
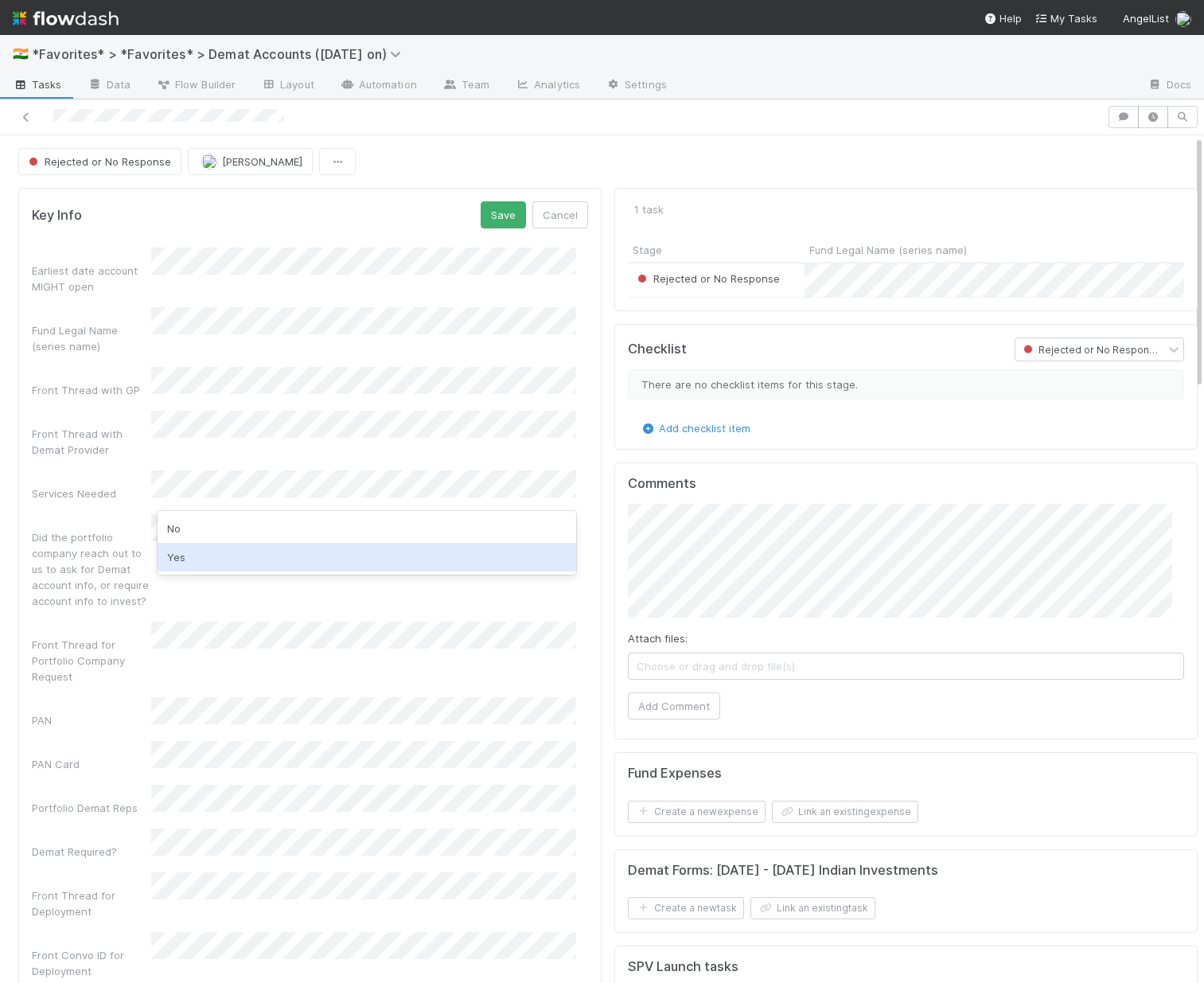
click at [202, 550] on div "Yes" at bounding box center [366, 557] width 419 height 28
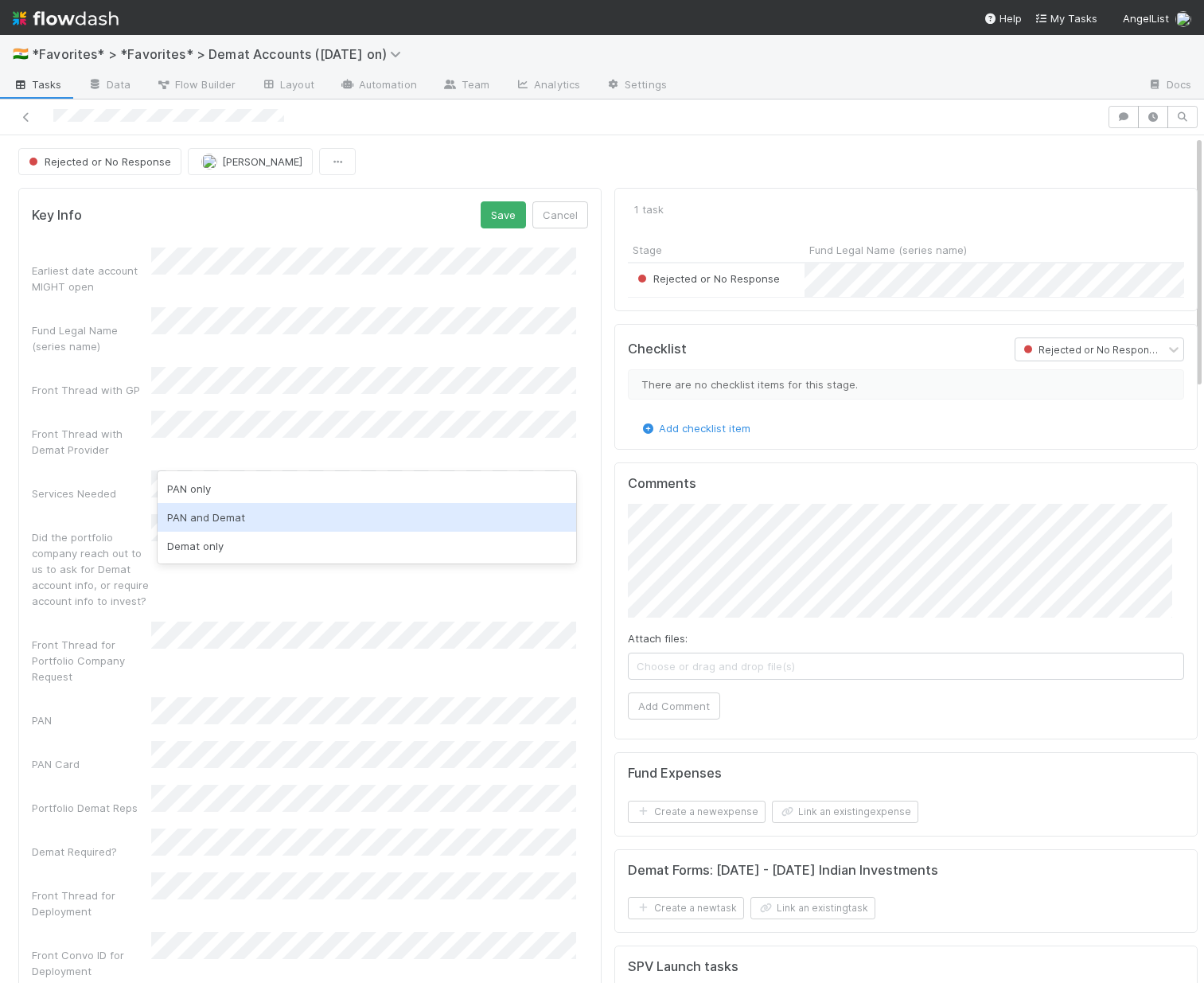
click at [231, 525] on div "PAN and Demat" at bounding box center [366, 517] width 419 height 28
click at [82, 636] on div "Front Thread for Portfolio Company Request" at bounding box center [91, 660] width 120 height 48
click at [500, 214] on button "Save" at bounding box center [503, 215] width 46 height 27
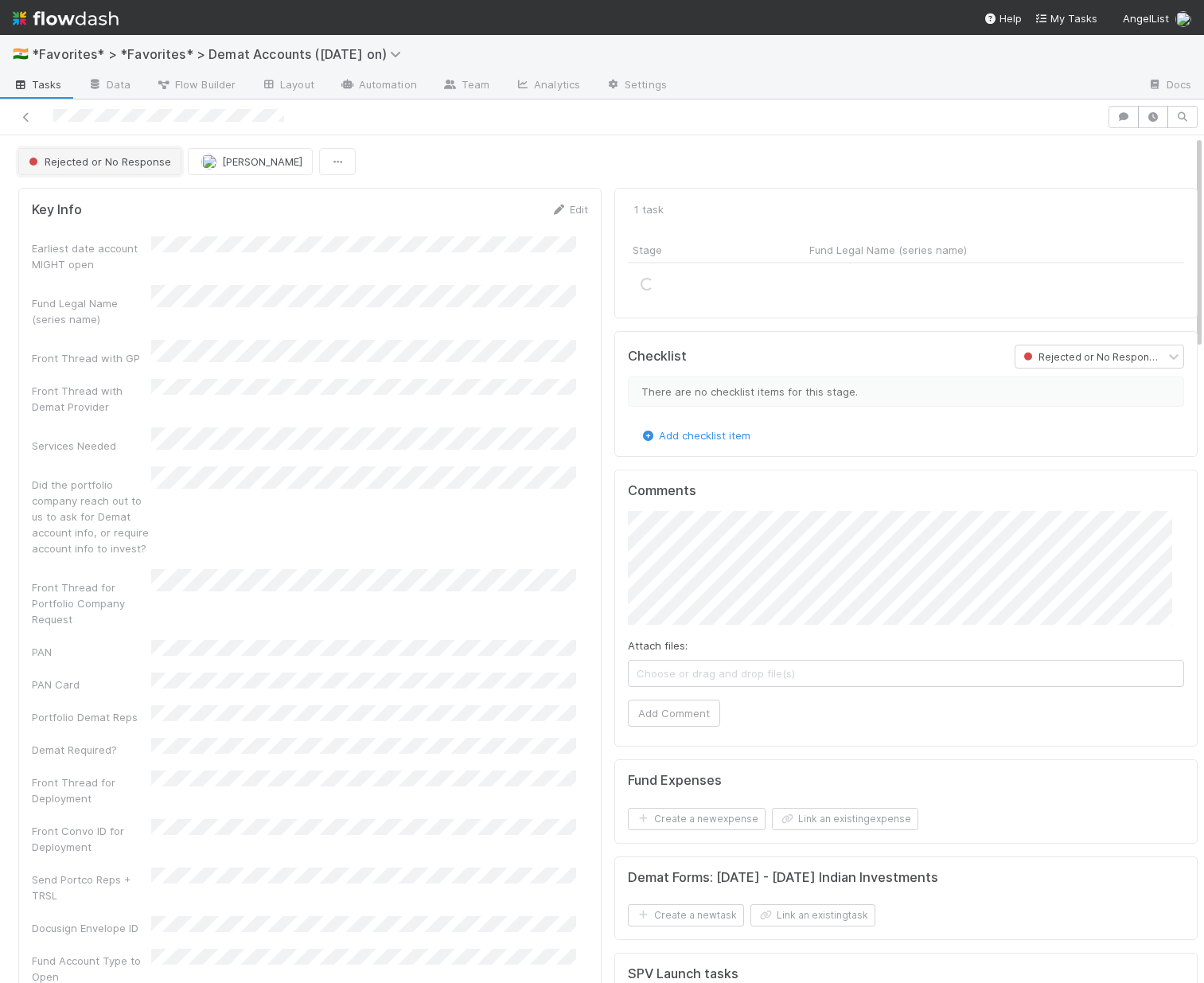
click at [57, 169] on button "Rejected or No Response" at bounding box center [100, 161] width 163 height 27
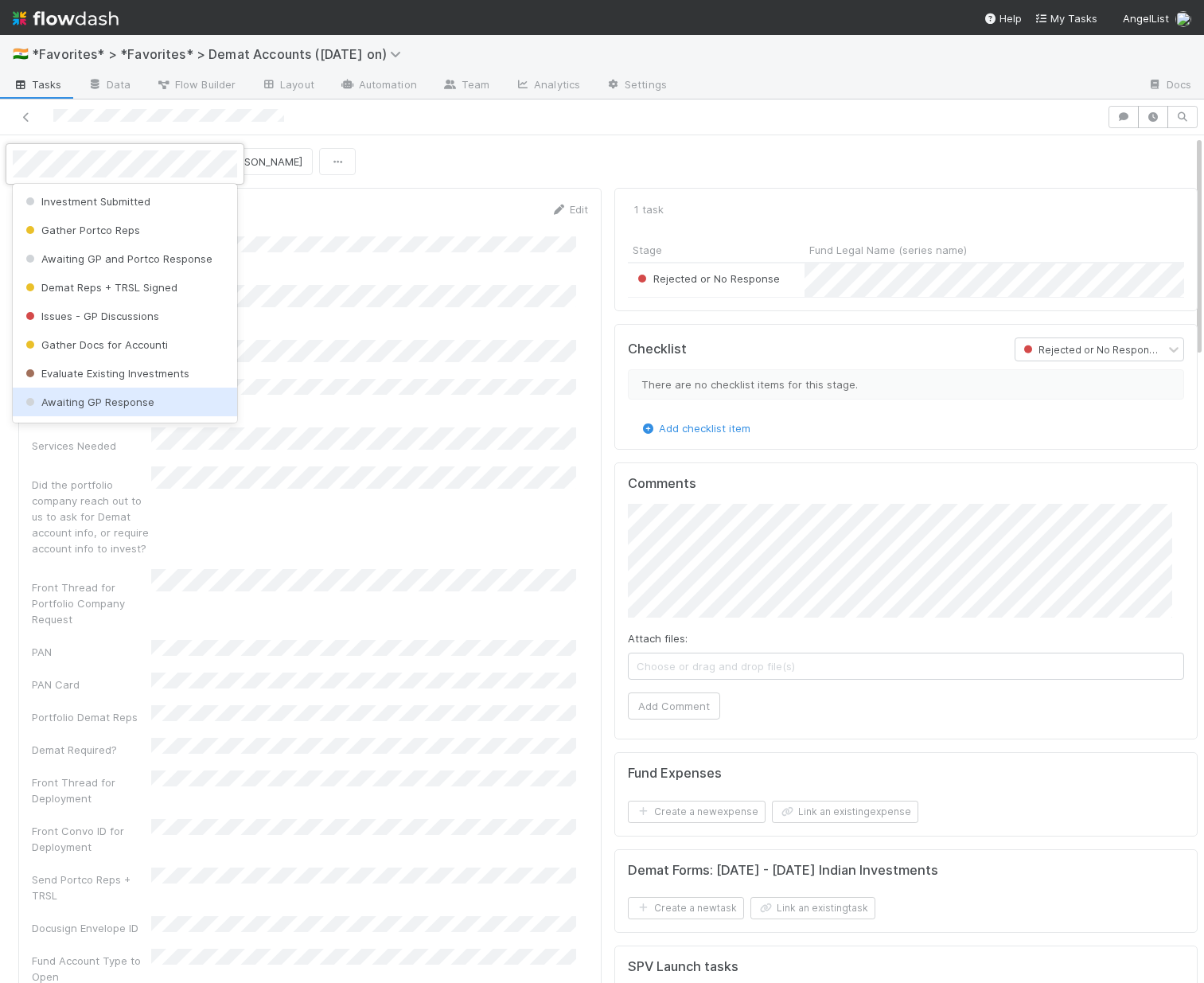
click at [121, 412] on div "Awaiting GP Response" at bounding box center [124, 401] width 224 height 28
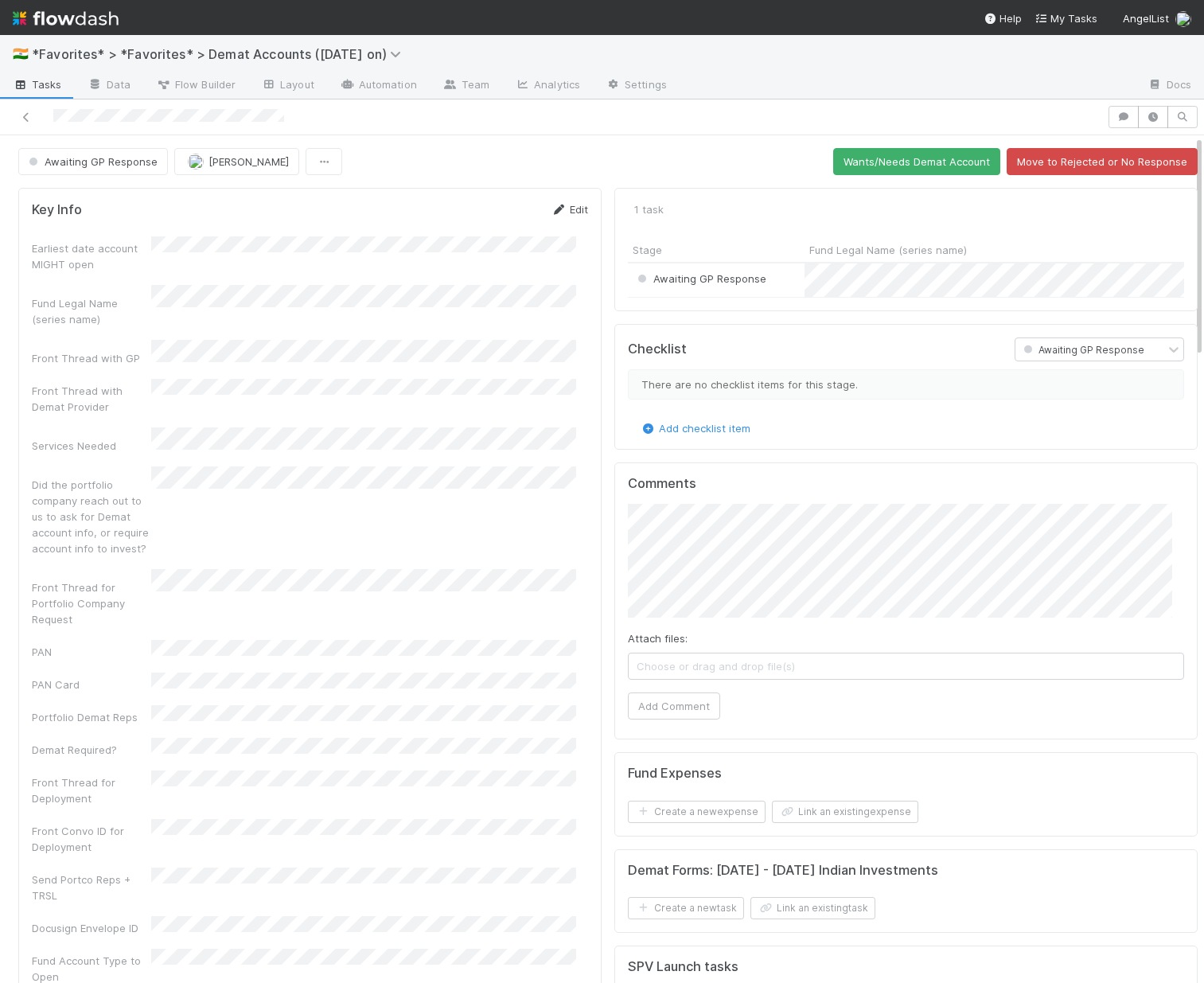
click at [574, 203] on link "Edit" at bounding box center [569, 209] width 38 height 13
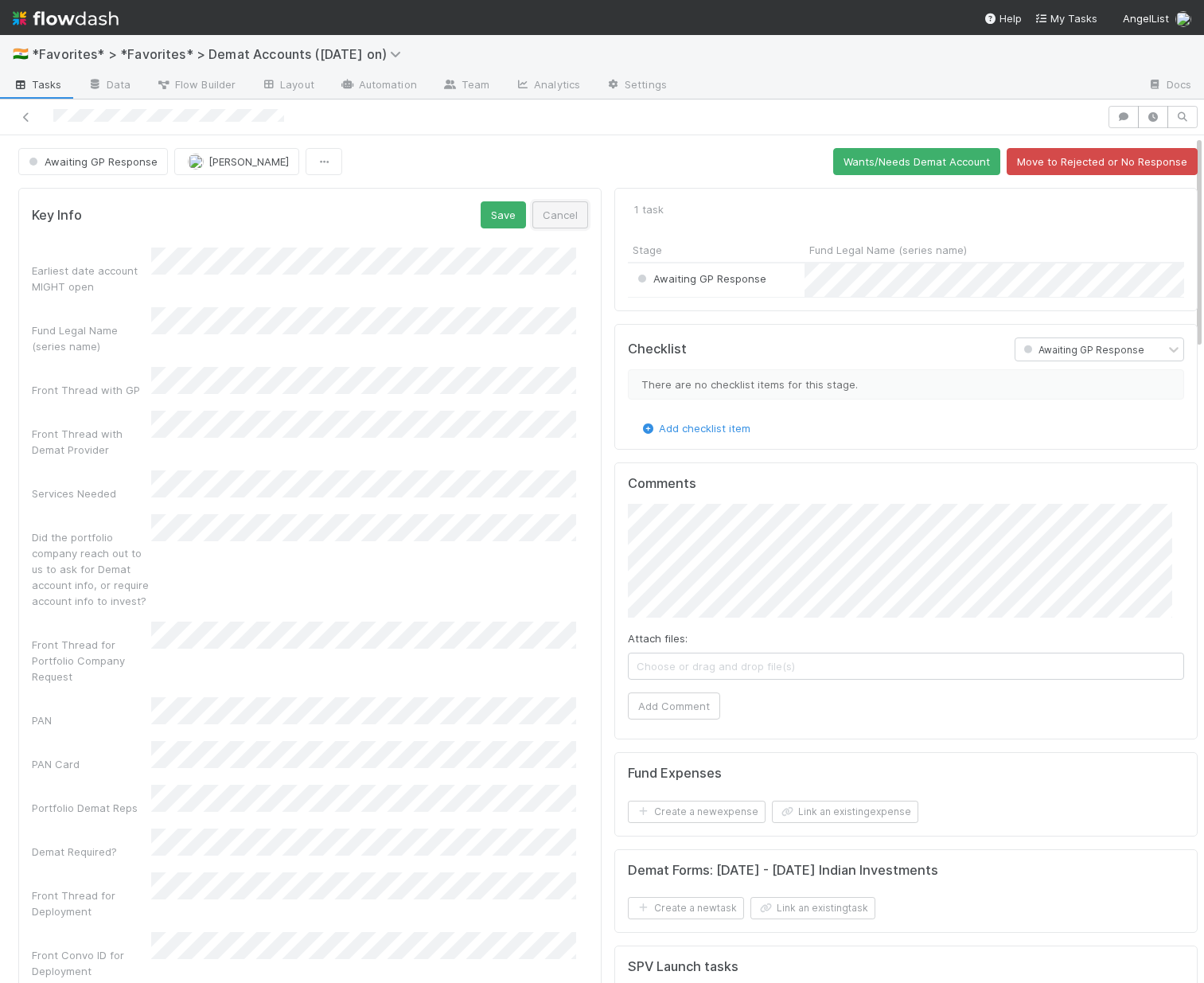
click at [548, 213] on button "Cancel" at bounding box center [560, 215] width 55 height 27
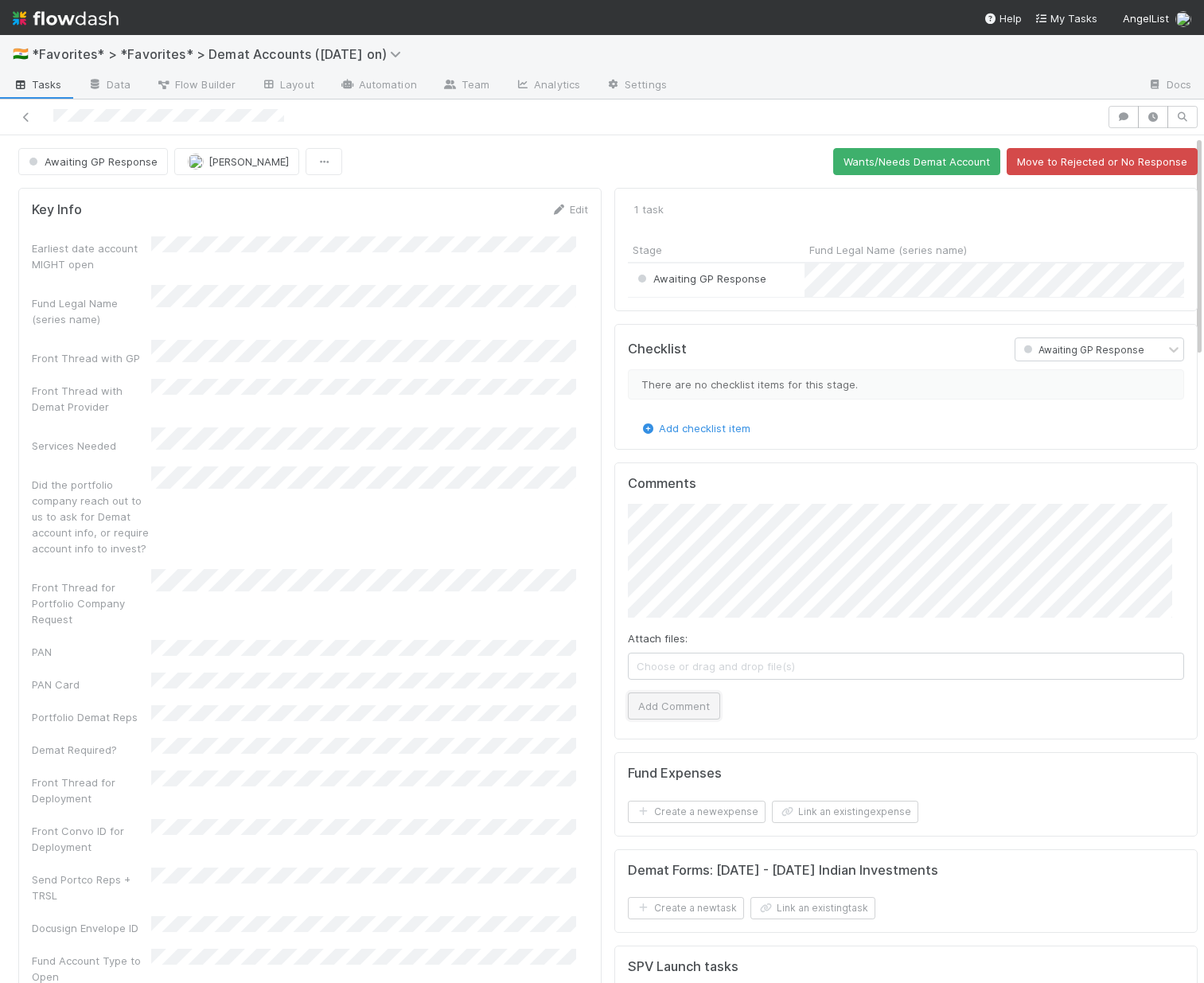
click at [678, 716] on button "Add Comment" at bounding box center [673, 706] width 92 height 27
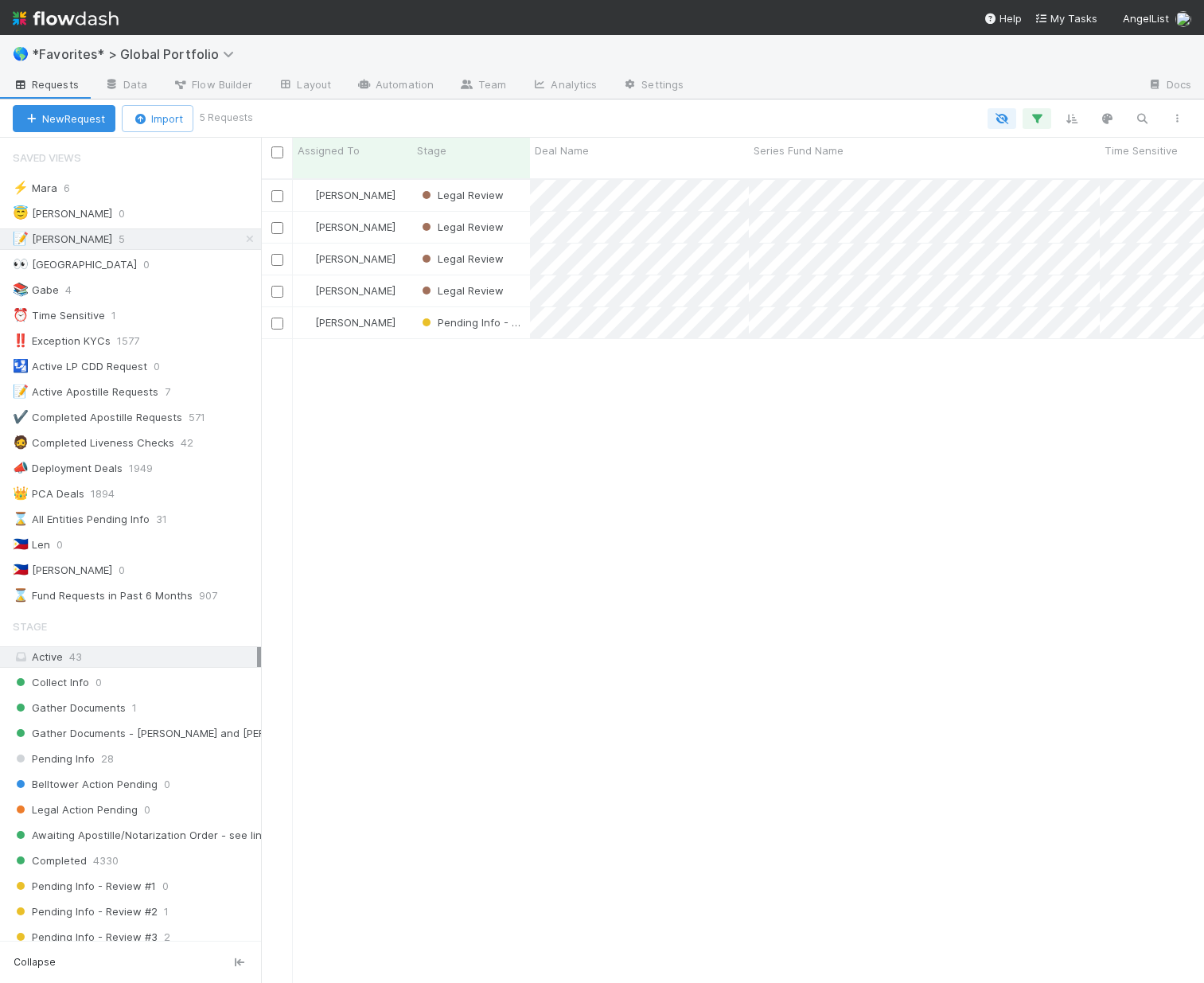
scroll to position [805, 931]
click at [242, 240] on icon at bounding box center [250, 239] width 16 height 11
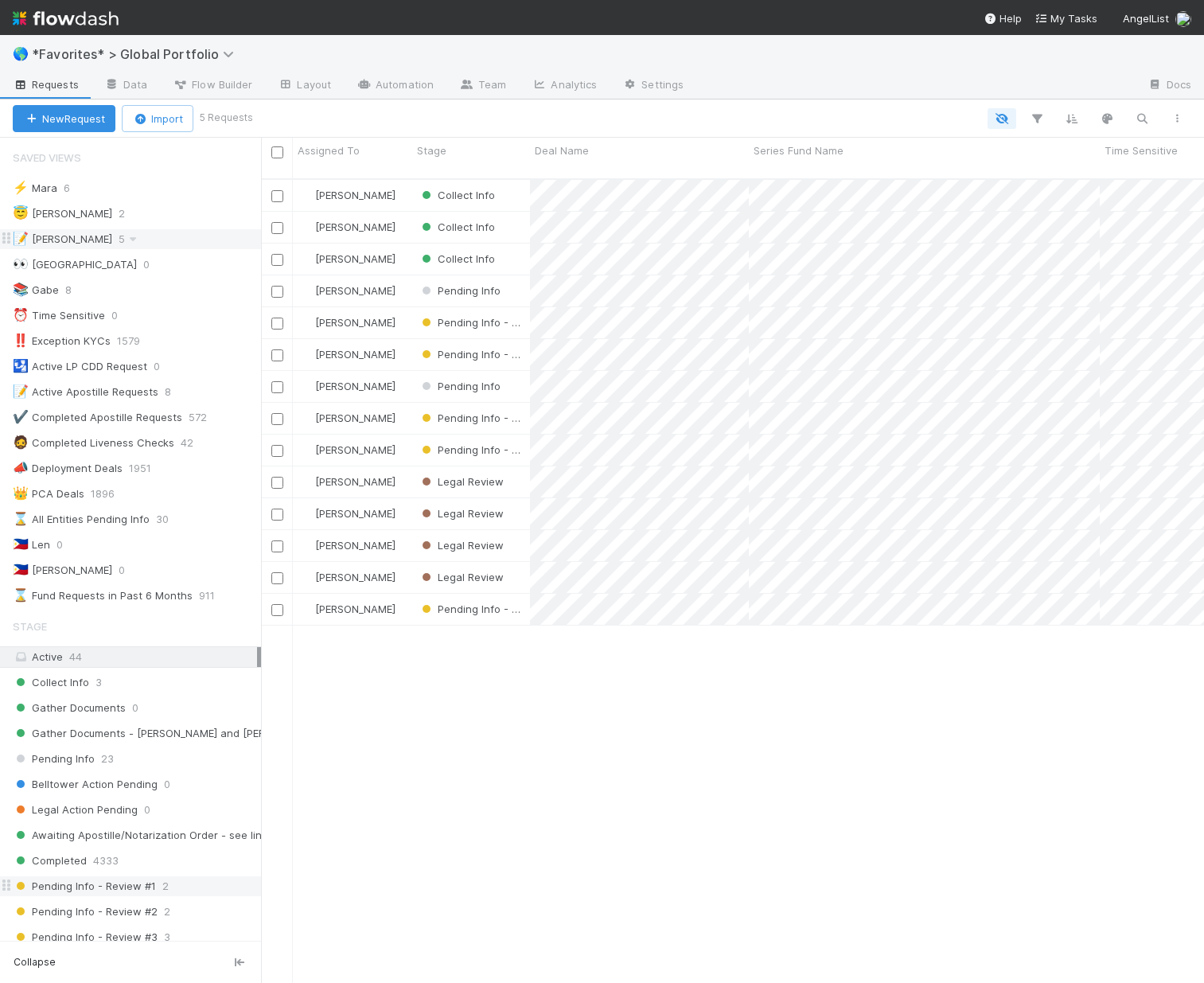
click at [148, 895] on span "Pending Info - Review #1" at bounding box center [84, 886] width 143 height 19
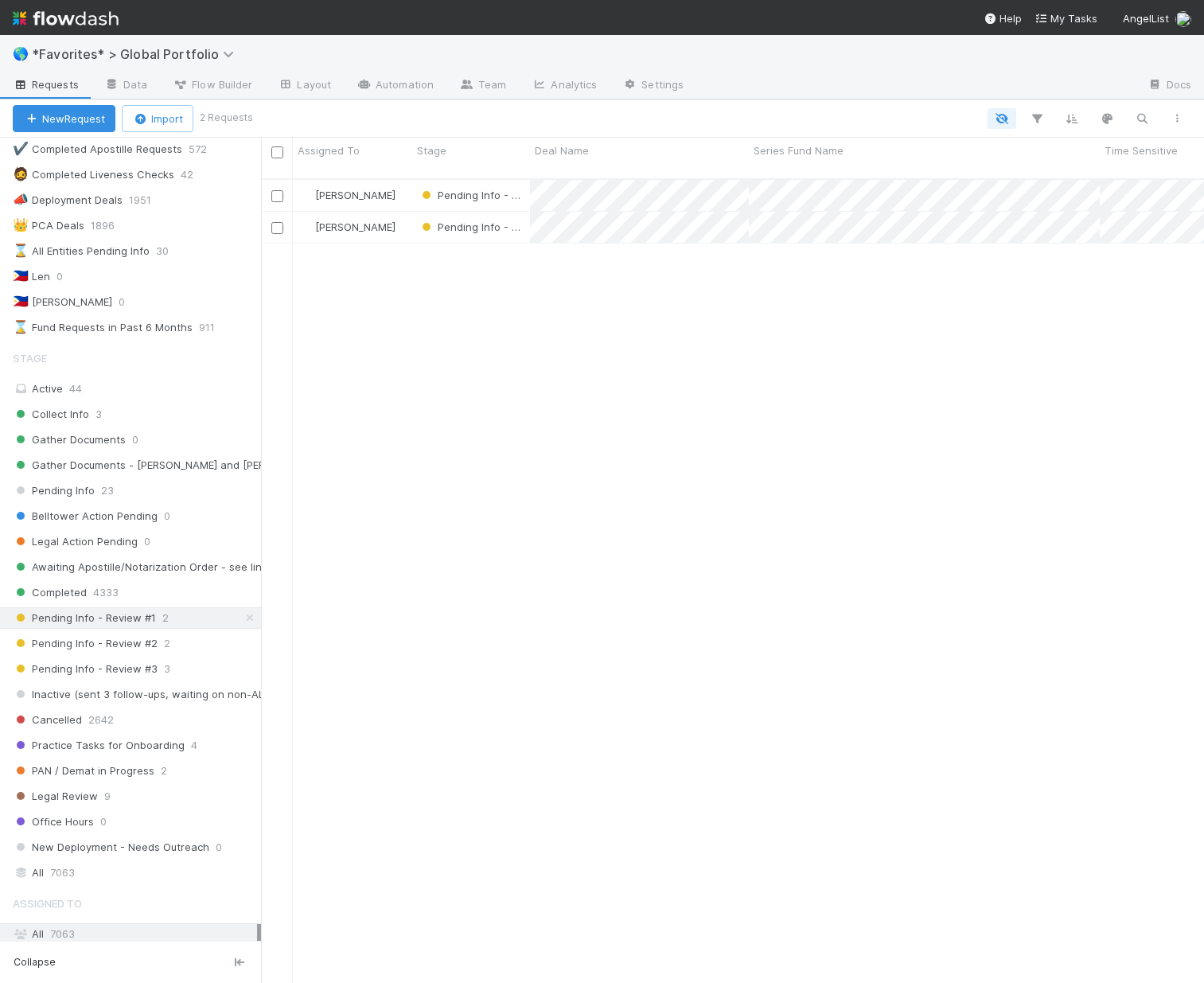
scroll to position [805, 931]
drag, startPoint x: 134, startPoint y: 641, endPoint x: 178, endPoint y: 622, distance: 47.9
click at [134, 641] on span "Pending Info - Review #2" at bounding box center [85, 643] width 145 height 19
click at [158, 671] on div "Pending Info - Review #3 3" at bounding box center [137, 668] width 249 height 19
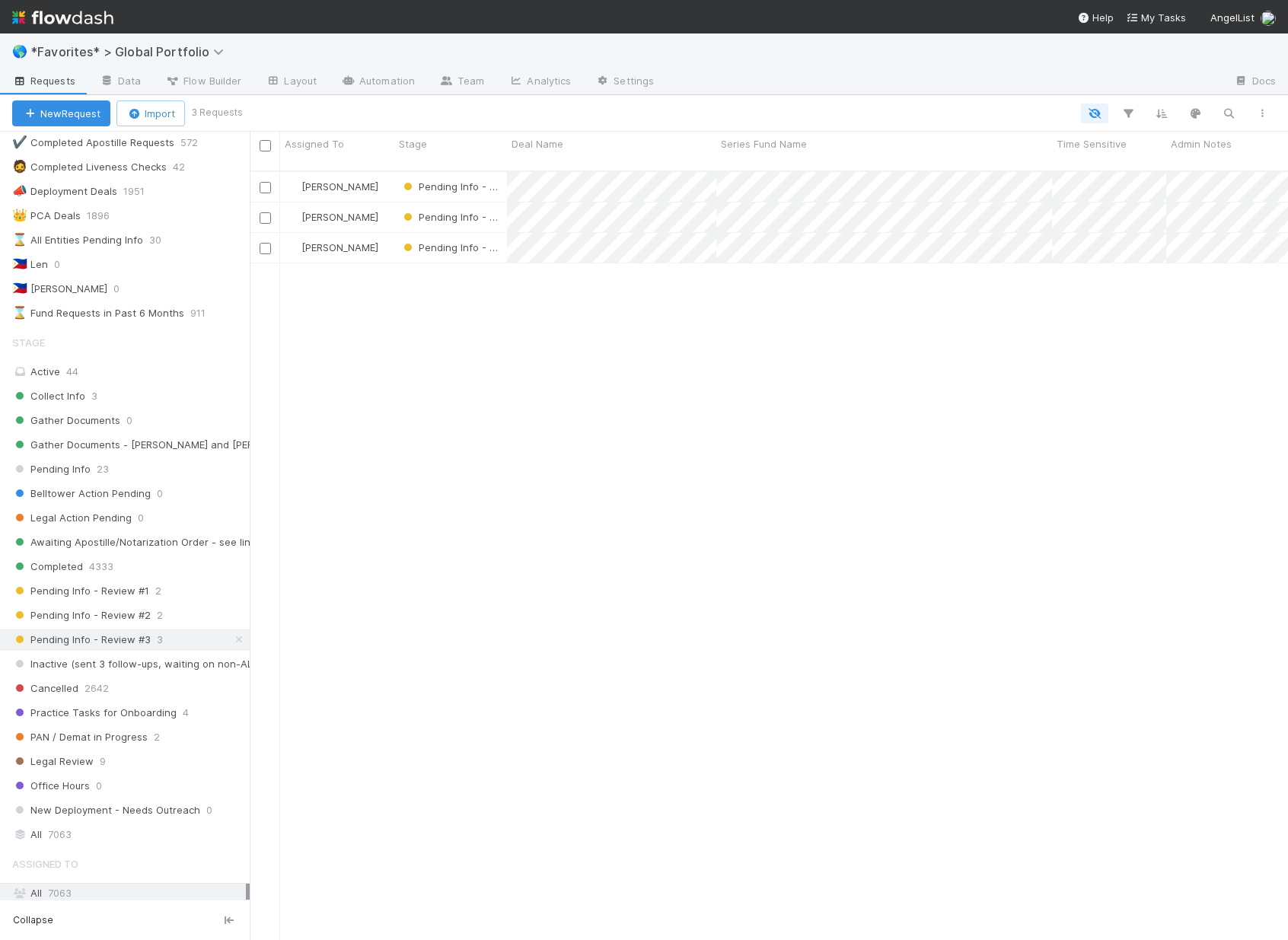
scroll to position [770, 1027]
click at [231, 639] on icon at bounding box center [239, 639] width 15 height 10
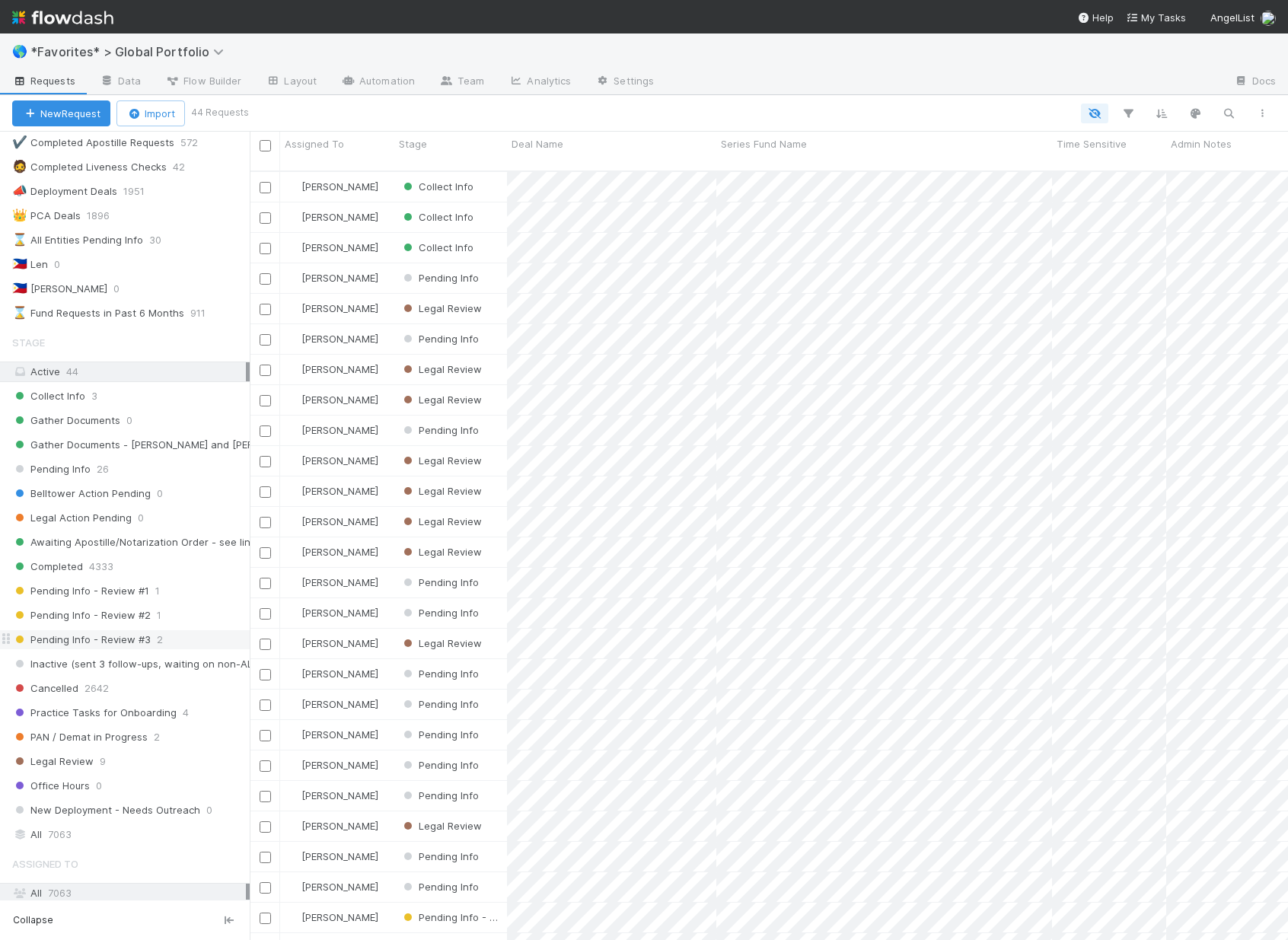
scroll to position [770, 1027]
click at [84, 474] on span "Pending Info" at bounding box center [51, 469] width 78 height 19
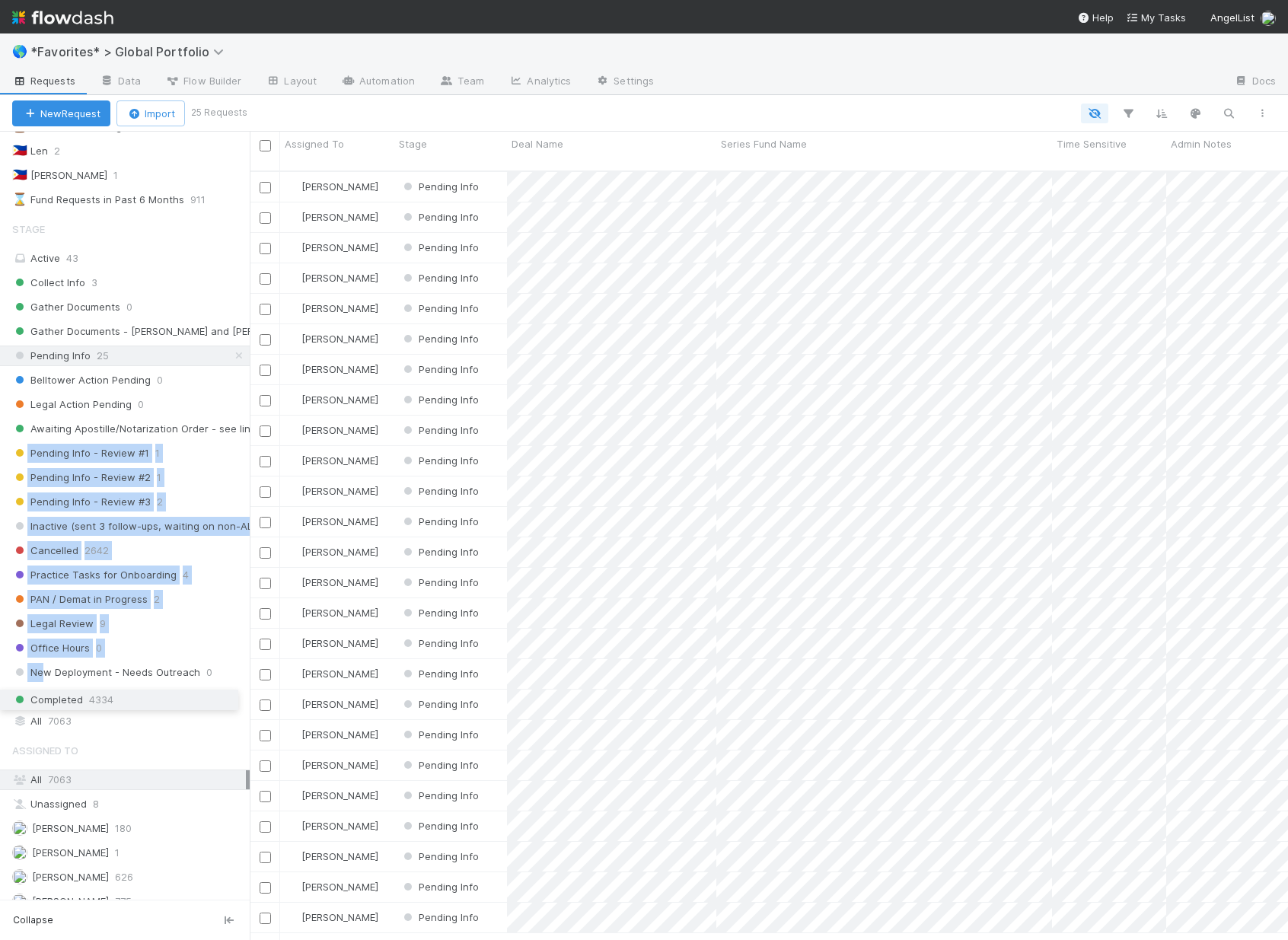
drag, startPoint x: 7, startPoint y: 451, endPoint x: 46, endPoint y: 698, distance: 250.1
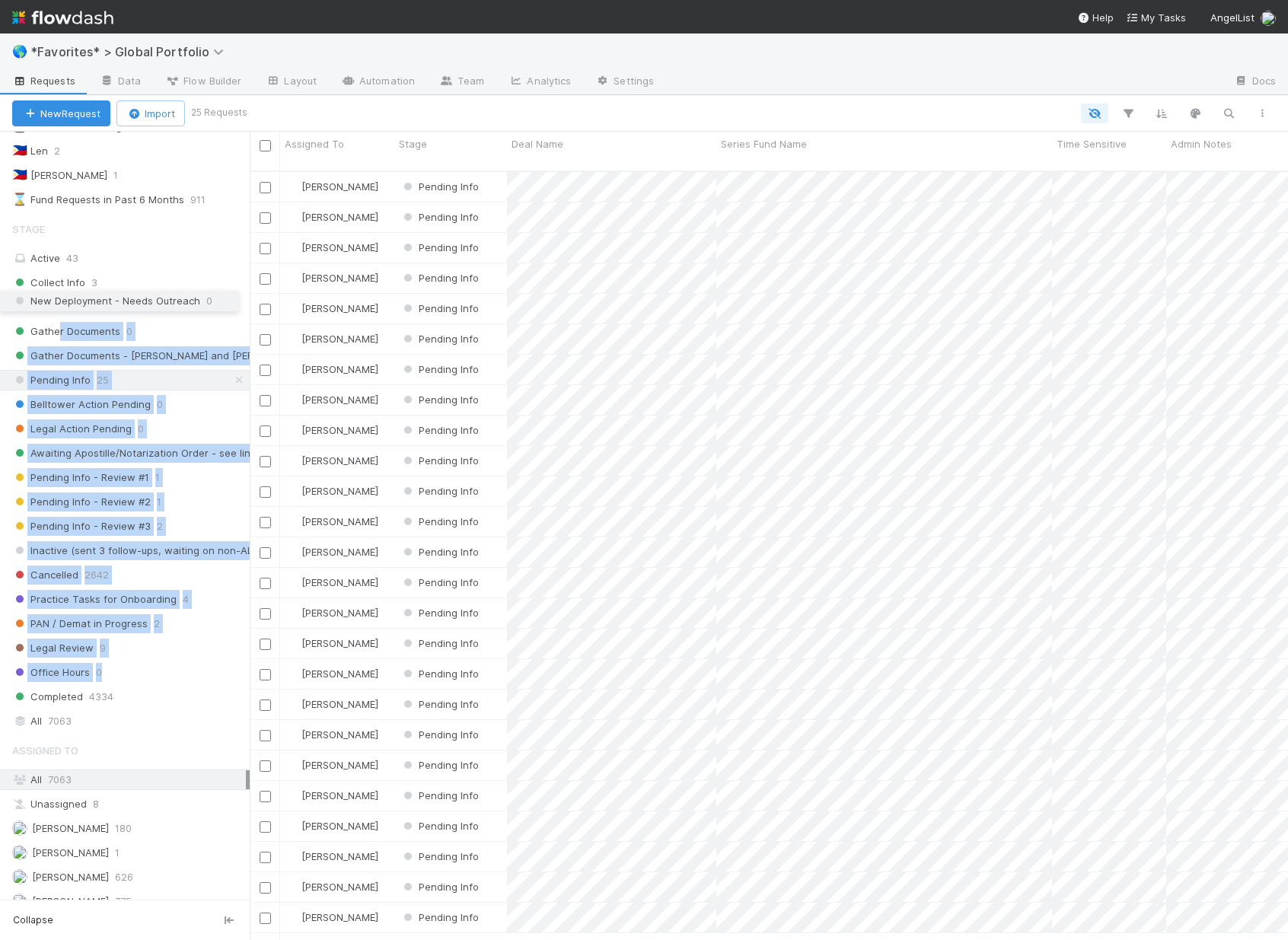
drag, startPoint x: 7, startPoint y: 671, endPoint x: 59, endPoint y: 299, distance: 375.6
click at [59, 299] on div "Collect Info 3 Gather Documents 0 Gather Documents - Len and Michael 0 Pending …" at bounding box center [125, 490] width 250 height 435
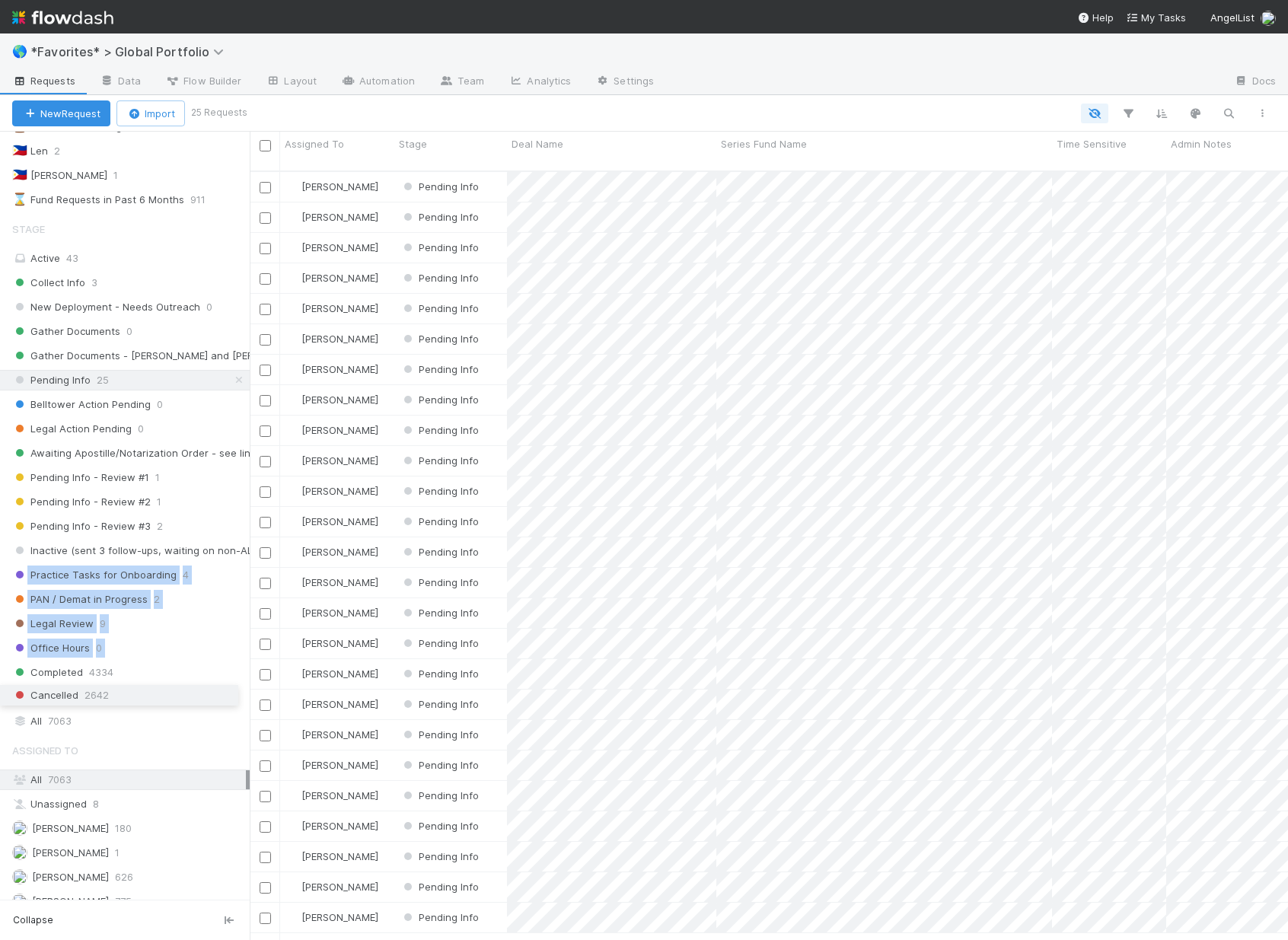
drag, startPoint x: 7, startPoint y: 573, endPoint x: 24, endPoint y: 693, distance: 121.2
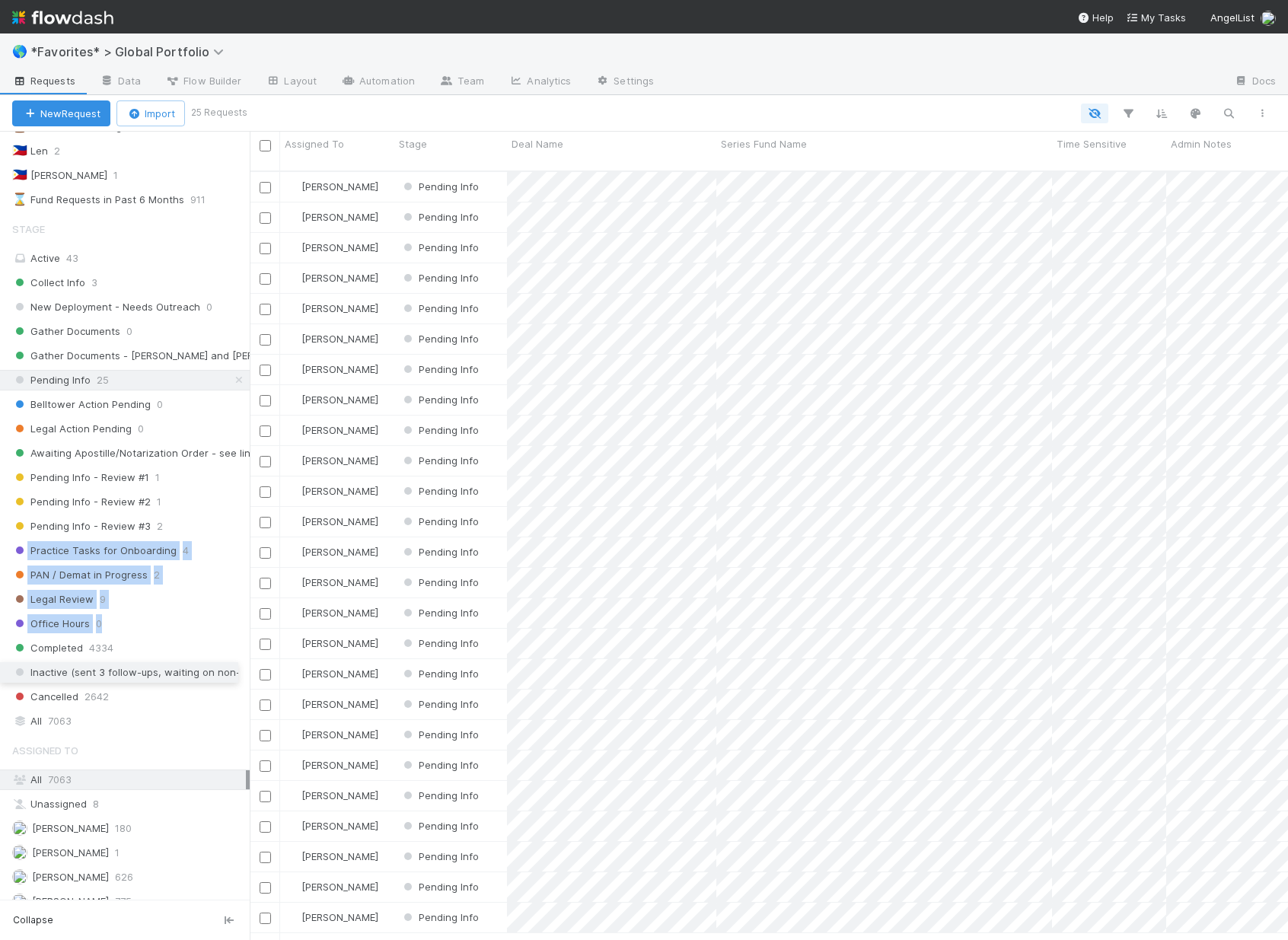
drag, startPoint x: 6, startPoint y: 549, endPoint x: 15, endPoint y: 671, distance: 122.3
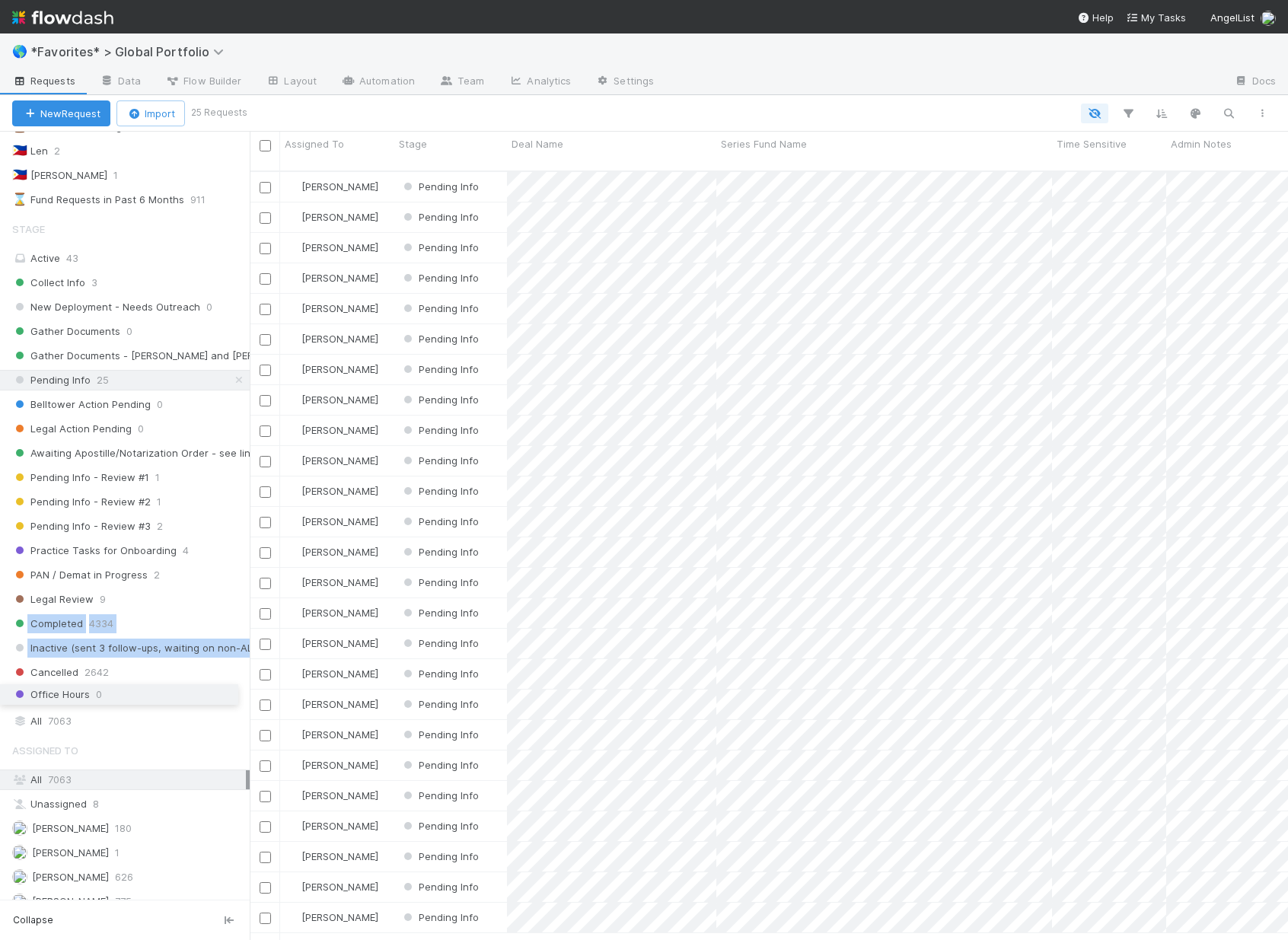
drag, startPoint x: 6, startPoint y: 620, endPoint x: 13, endPoint y: 691, distance: 71.3
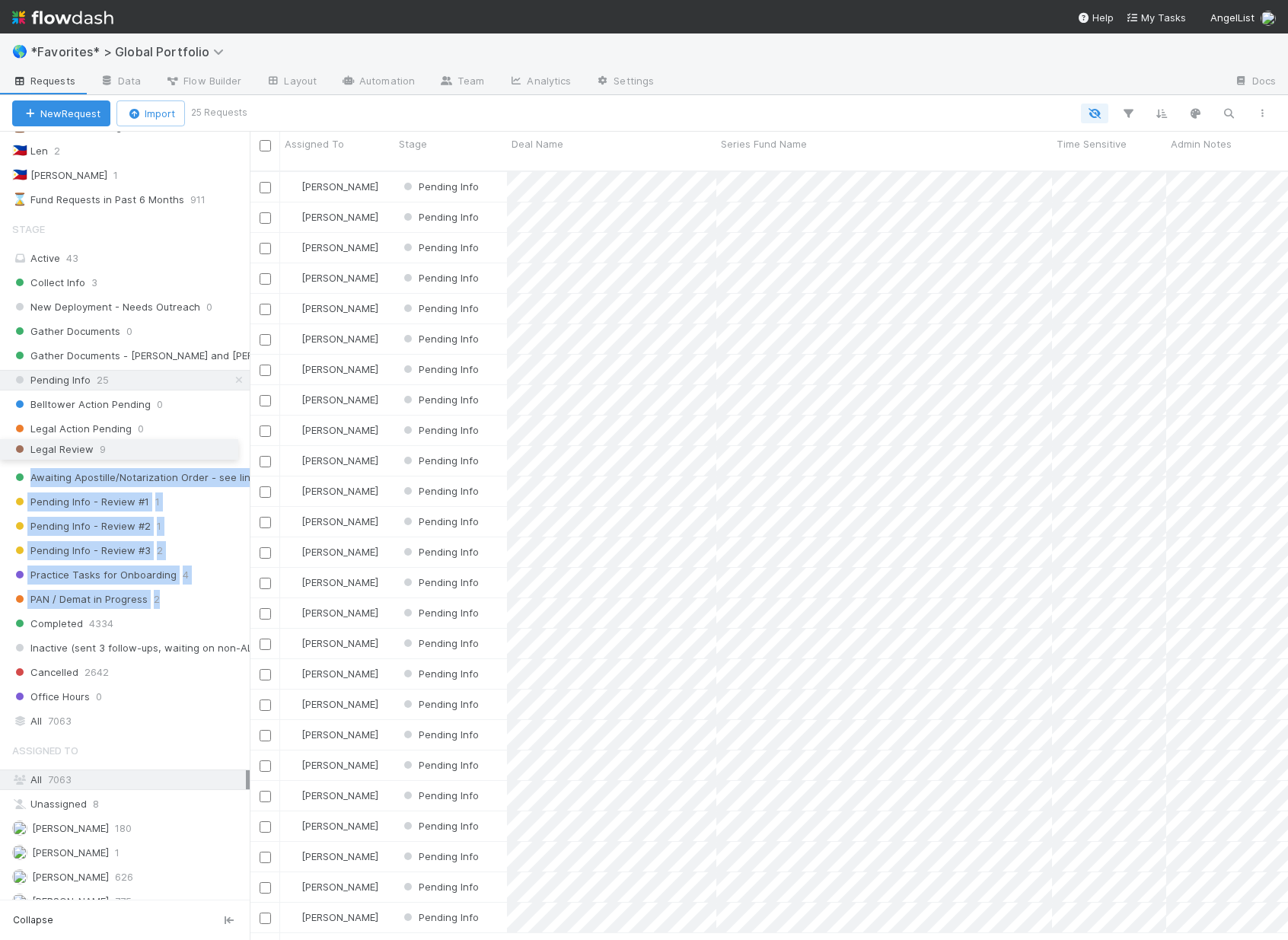
drag, startPoint x: 3, startPoint y: 604, endPoint x: 31, endPoint y: 453, distance: 153.6
click at [31, 453] on div "Collect Info 3 New Deployment - Needs Outreach 0 Gather Documents 0 Gather Docu…" at bounding box center [125, 490] width 250 height 435
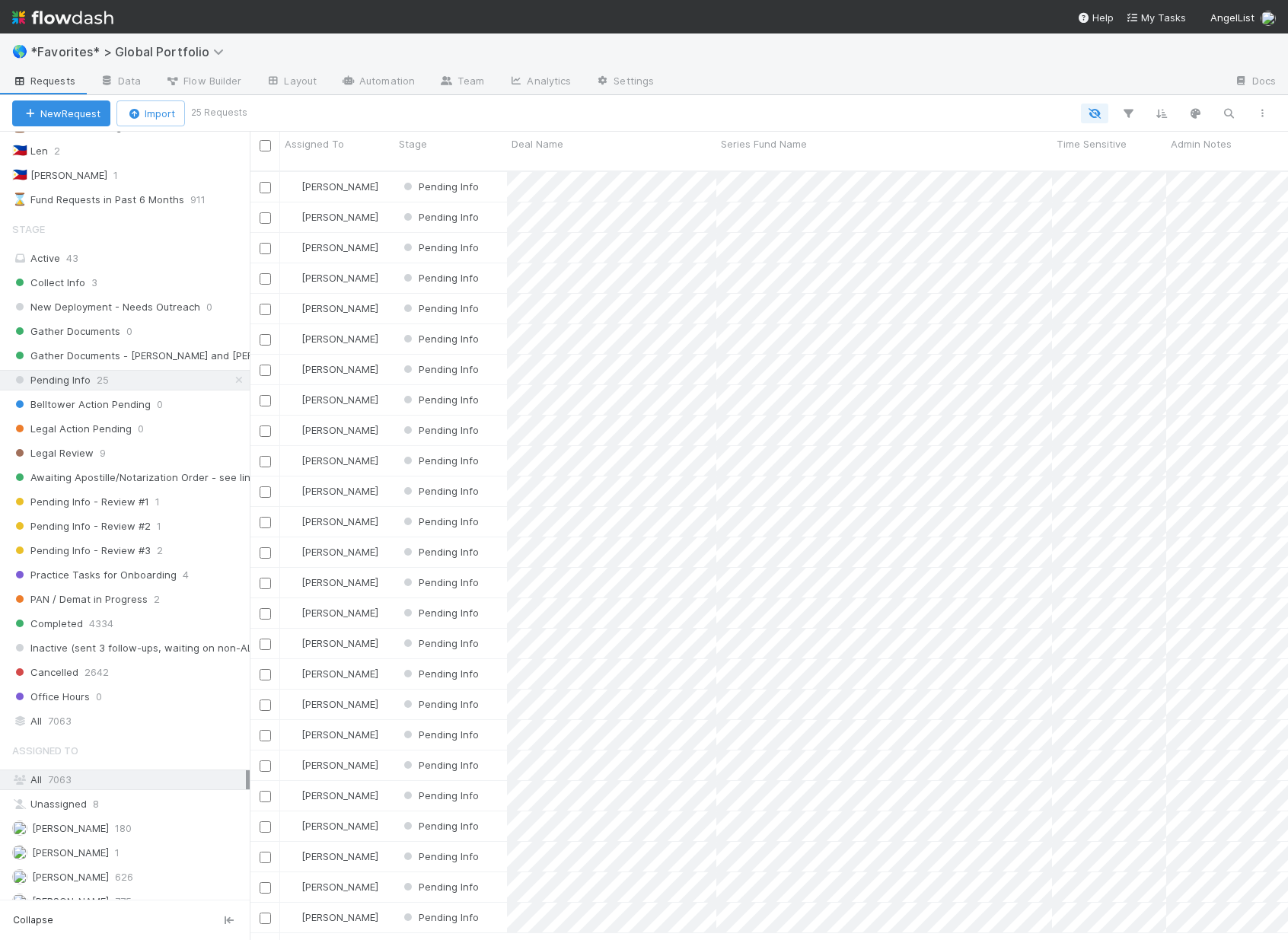
click at [217, 769] on div "All 7063" at bounding box center [125, 779] width 250 height 20
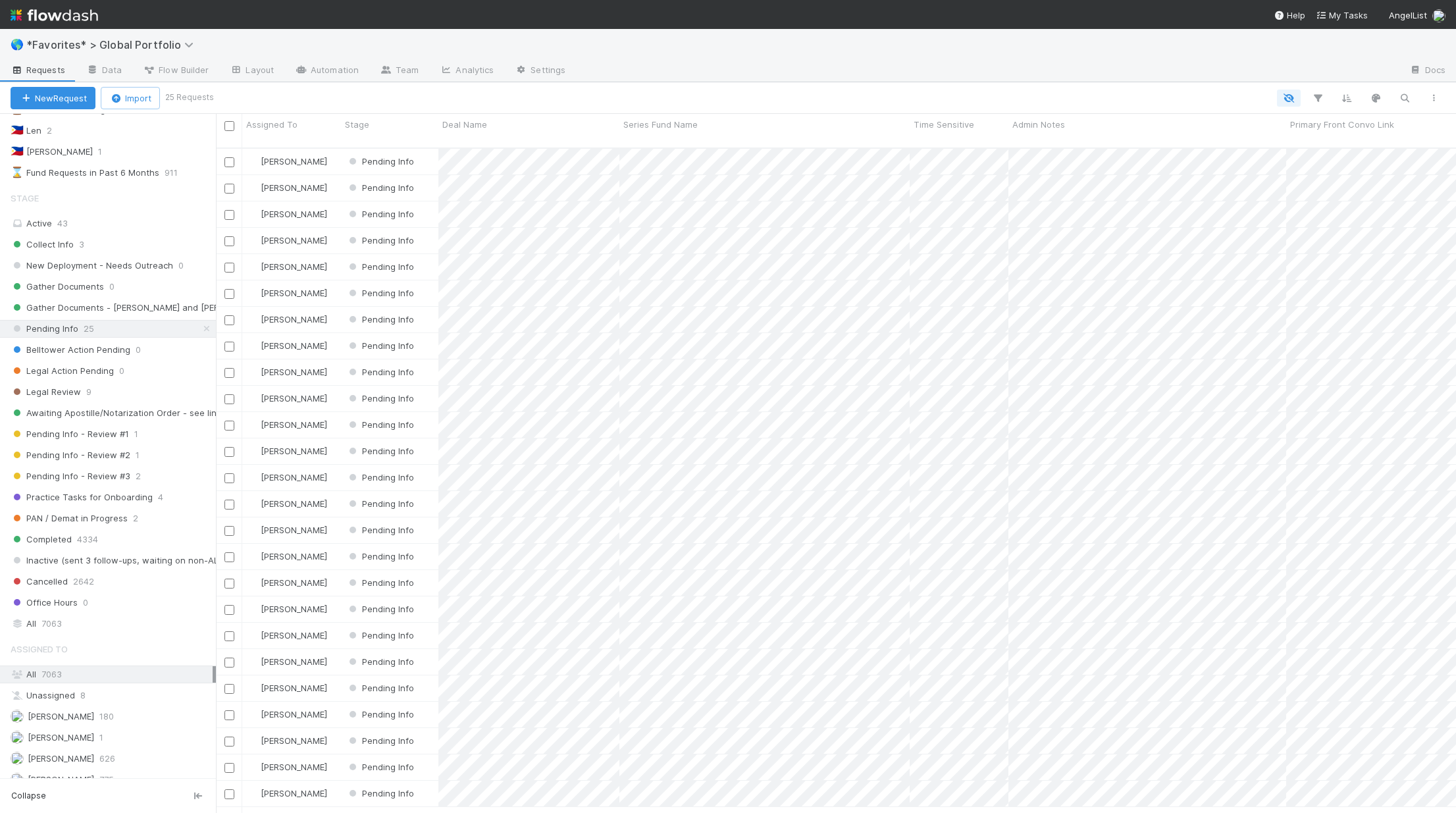
scroll to position [666, 1230]
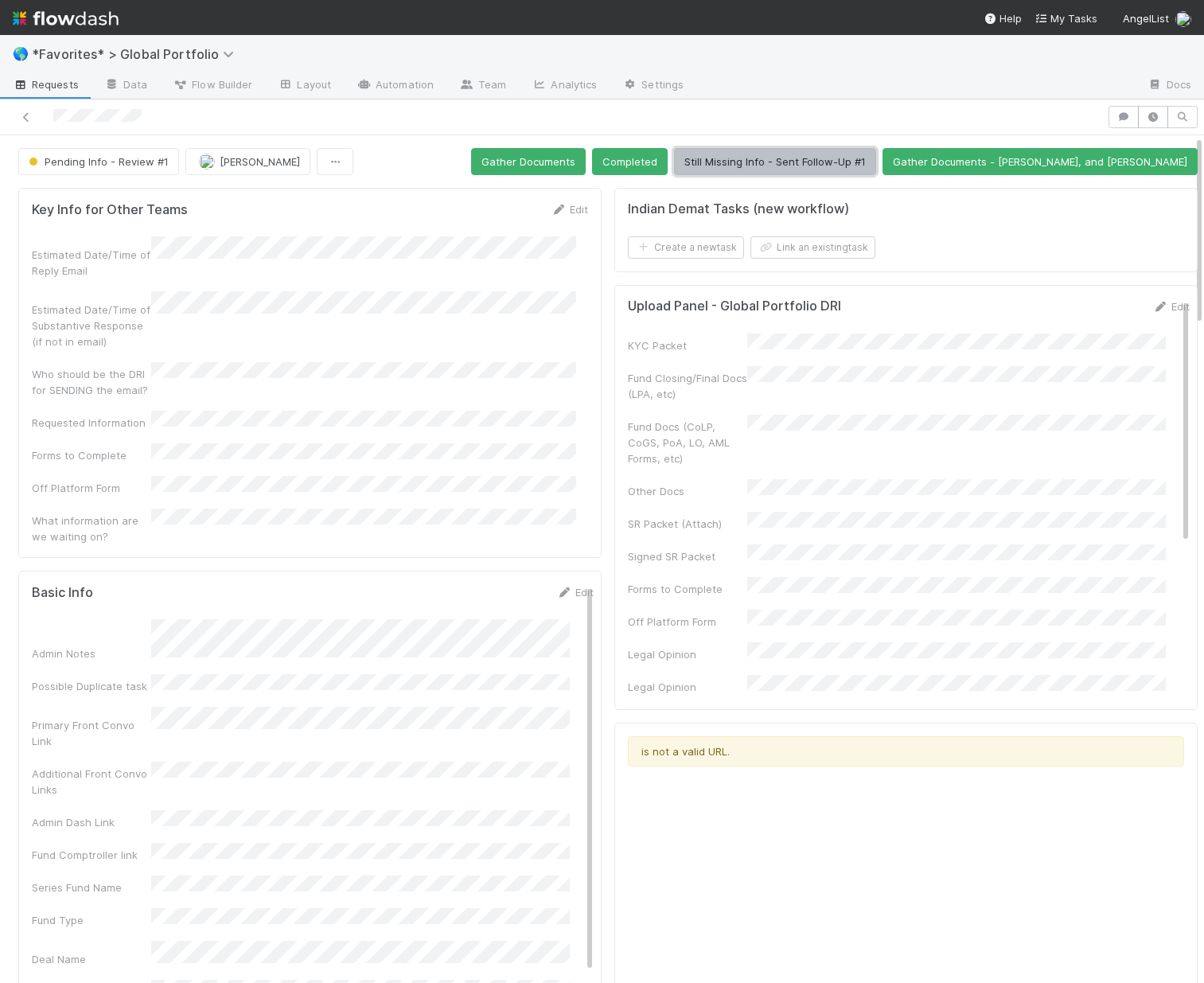
click at [806, 163] on button "Still Missing Info - Sent Follow-Up #1" at bounding box center [775, 161] width 202 height 27
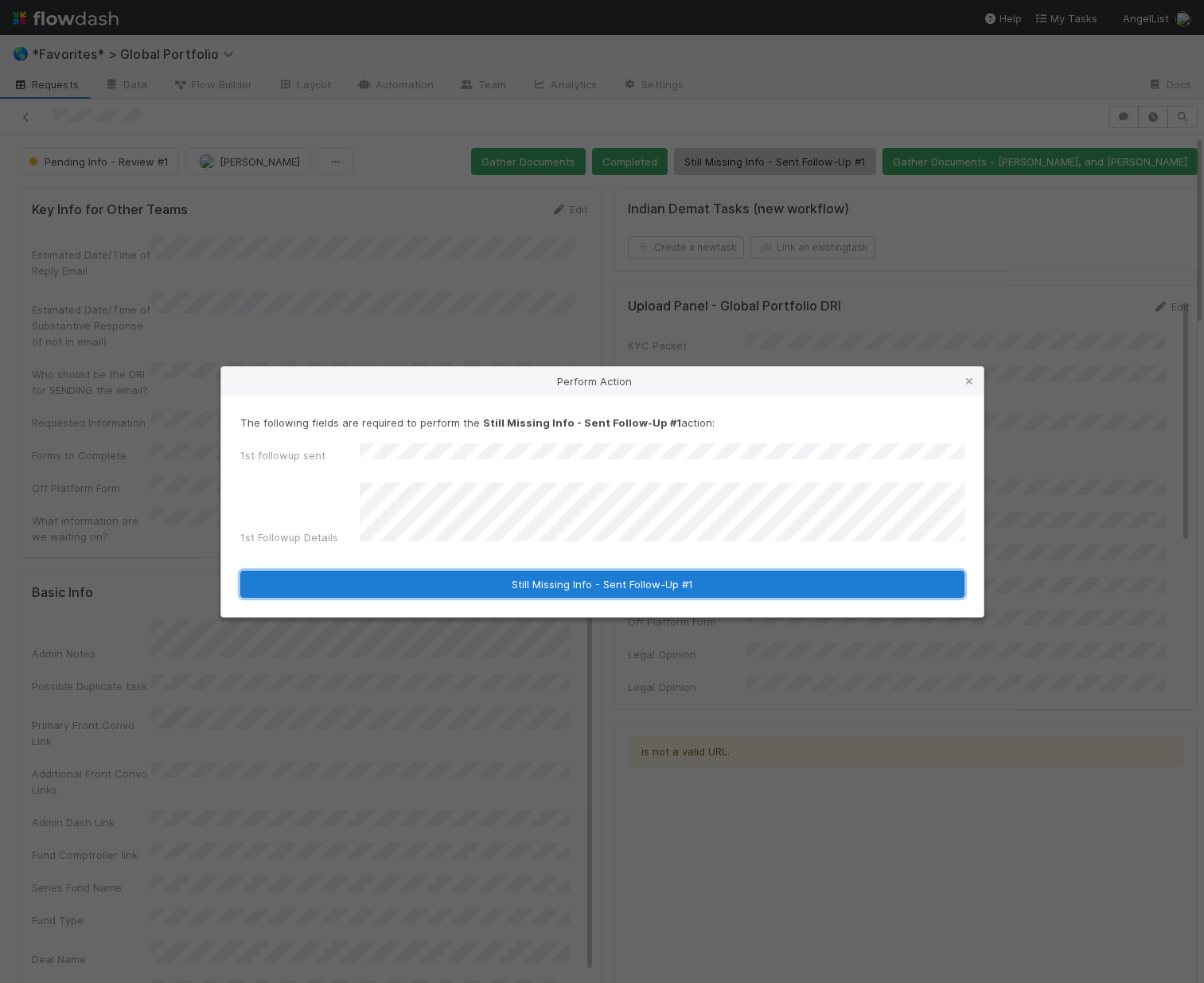
click at [576, 583] on button "Still Missing Info - Sent Follow-Up #1" at bounding box center [602, 584] width 724 height 27
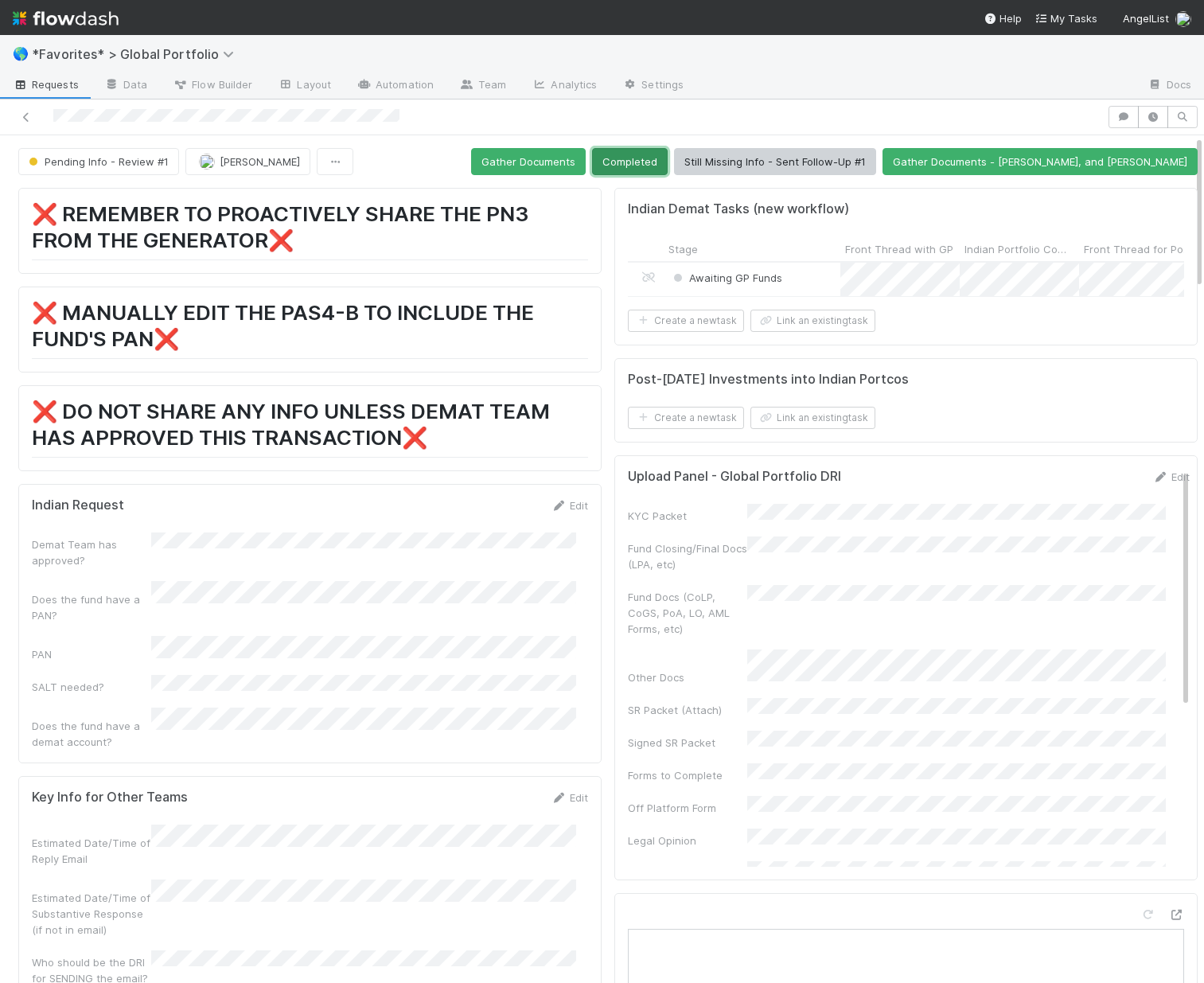
click at [668, 160] on button "Completed" at bounding box center [630, 161] width 76 height 27
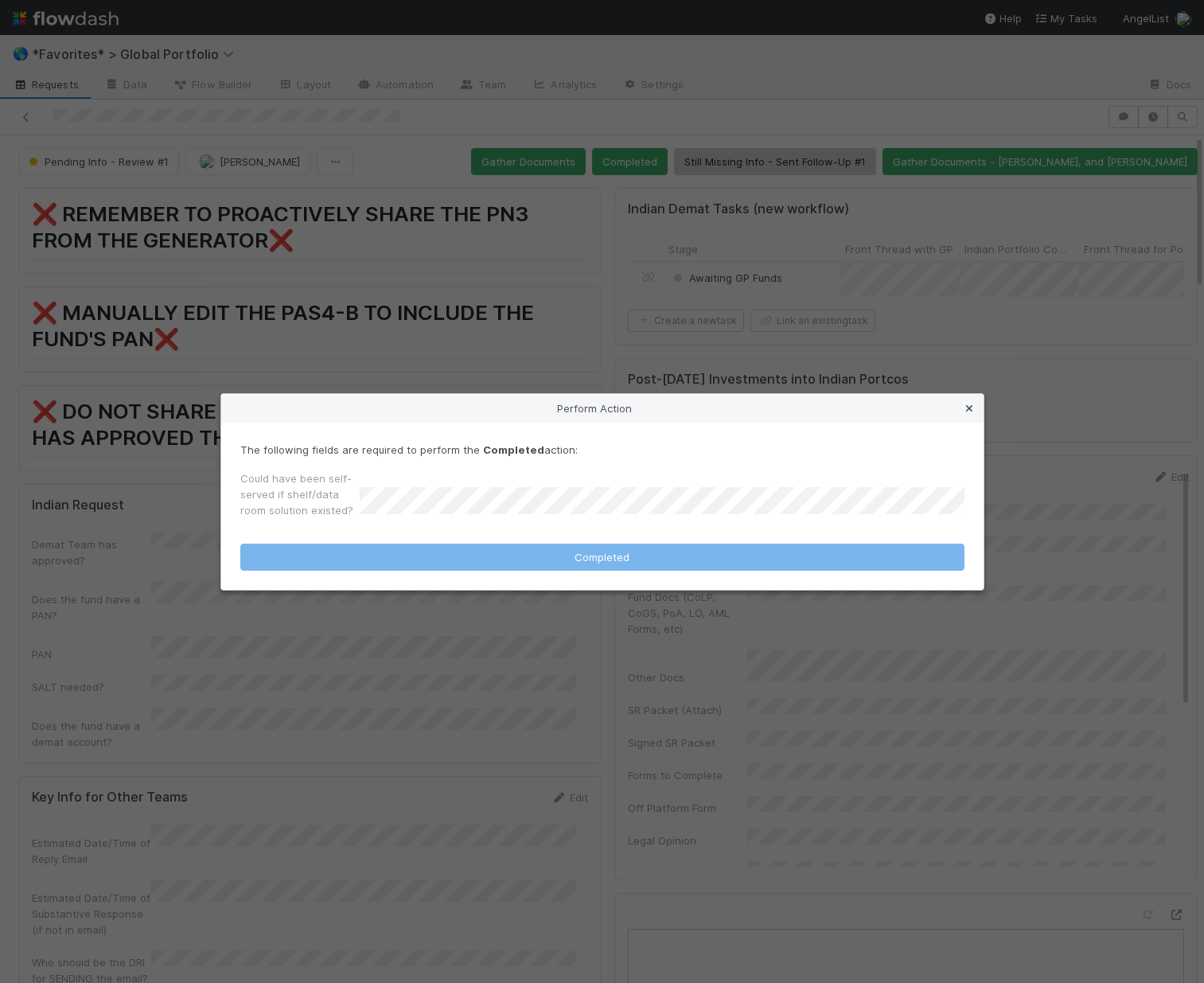
click at [975, 409] on icon at bounding box center [970, 408] width 16 height 11
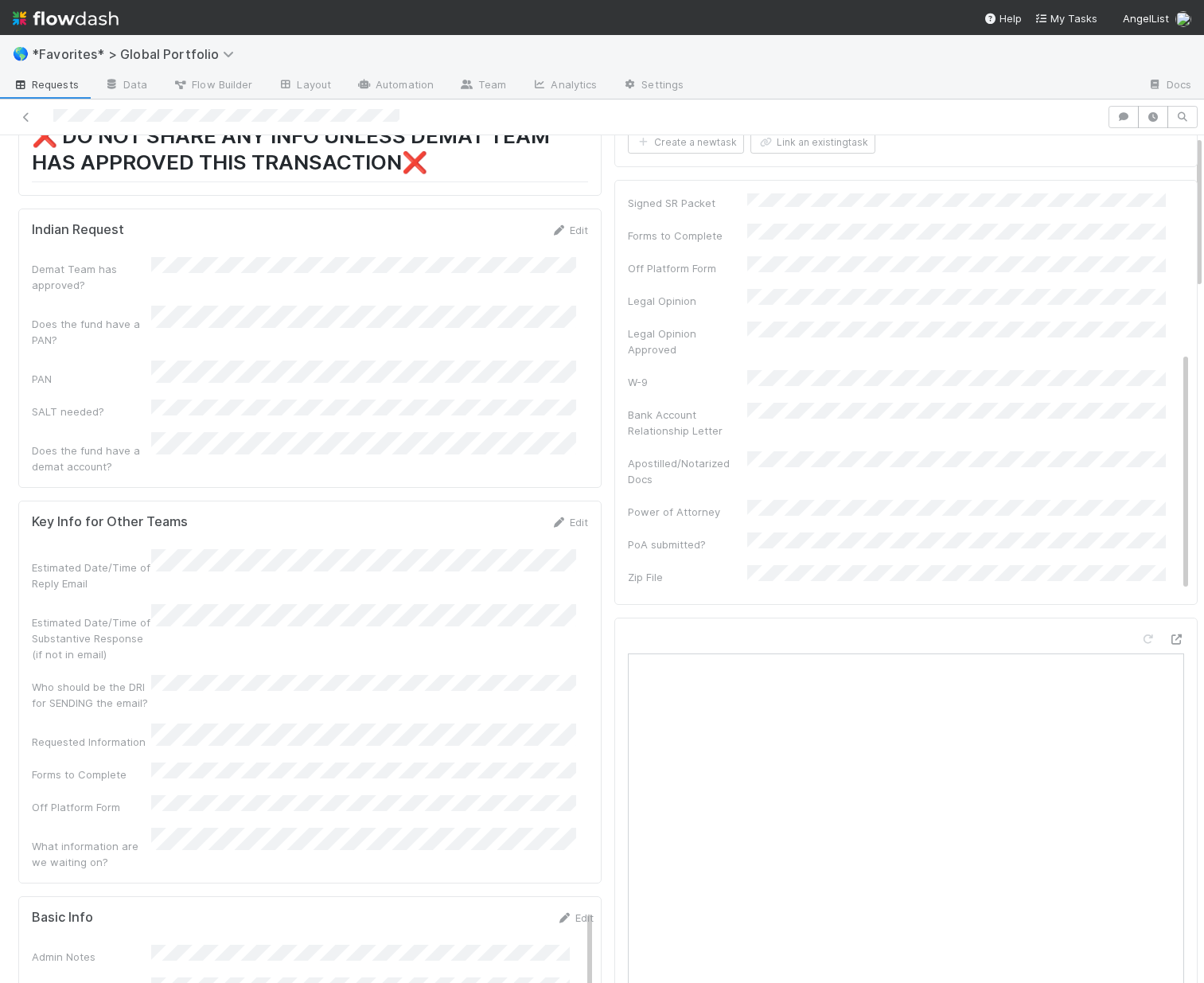
scroll to position [759, 0]
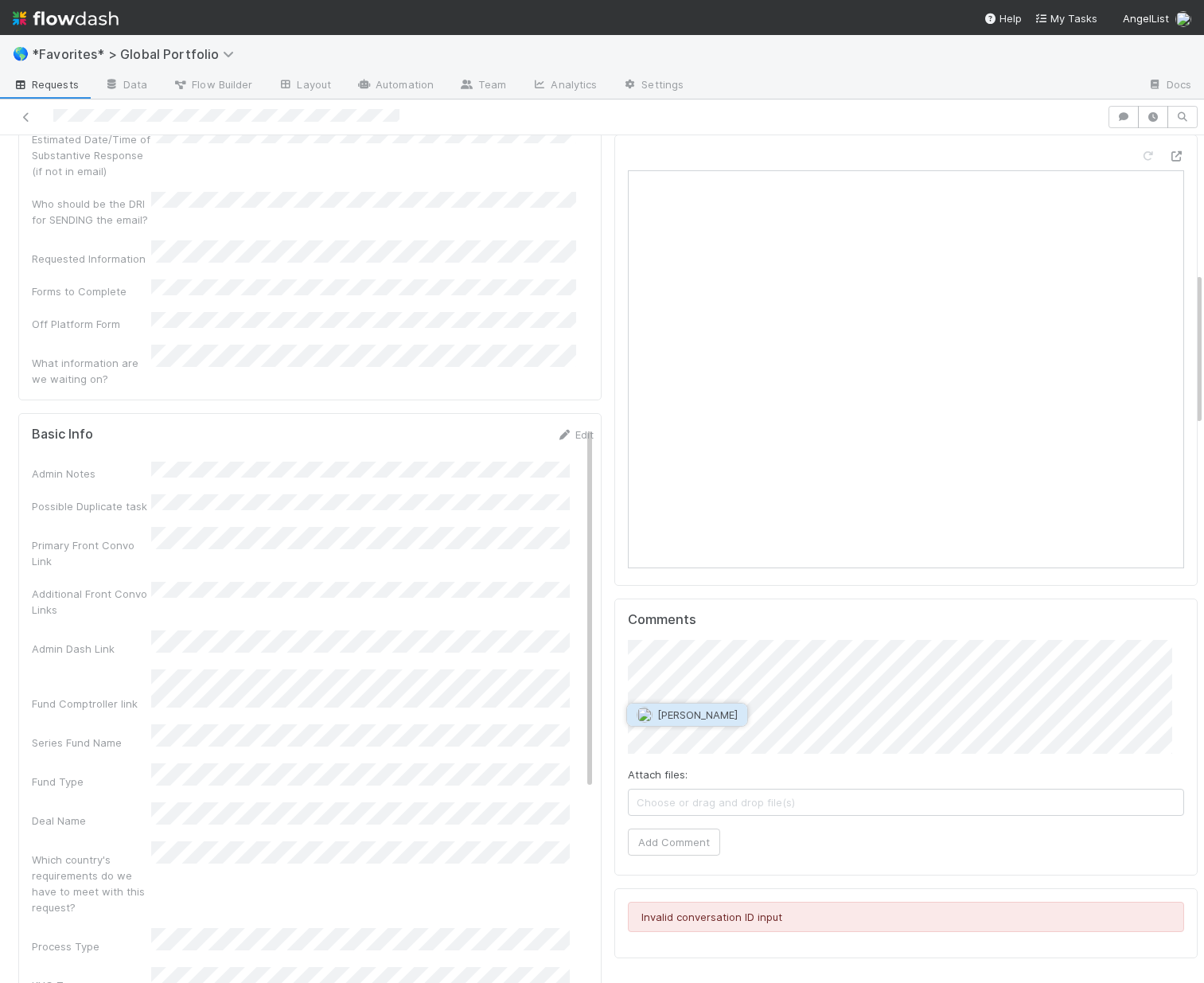
click at [713, 722] on button "[PERSON_NAME]" at bounding box center [687, 714] width 120 height 22
click at [674, 856] on button "Add Comment" at bounding box center [673, 842] width 92 height 27
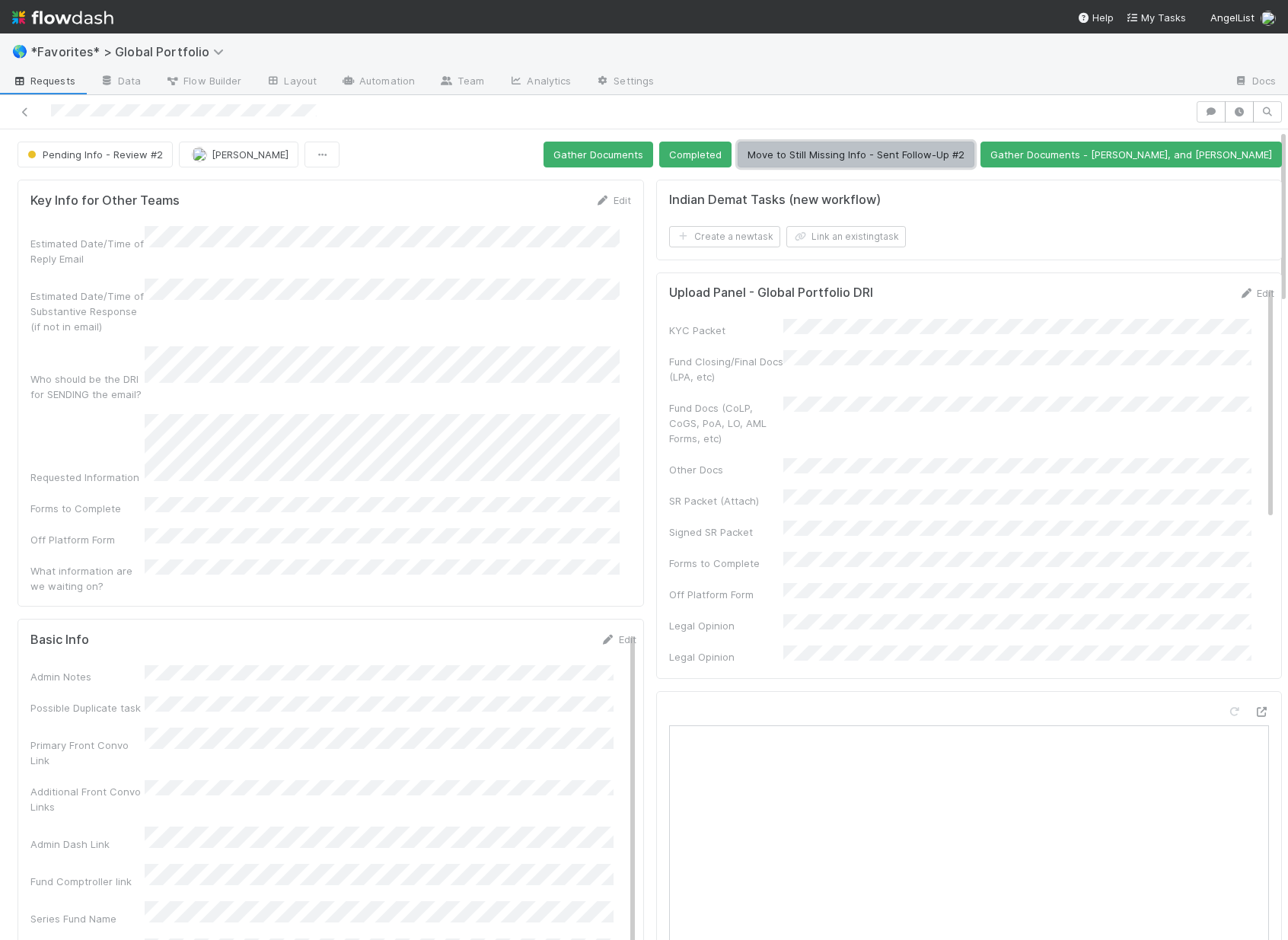
click at [862, 151] on button "Move to Still Missing Info - Sent Follow-Up #2" at bounding box center [856, 154] width 237 height 26
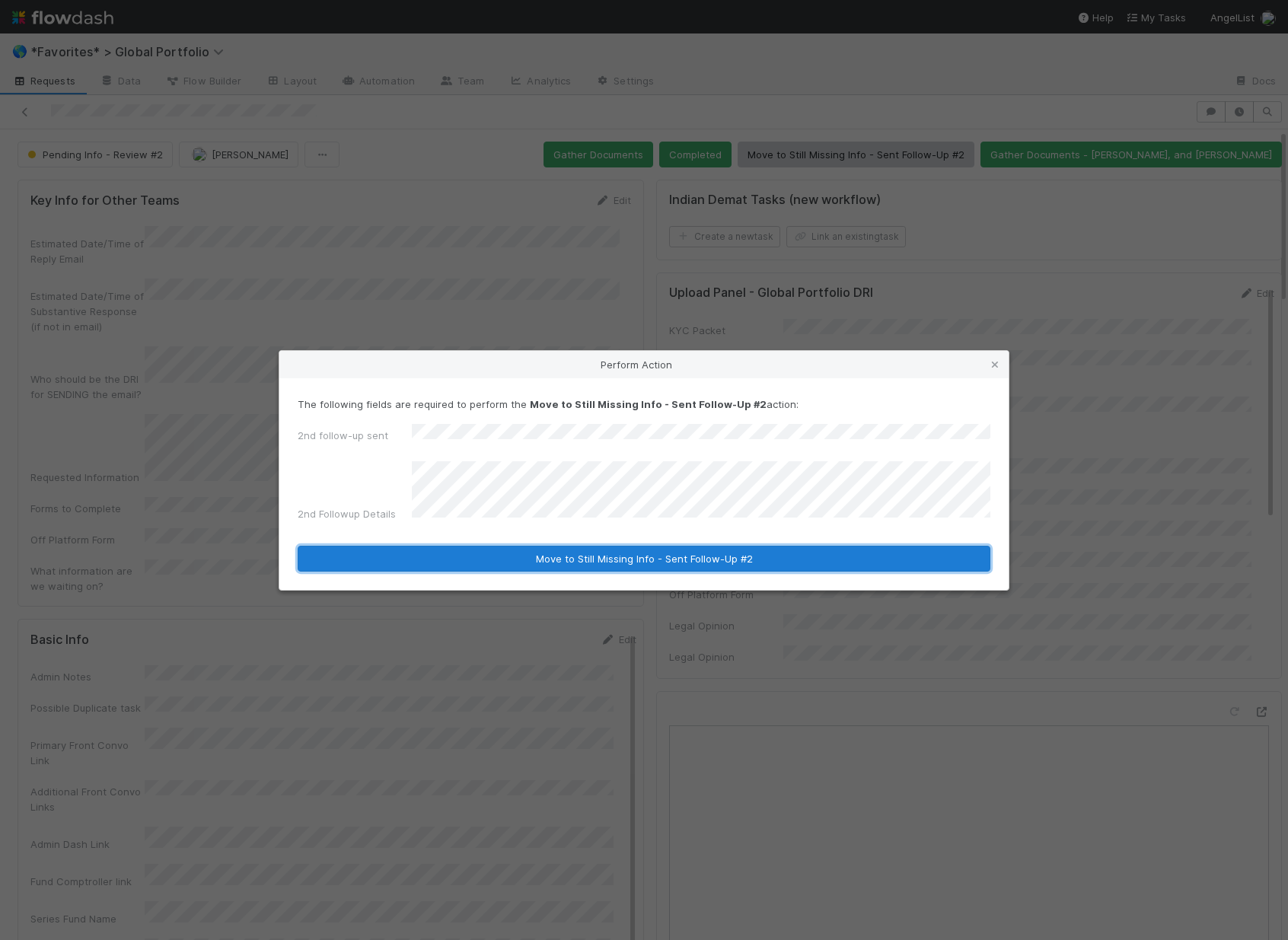
click at [642, 558] on button "Move to Still Missing Info - Sent Follow-Up #2" at bounding box center [643, 558] width 692 height 26
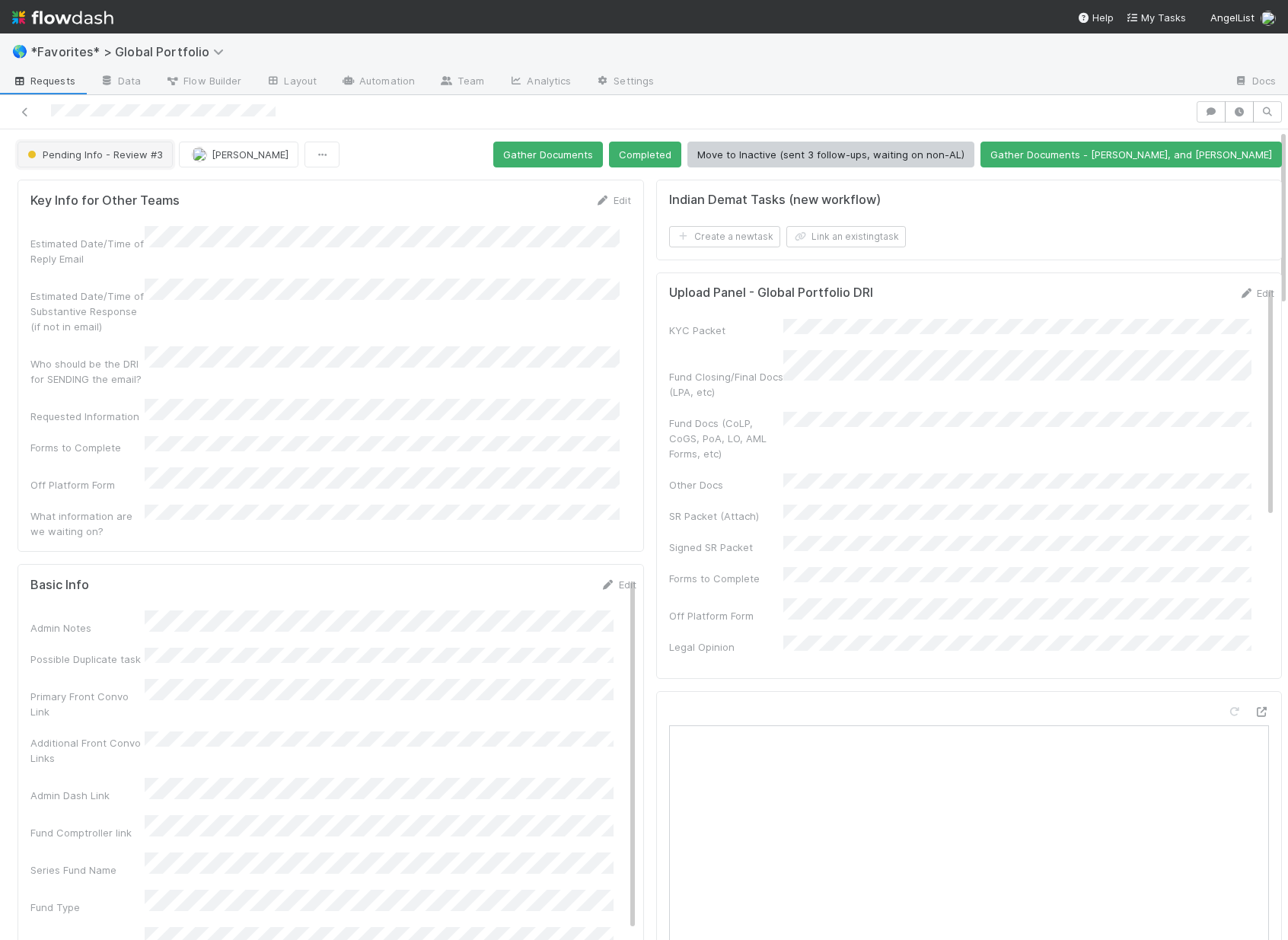
click at [125, 150] on span "Pending Info - Review #3" at bounding box center [93, 154] width 138 height 12
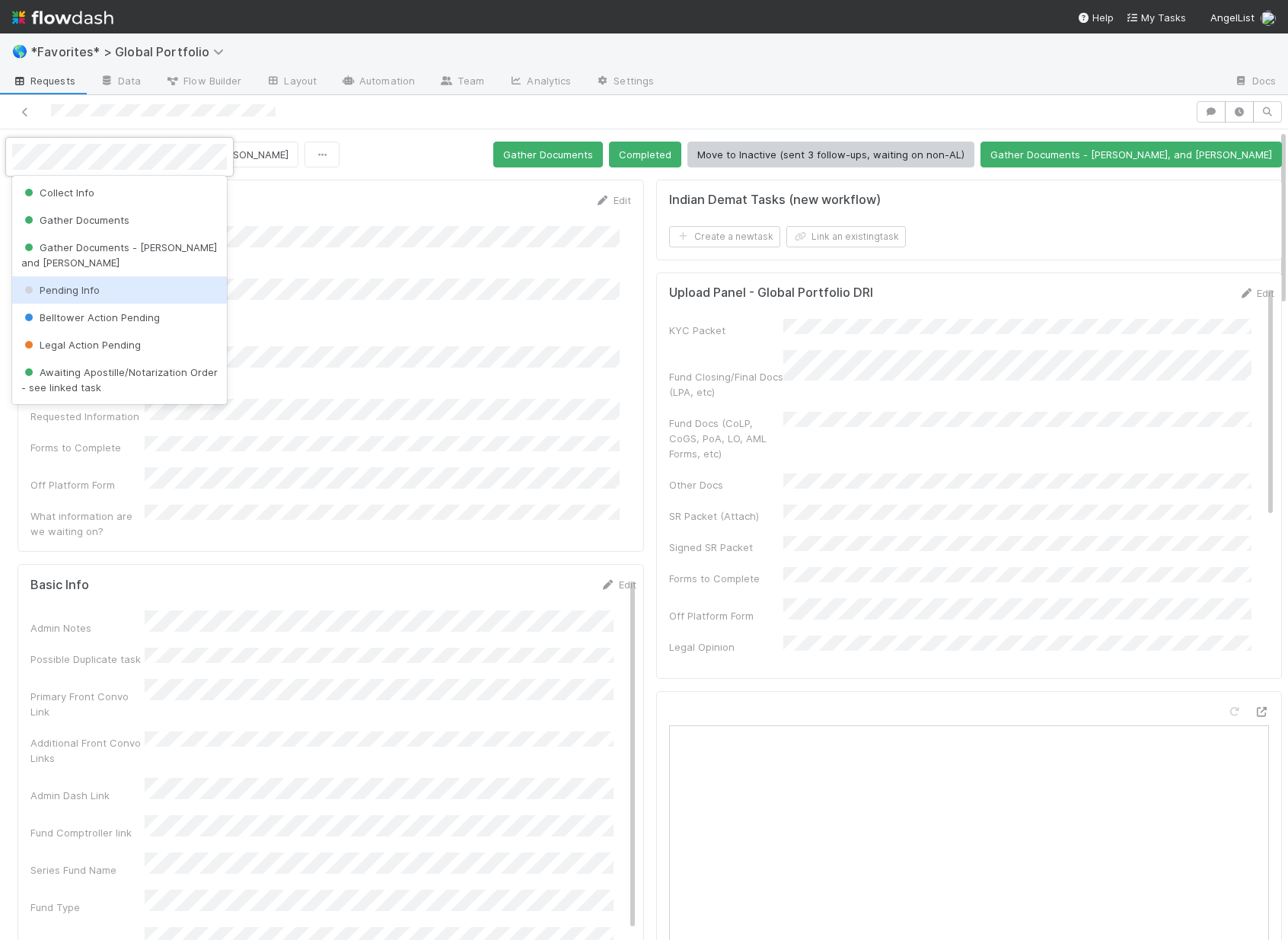
click at [99, 281] on div "Pending Info" at bounding box center [119, 289] width 215 height 27
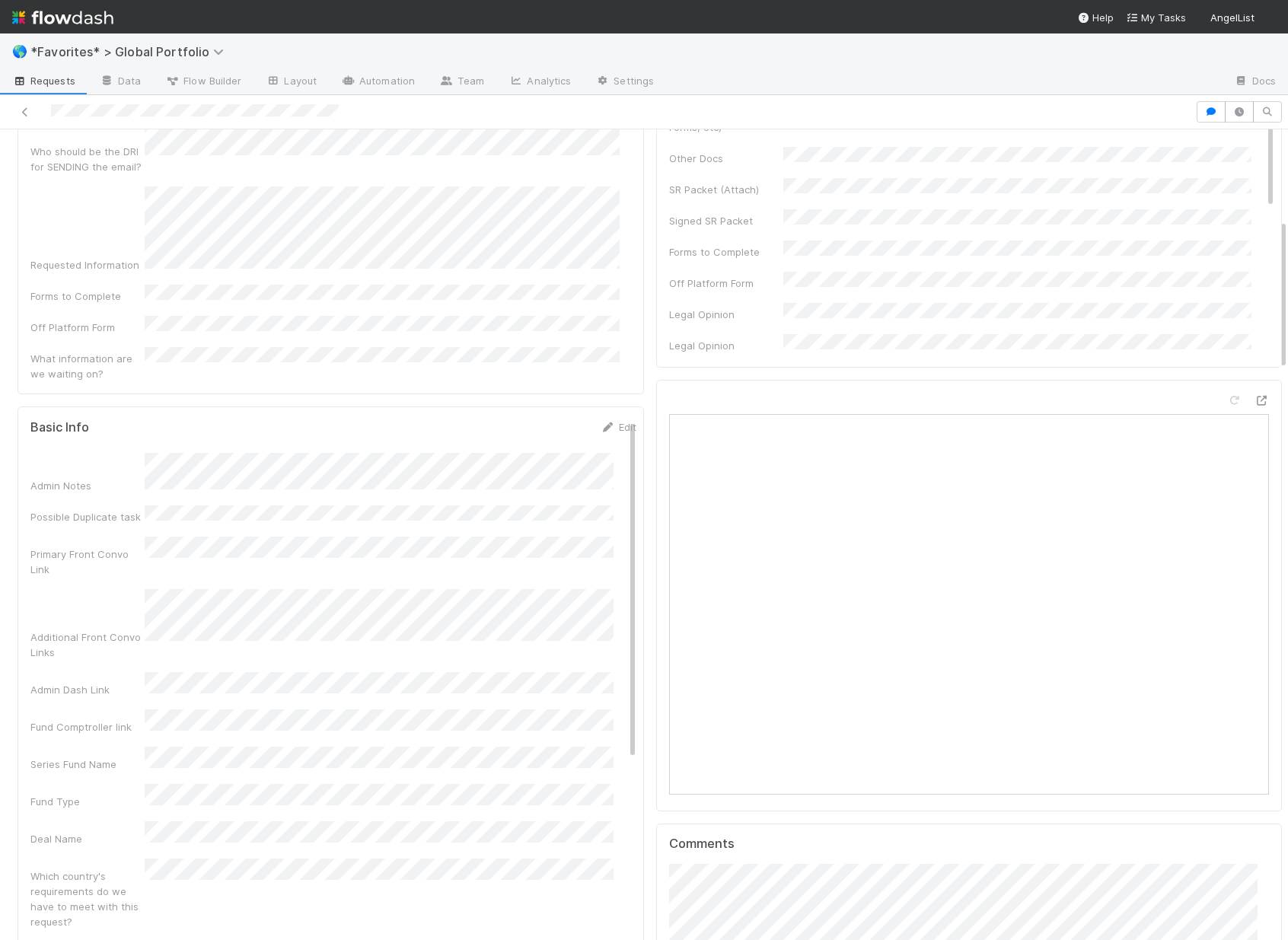
scroll to position [650, 0]
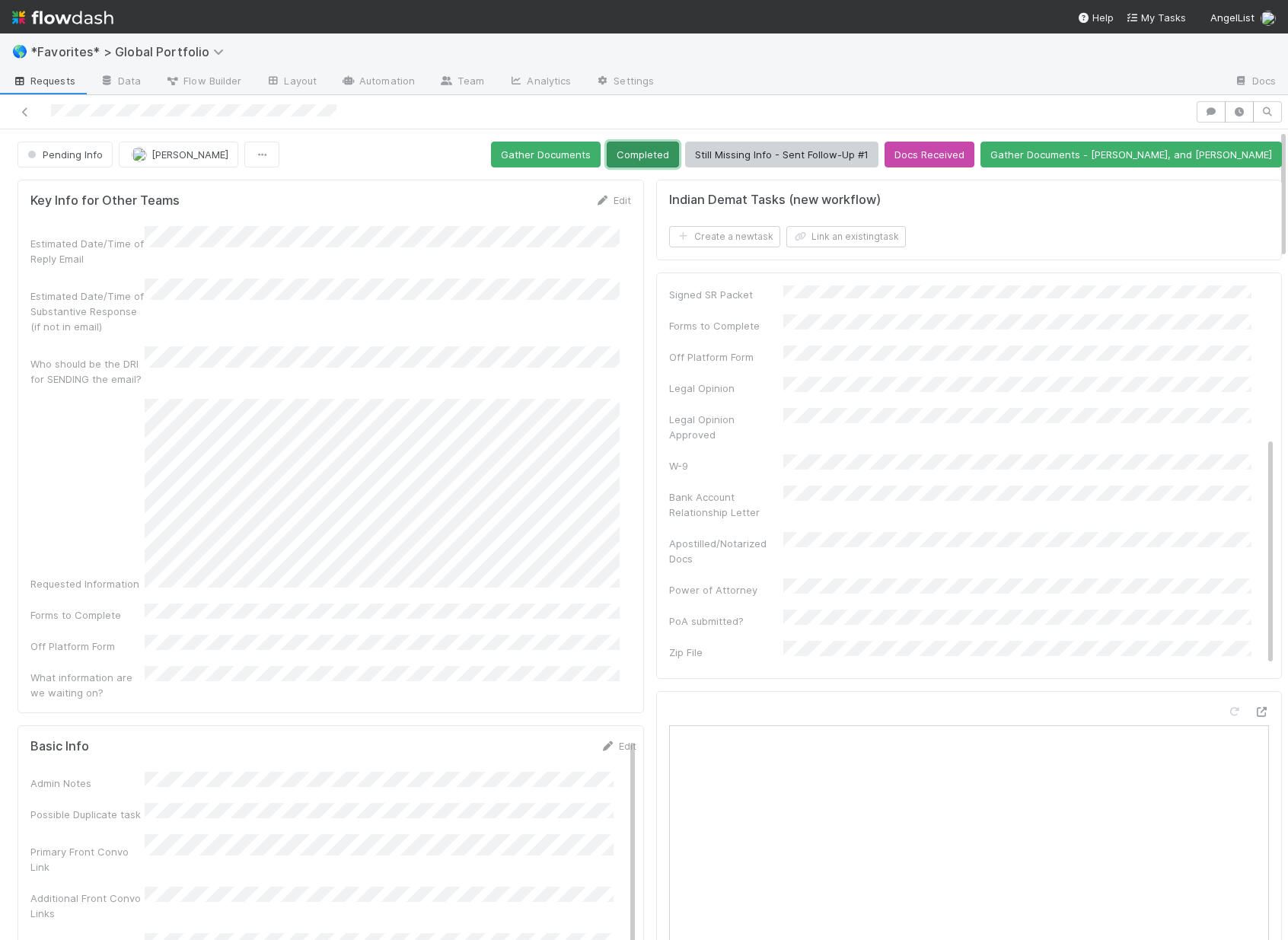
click at [679, 161] on button "Completed" at bounding box center [643, 154] width 72 height 26
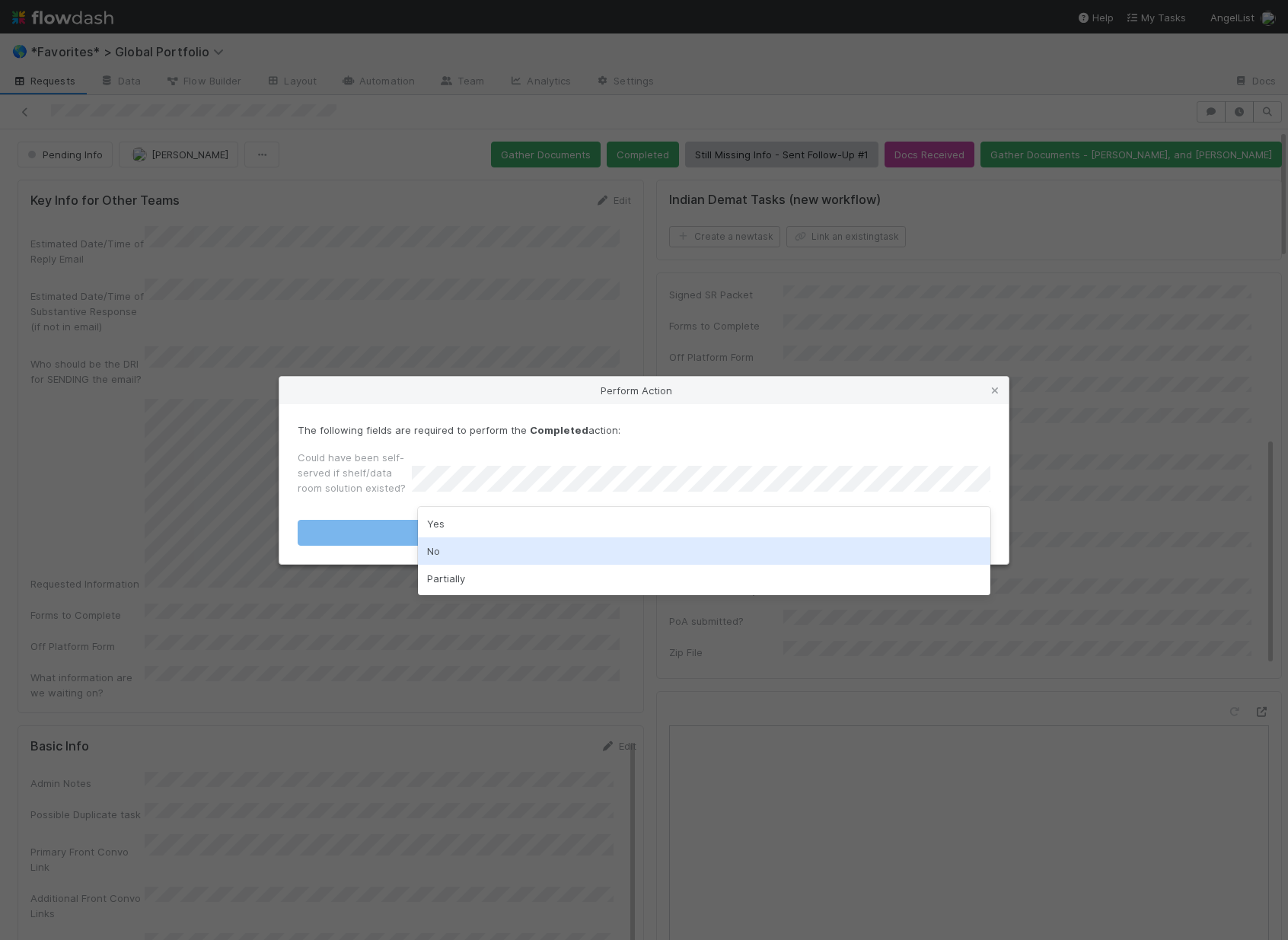
click at [465, 557] on div "No" at bounding box center [704, 550] width 572 height 27
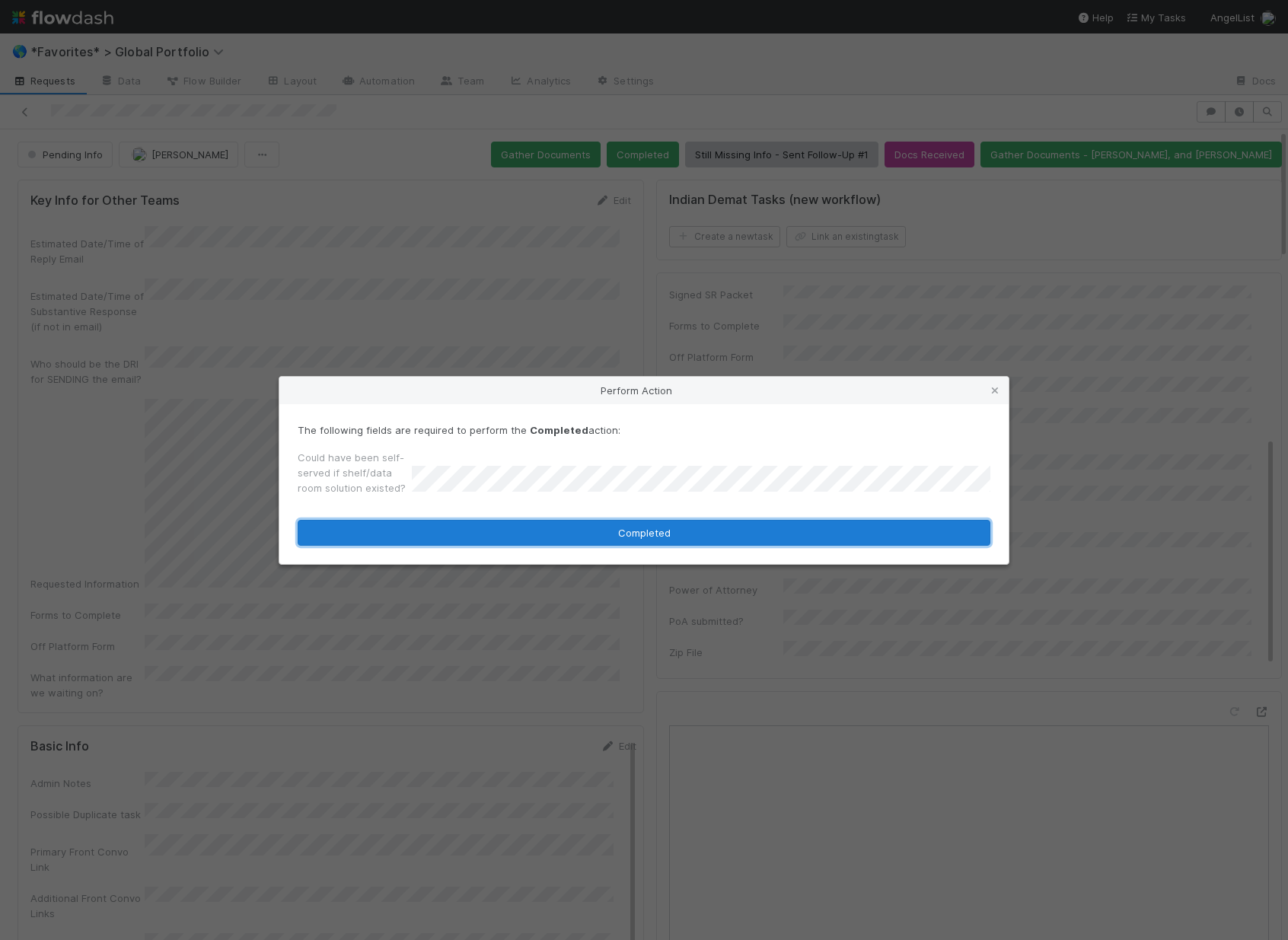
click at [499, 536] on button "Completed" at bounding box center [643, 532] width 692 height 26
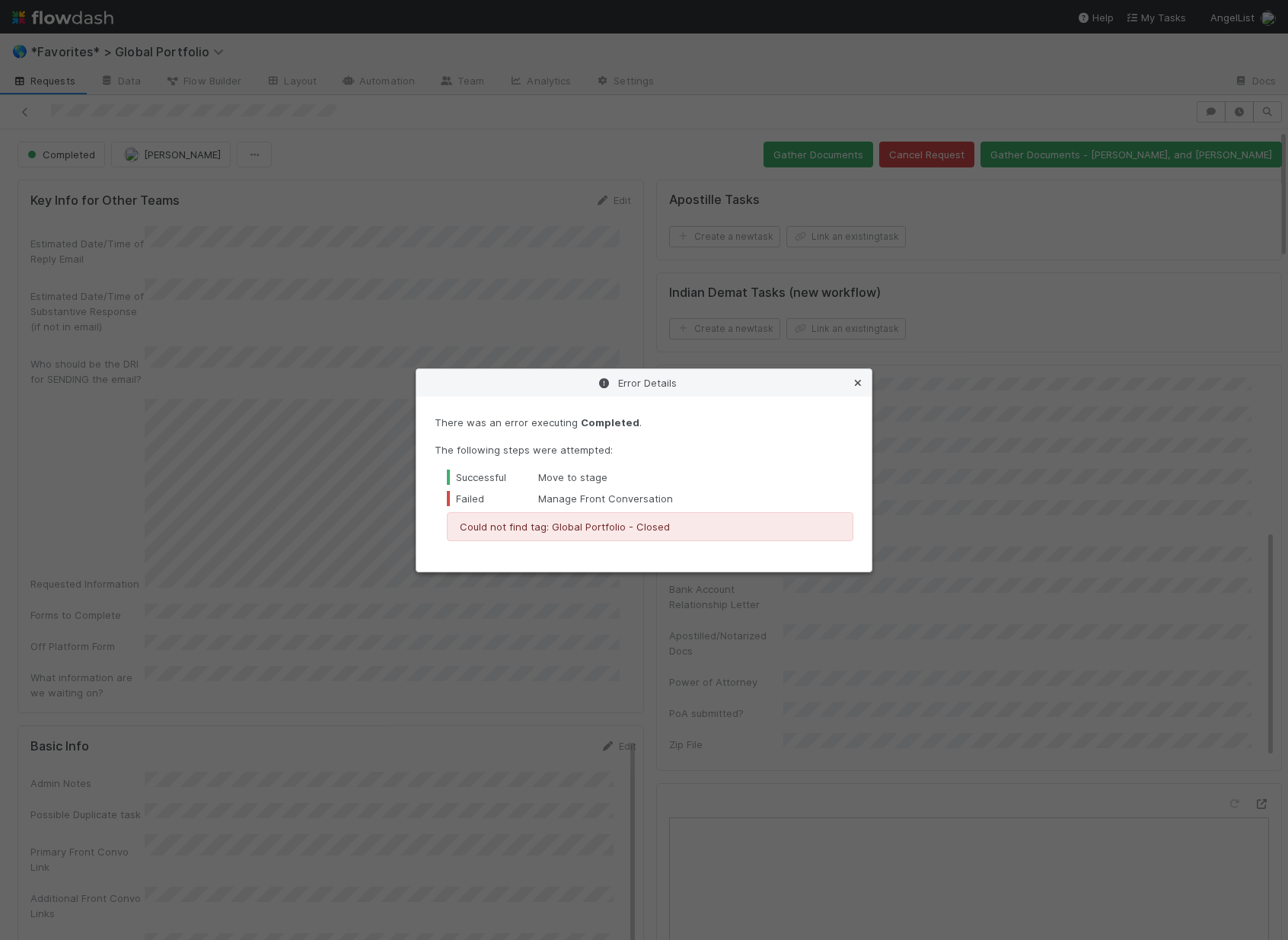
click at [861, 387] on icon at bounding box center [858, 383] width 15 height 10
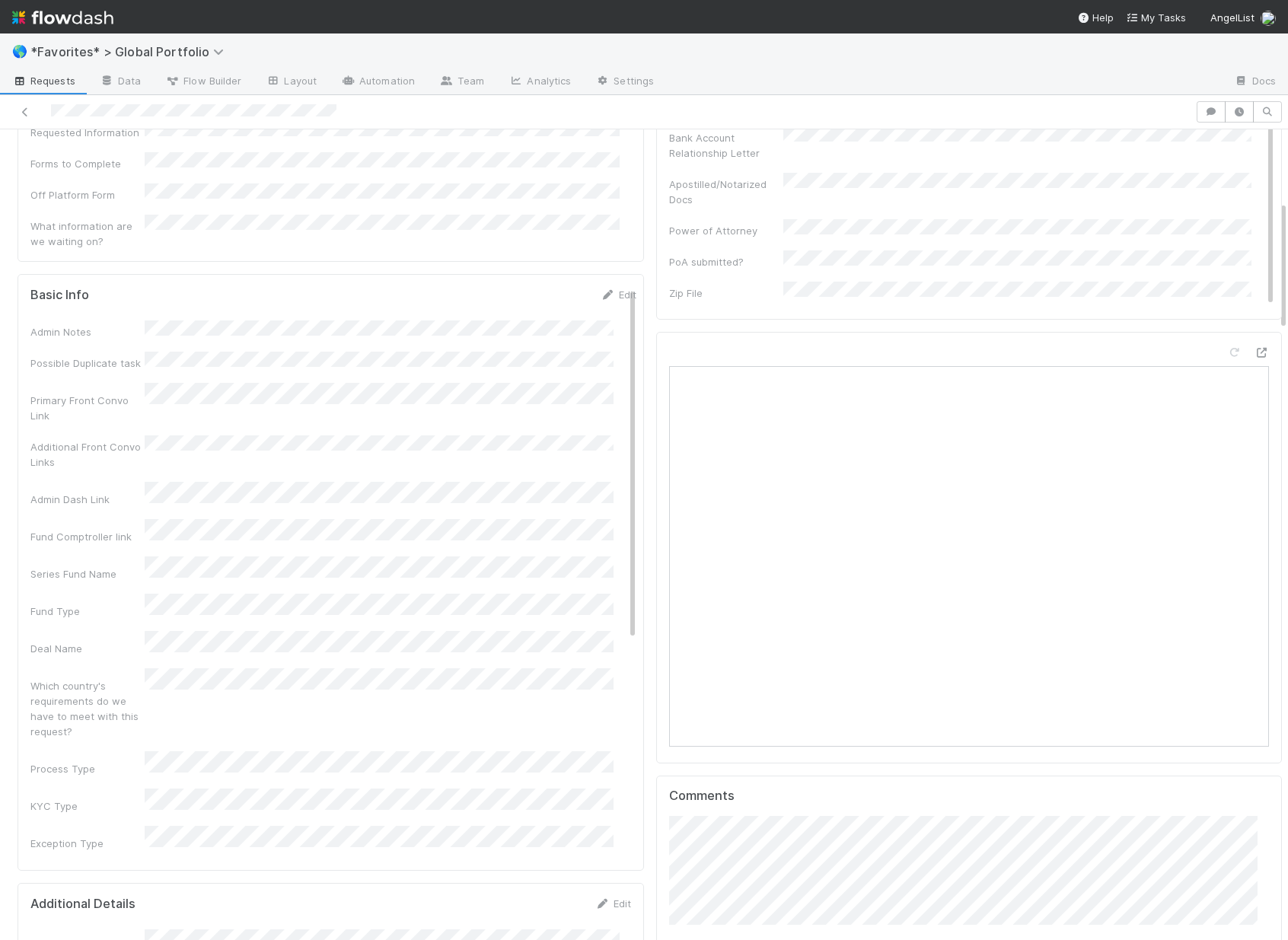
scroll to position [3, 0]
click at [600, 285] on link "Edit" at bounding box center [618, 291] width 36 height 12
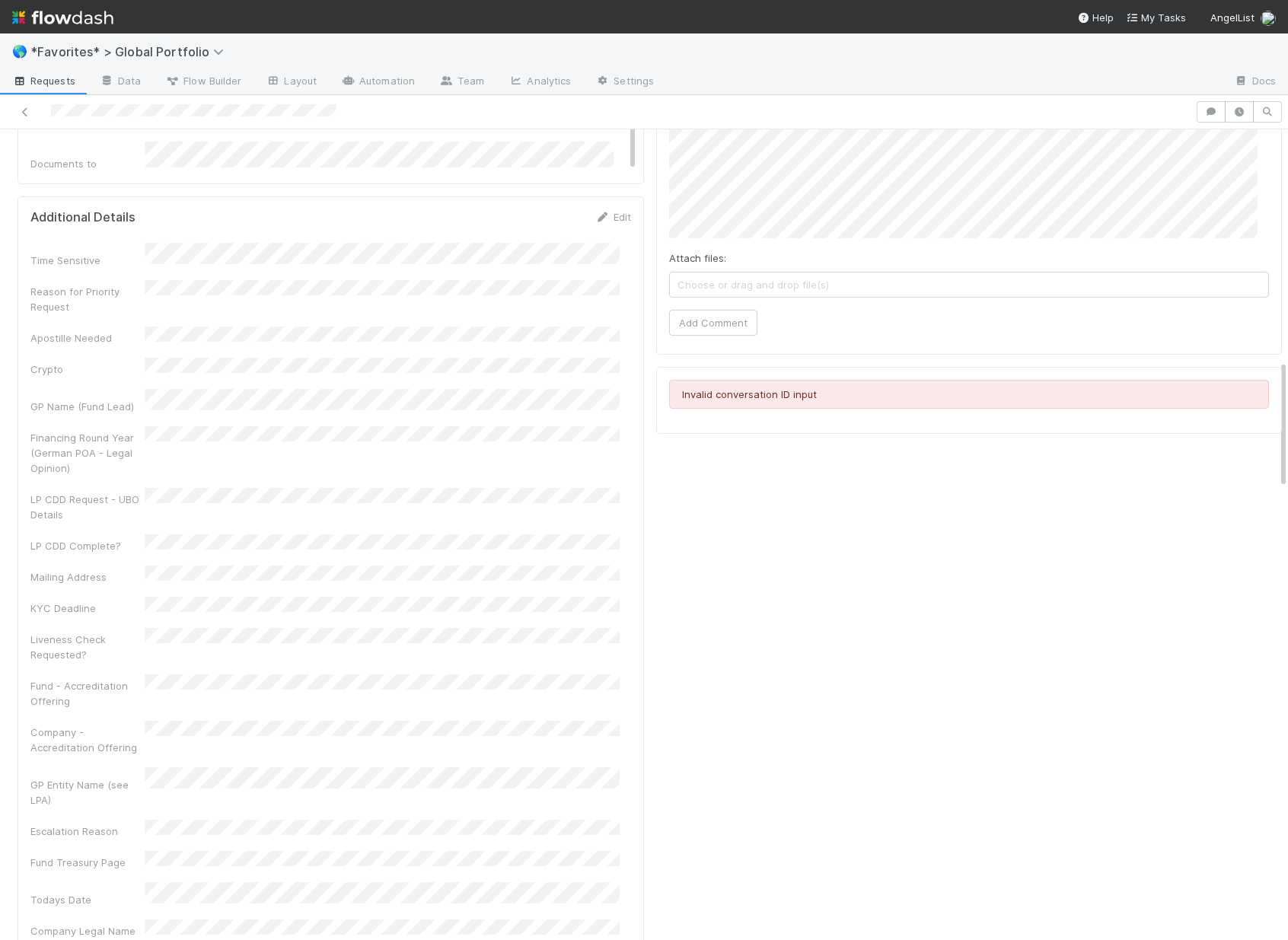
scroll to position [566, 0]
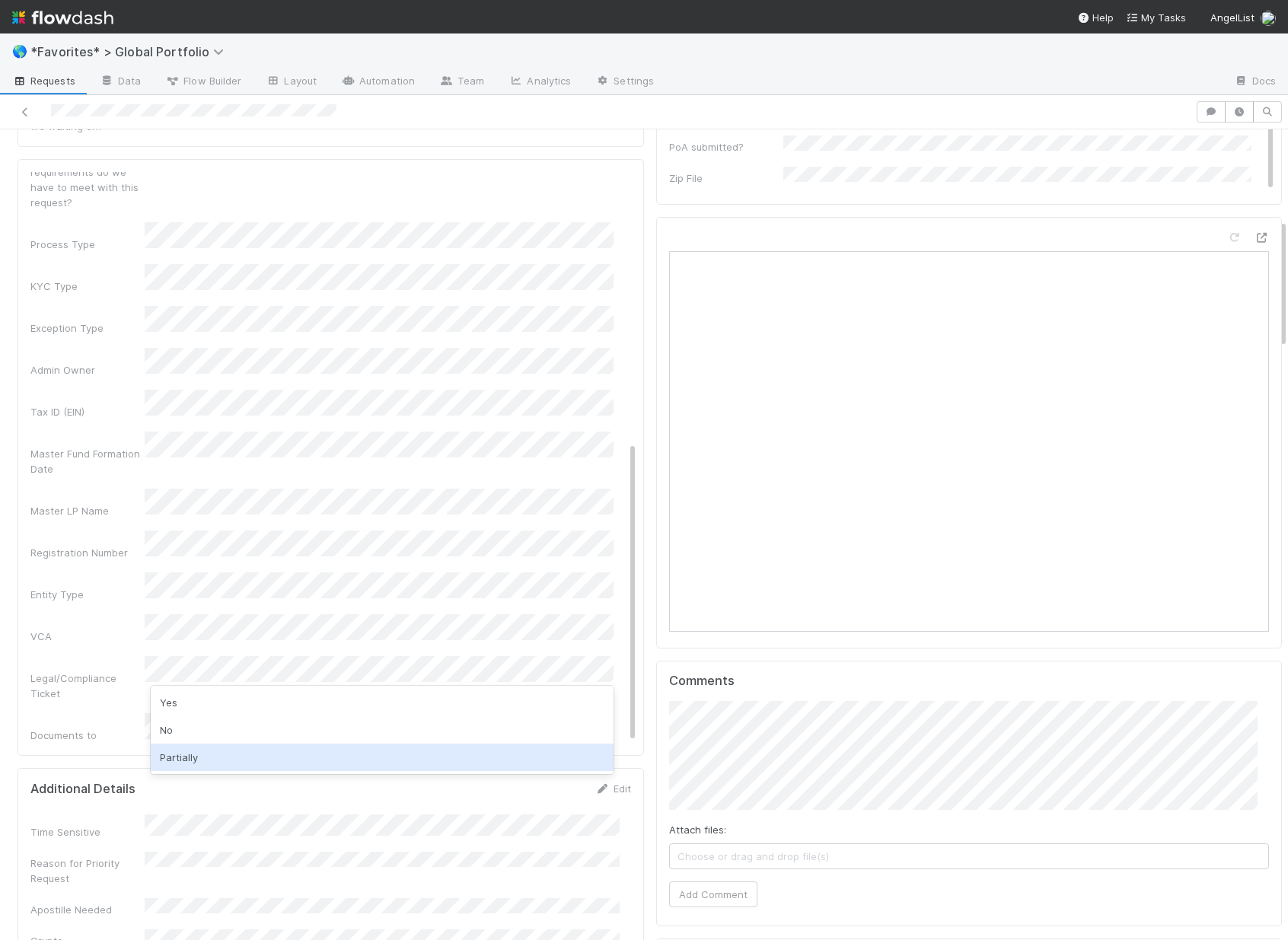
click at [205, 750] on div "Partially" at bounding box center [382, 756] width 463 height 27
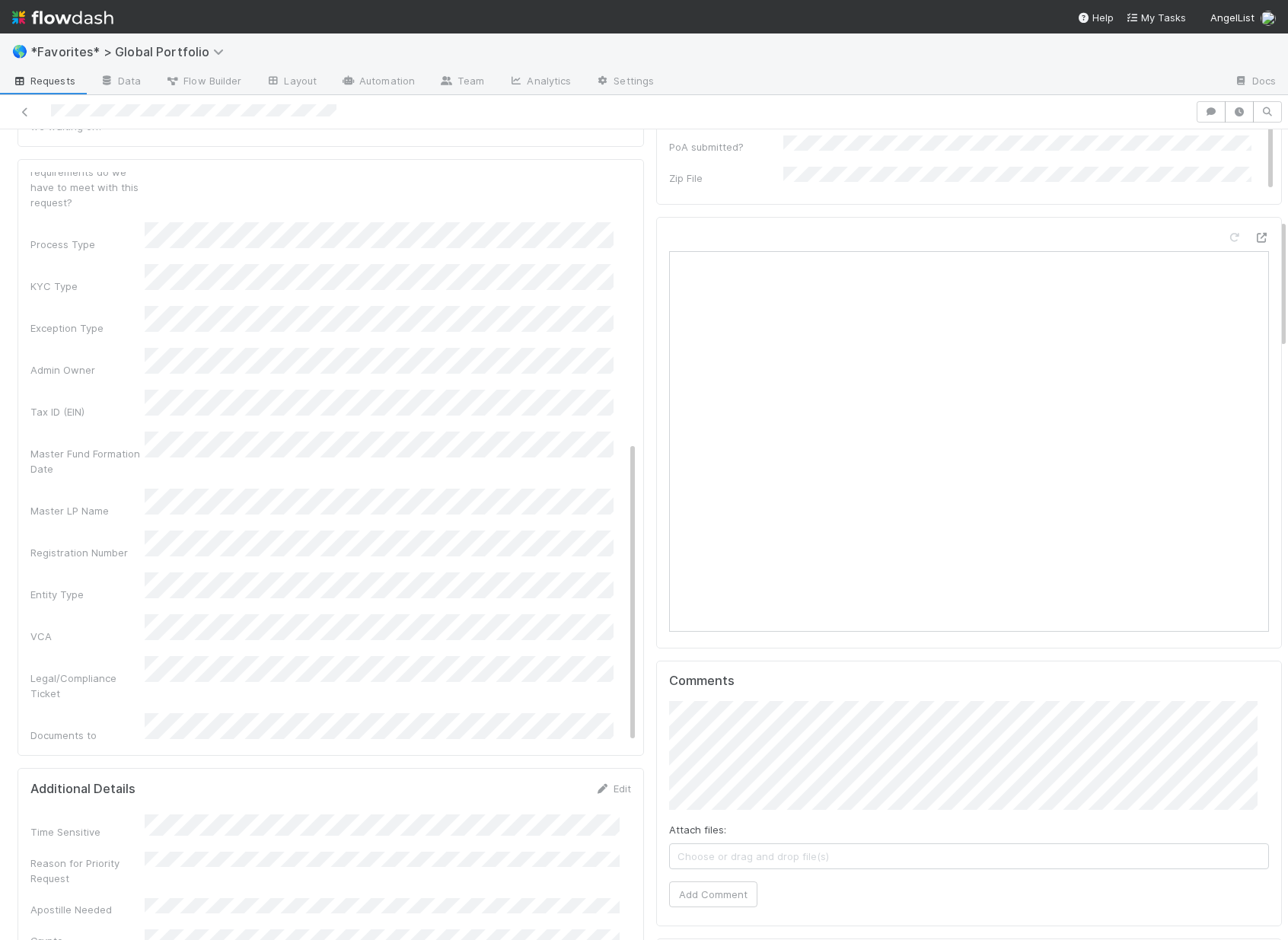
drag, startPoint x: 79, startPoint y: 686, endPoint x: 175, endPoint y: 639, distance: 106.9
click at [79, 842] on div "Could have been self-served if shelf/data room solution existed?" at bounding box center [87, 864] width 114 height 46
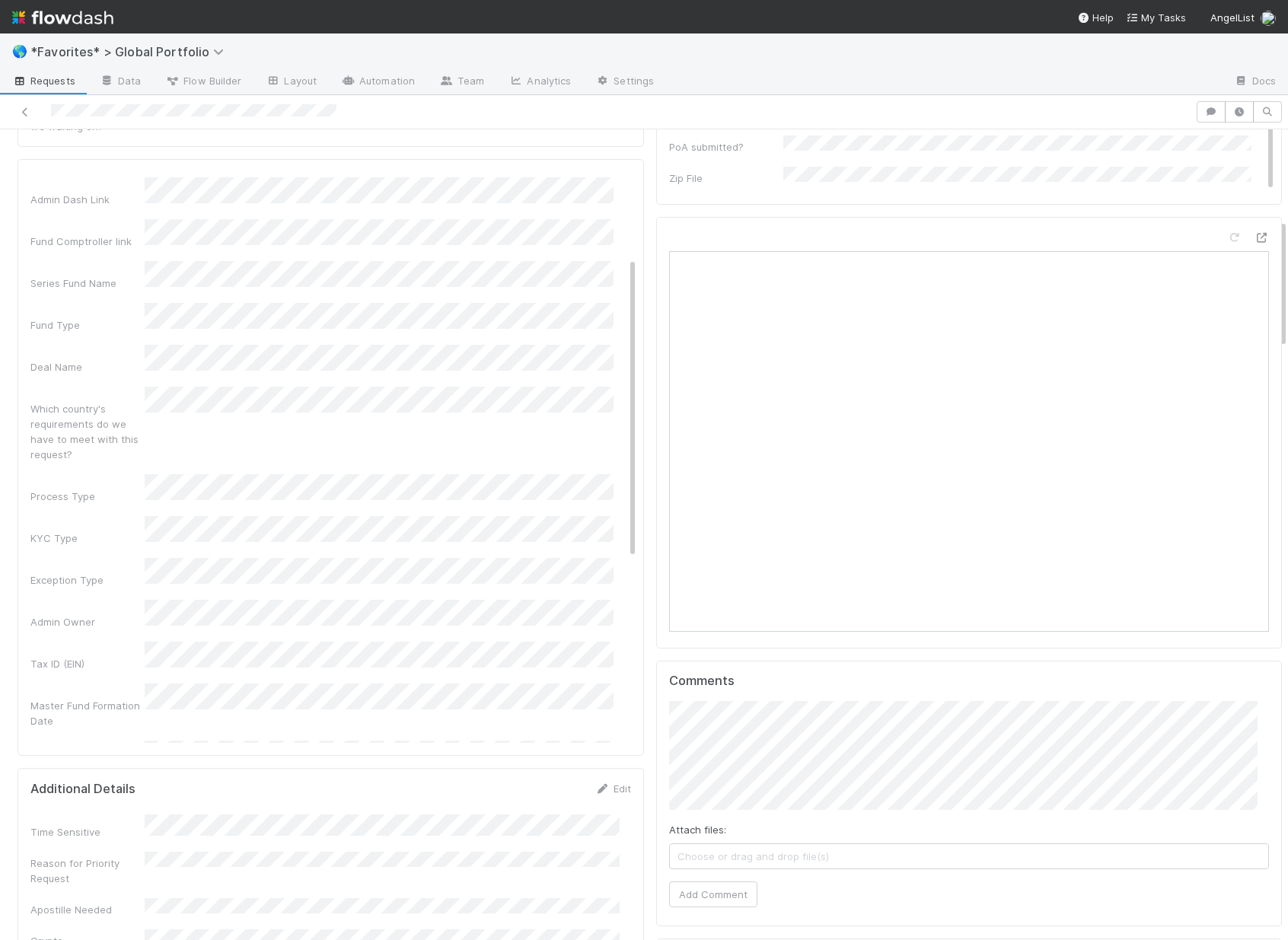
scroll to position [0, 0]
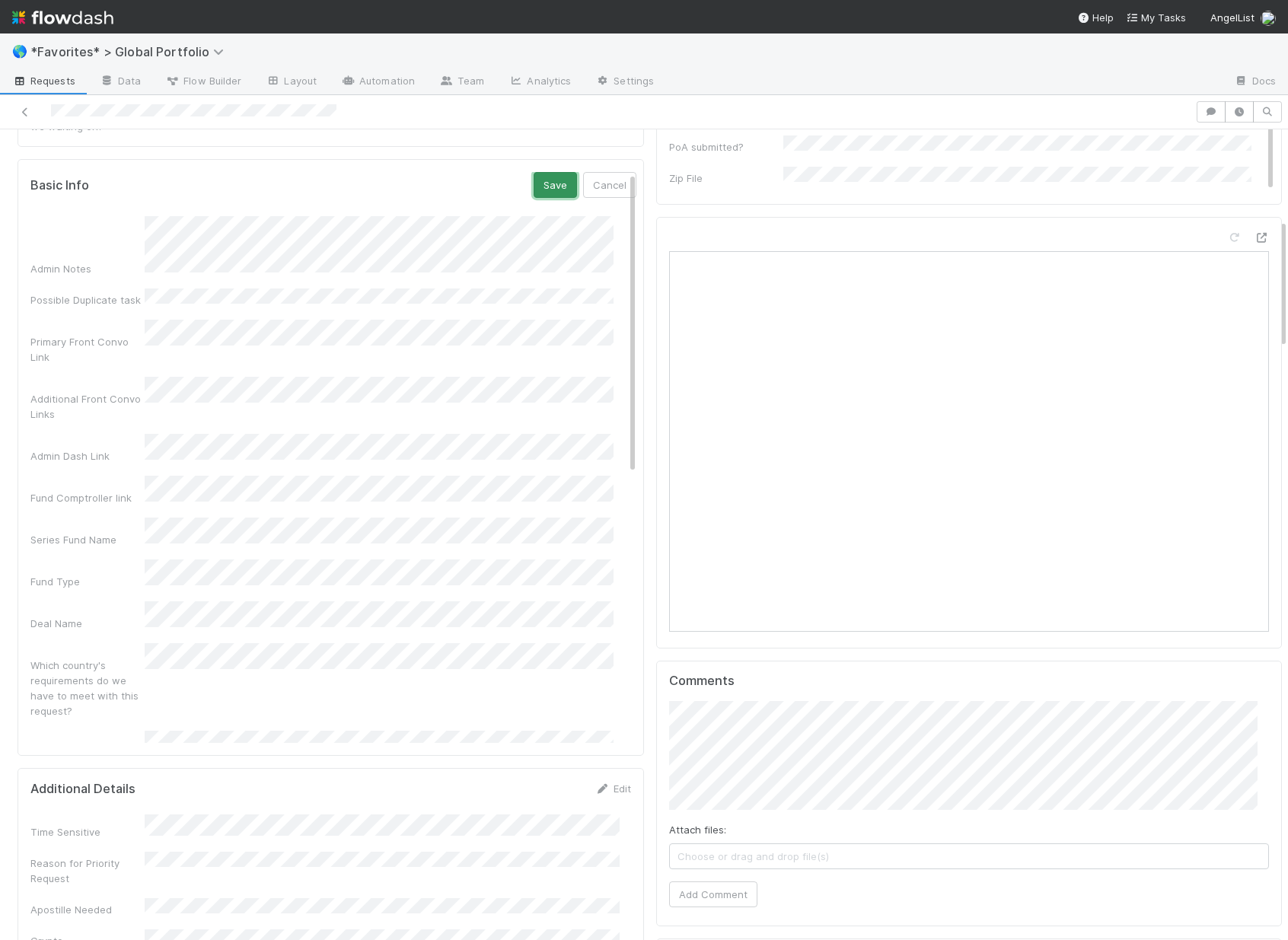
click at [537, 172] on button "Save" at bounding box center [555, 185] width 44 height 26
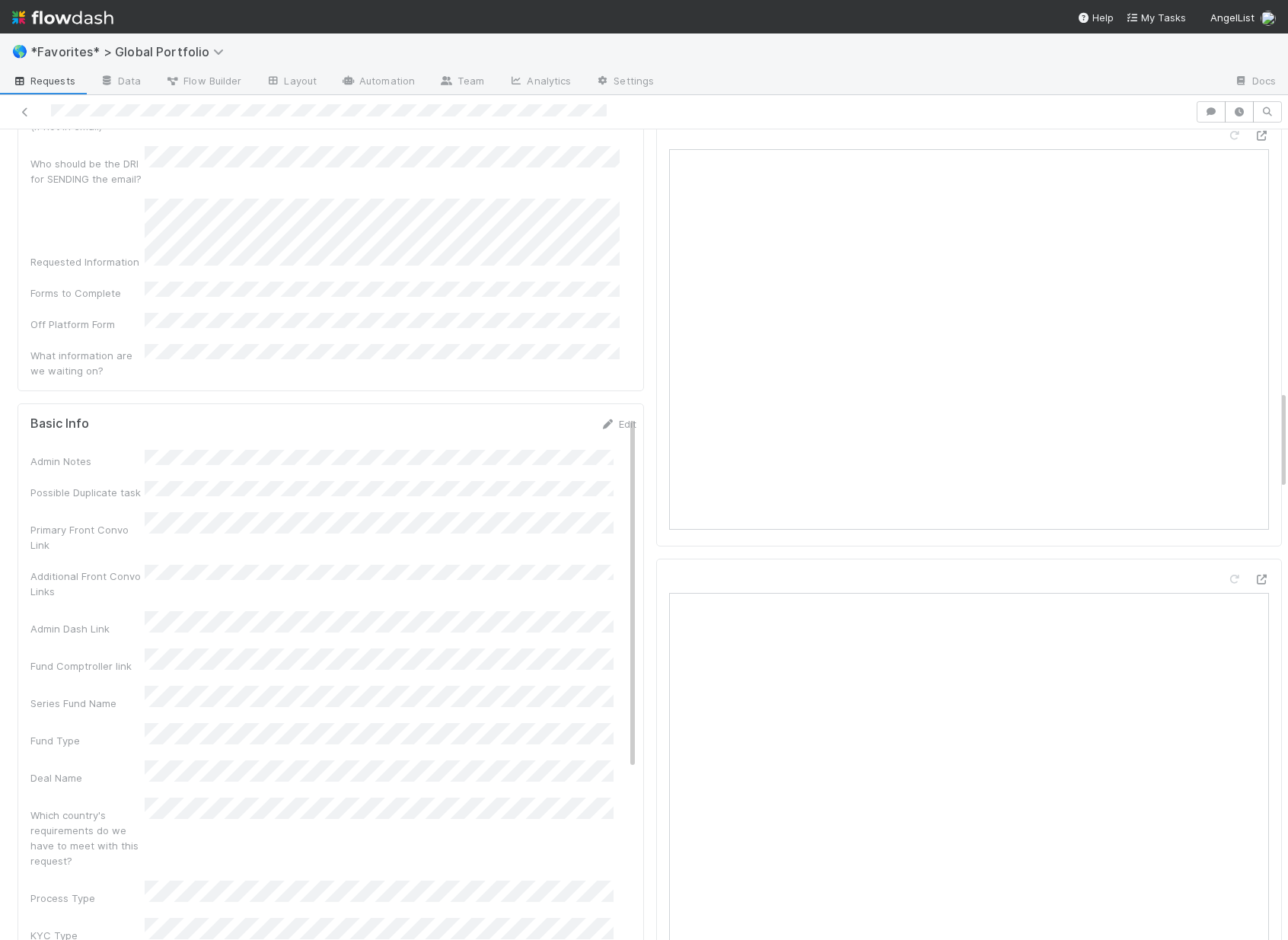
scroll to position [2149, 0]
